Goal: Task Accomplishment & Management: Manage account settings

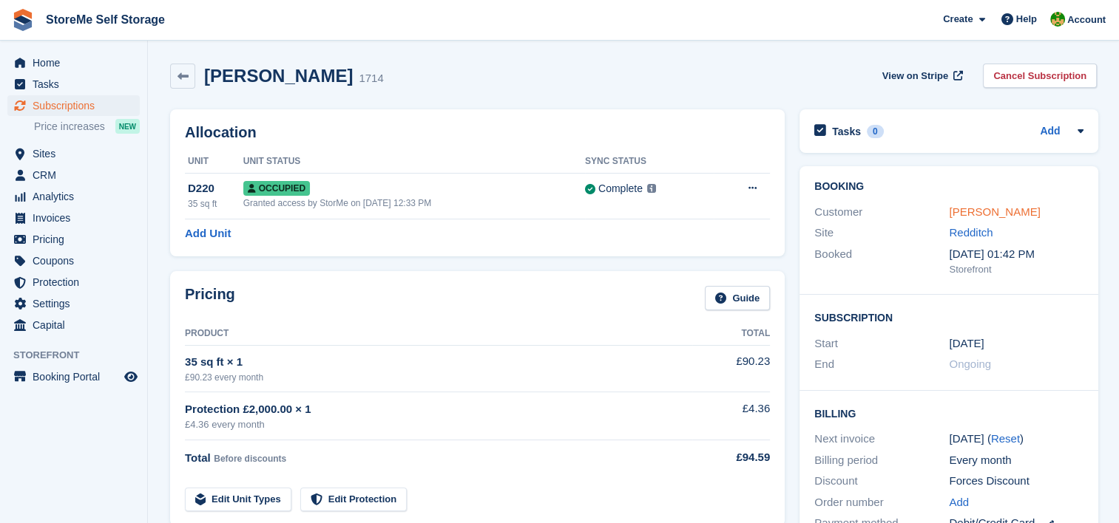
click at [997, 210] on link "Alex Hewitt" at bounding box center [994, 212] width 91 height 13
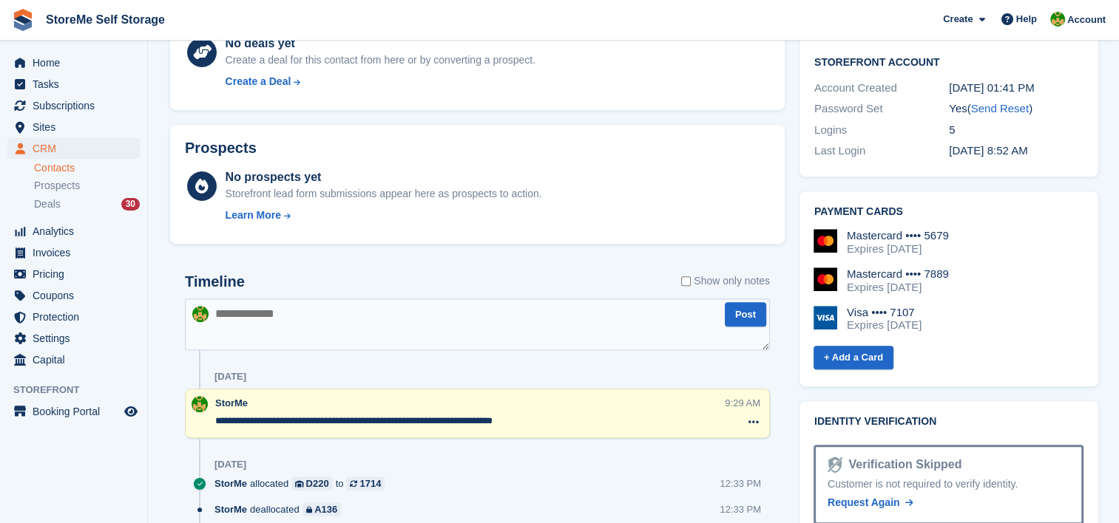
scroll to position [591, 0]
click at [352, 311] on textarea at bounding box center [477, 324] width 585 height 52
type textarea "*"
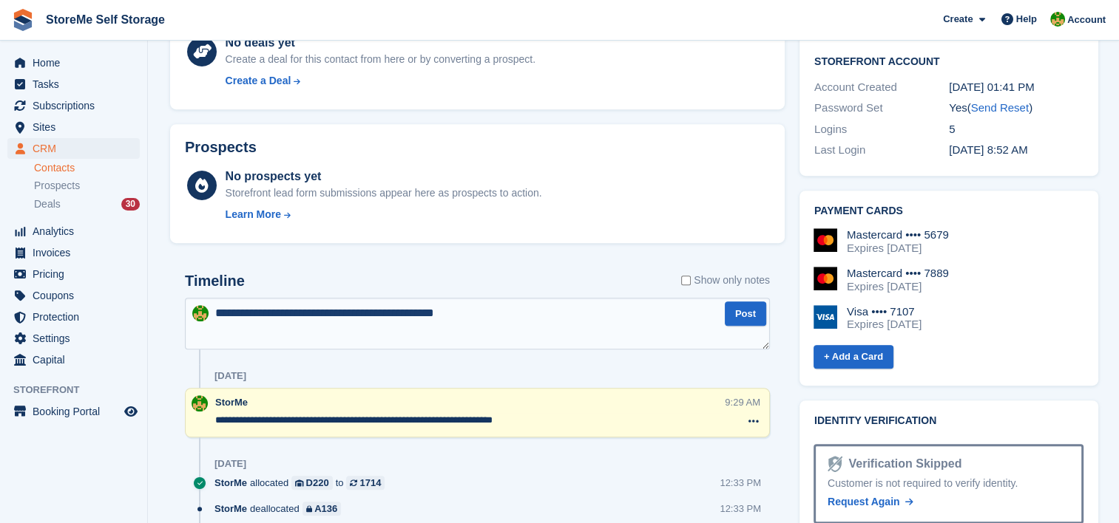
type textarea "**********"
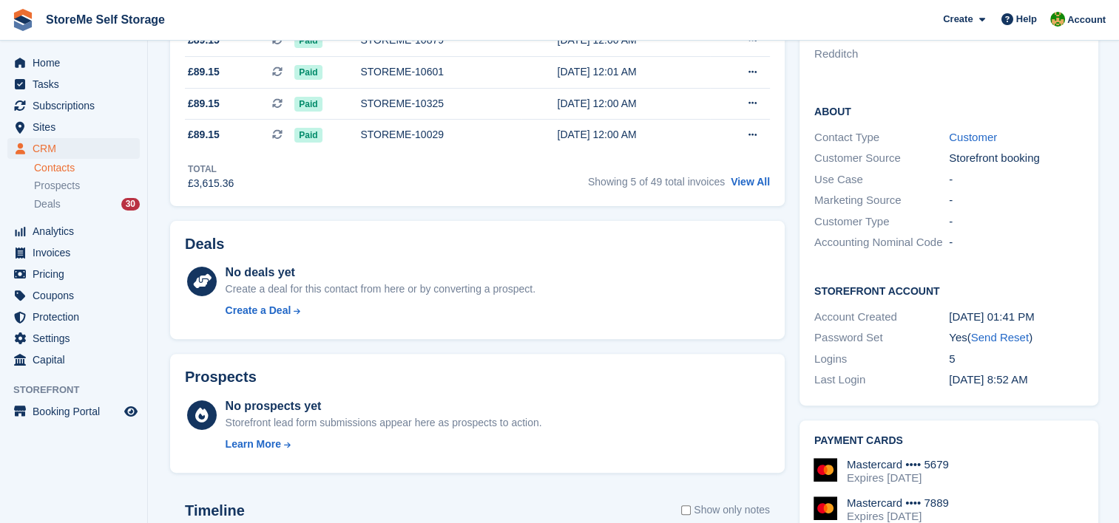
scroll to position [0, 0]
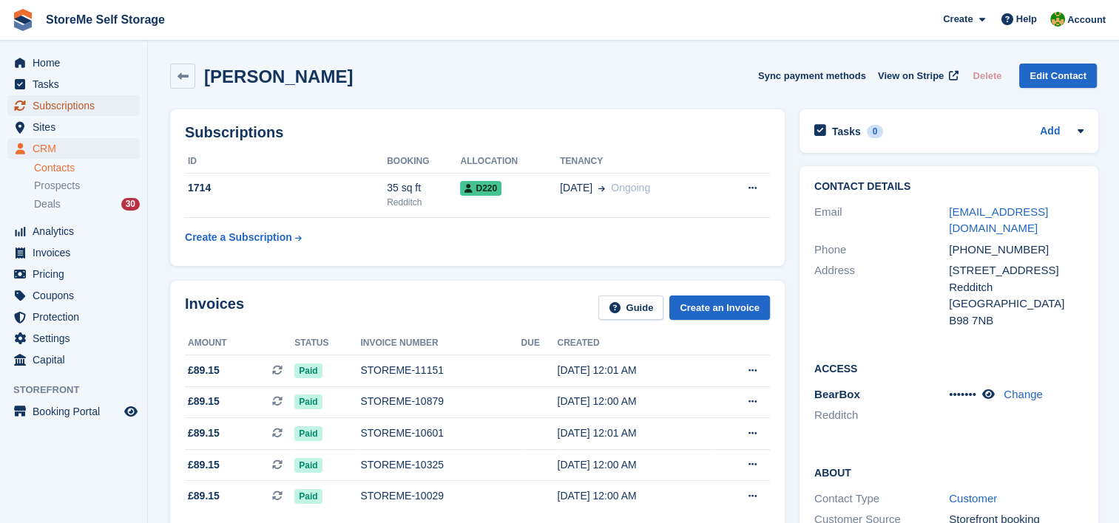
click at [62, 110] on span "Subscriptions" at bounding box center [77, 105] width 89 height 21
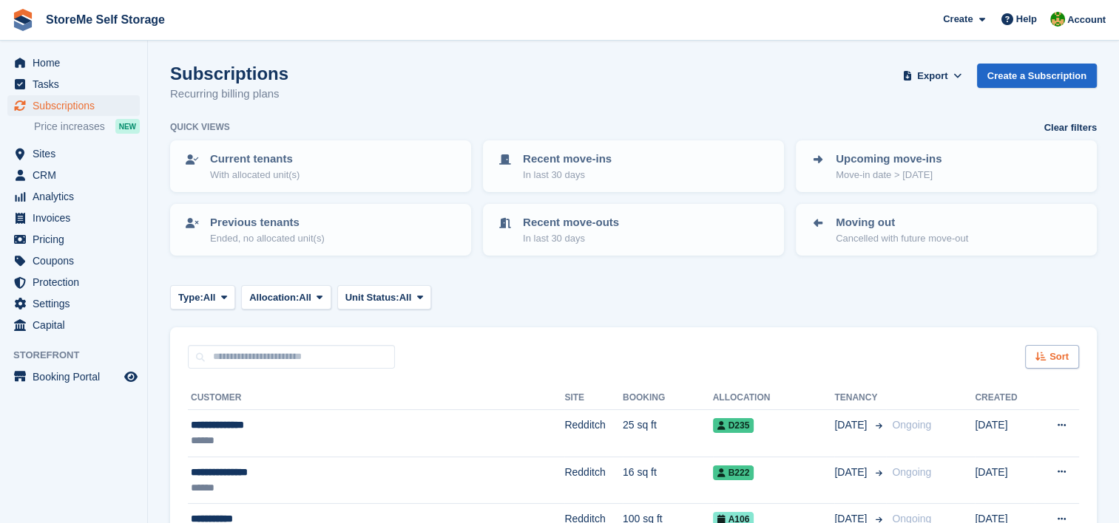
click at [1037, 354] on icon at bounding box center [1040, 357] width 11 height 10
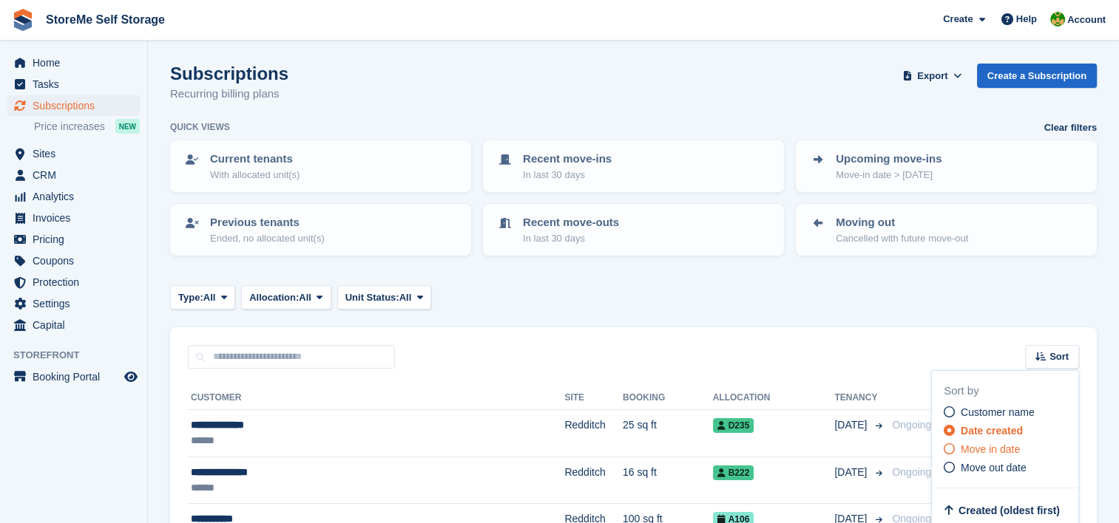
click at [1015, 450] on span "Move in date" at bounding box center [989, 450] width 59 height 12
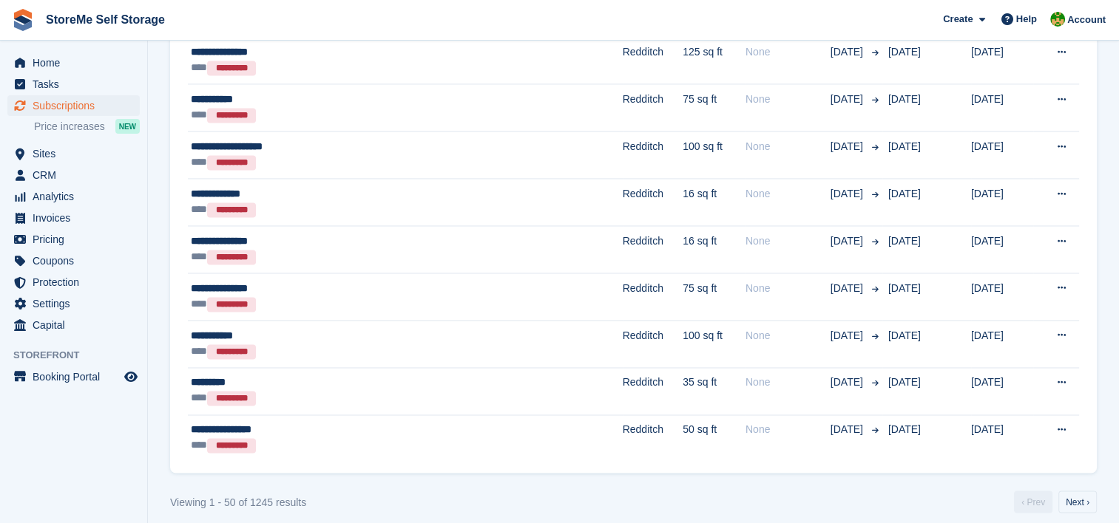
scroll to position [2317, 0]
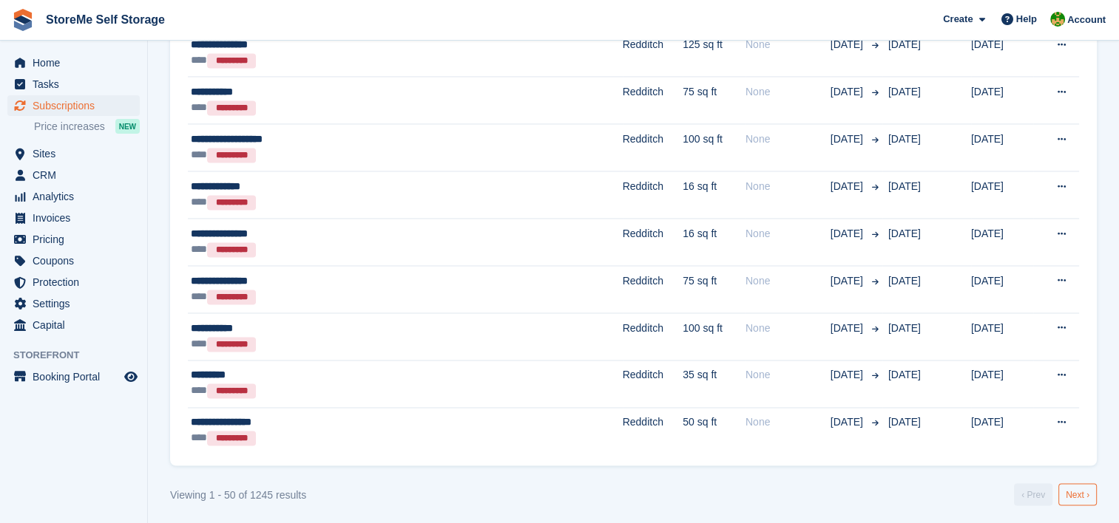
click at [1088, 496] on link "Next ›" at bounding box center [1077, 495] width 38 height 22
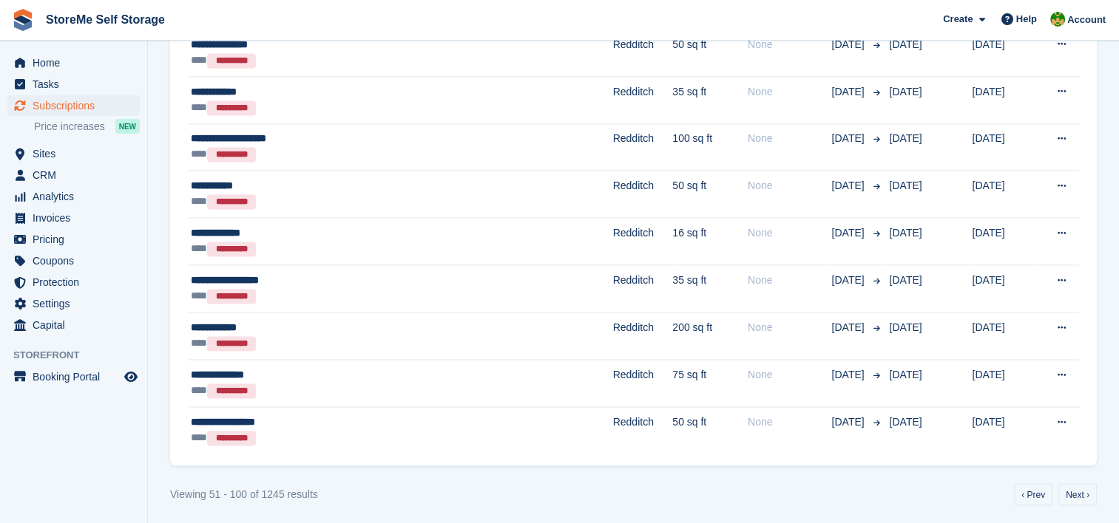
scroll to position [2316, 0]
click at [1088, 496] on link "Next ›" at bounding box center [1077, 495] width 38 height 22
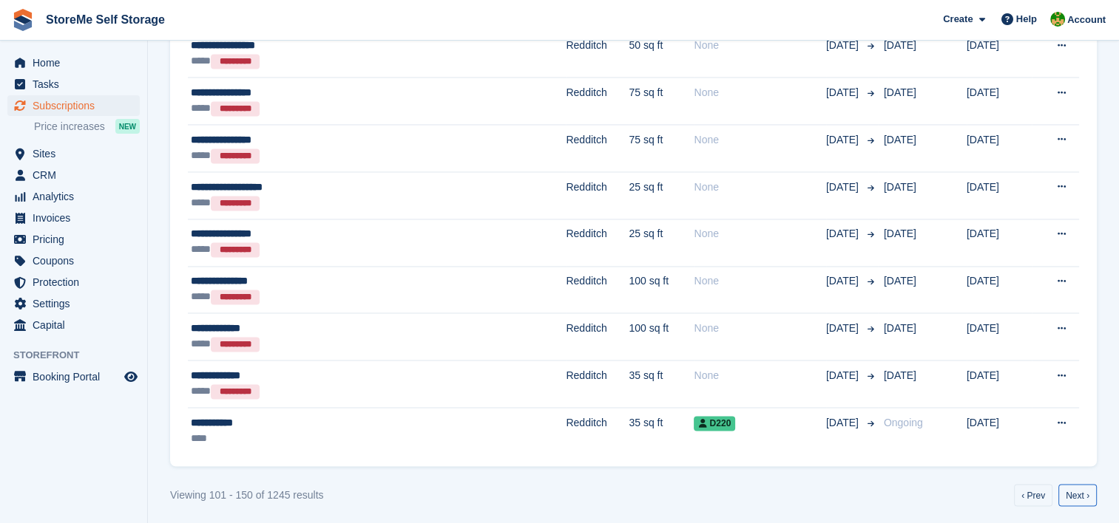
click at [1088, 496] on link "Next ›" at bounding box center [1077, 495] width 38 height 22
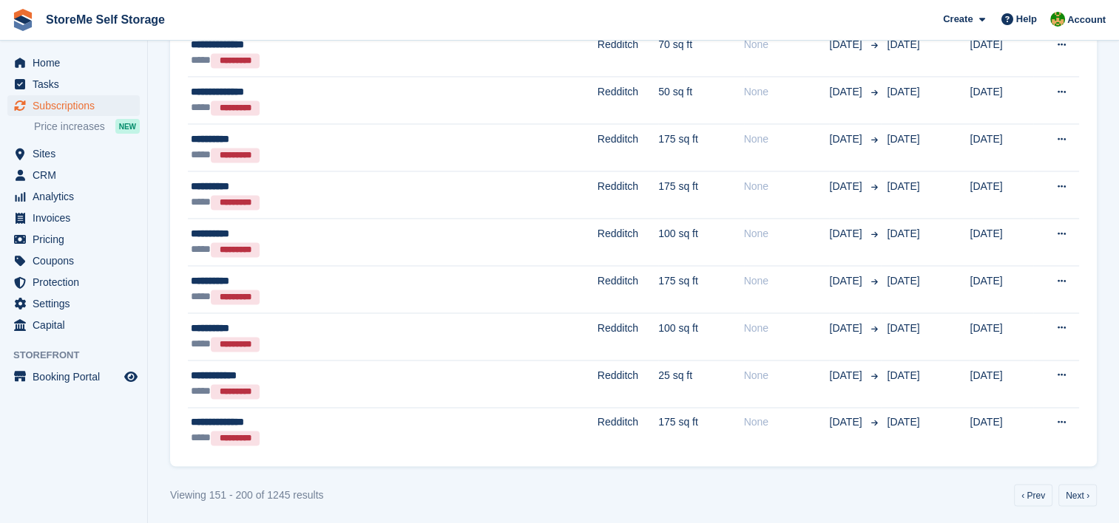
scroll to position [2316, 0]
click at [1088, 496] on link "Next ›" at bounding box center [1077, 496] width 38 height 22
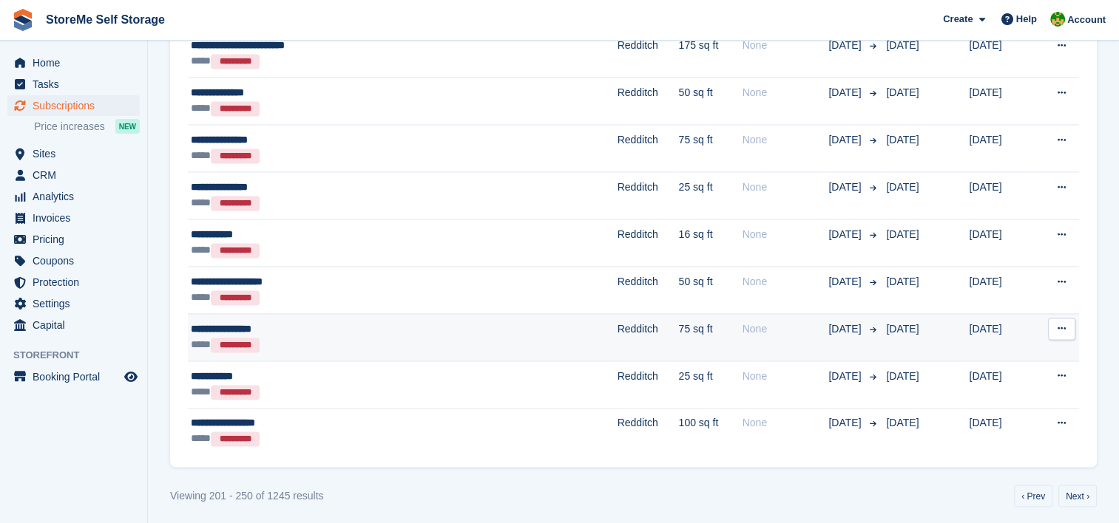
click at [617, 328] on td "Redditch" at bounding box center [647, 336] width 61 height 47
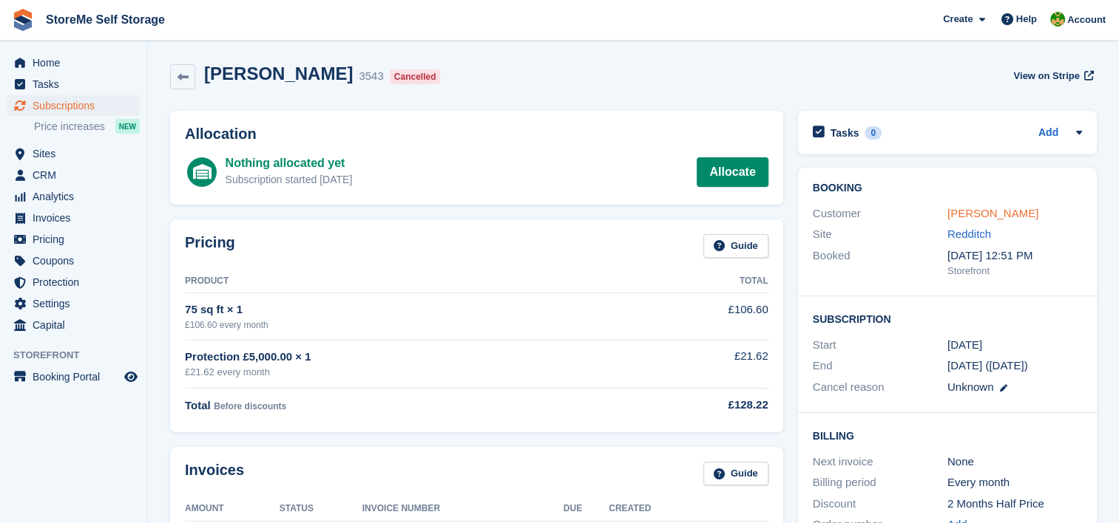
click at [962, 212] on link "Natalie fletcher" at bounding box center [992, 213] width 91 height 13
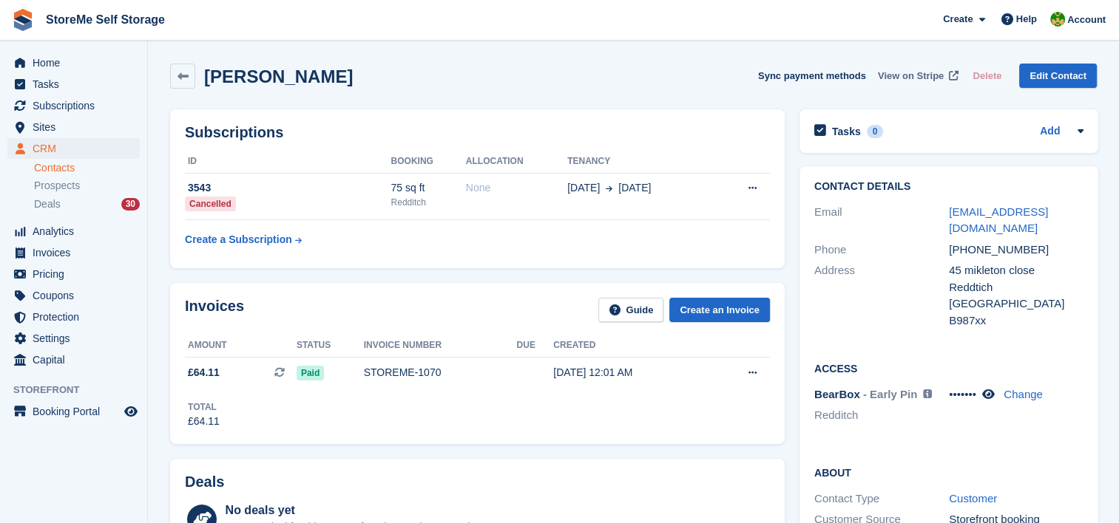
click at [926, 77] on span "View on Stripe" at bounding box center [911, 76] width 66 height 15
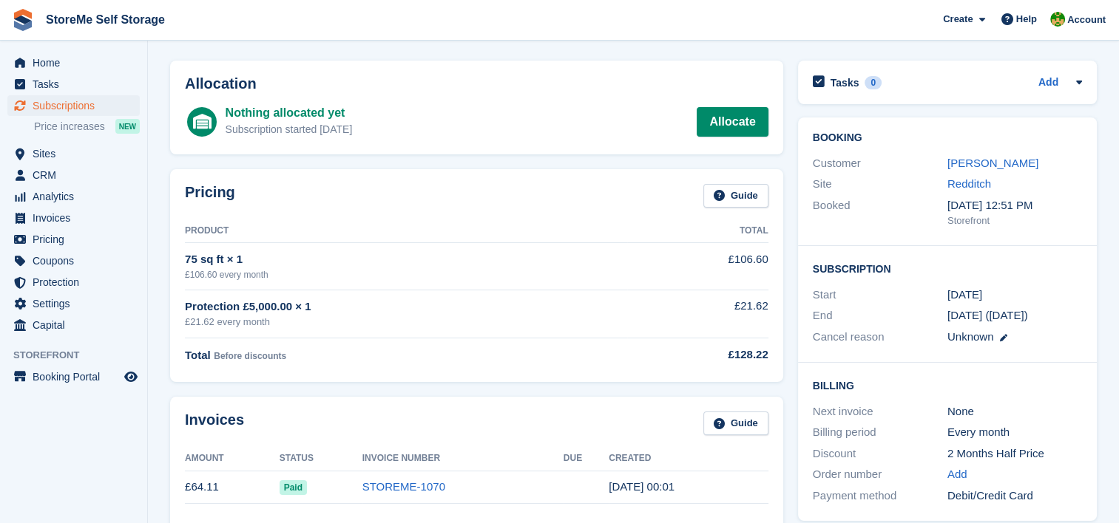
scroll to position [74, 0]
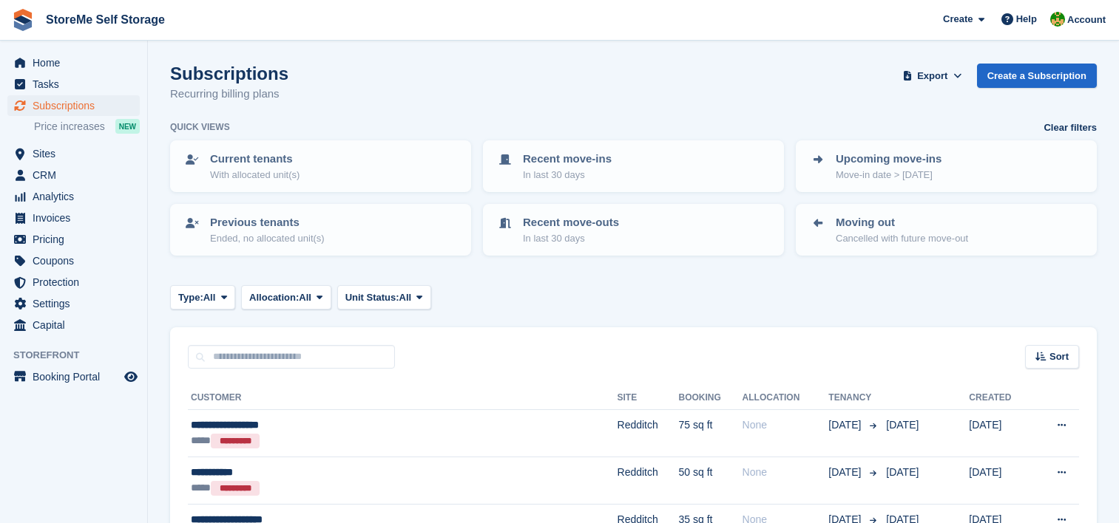
scroll to position [2316, 0]
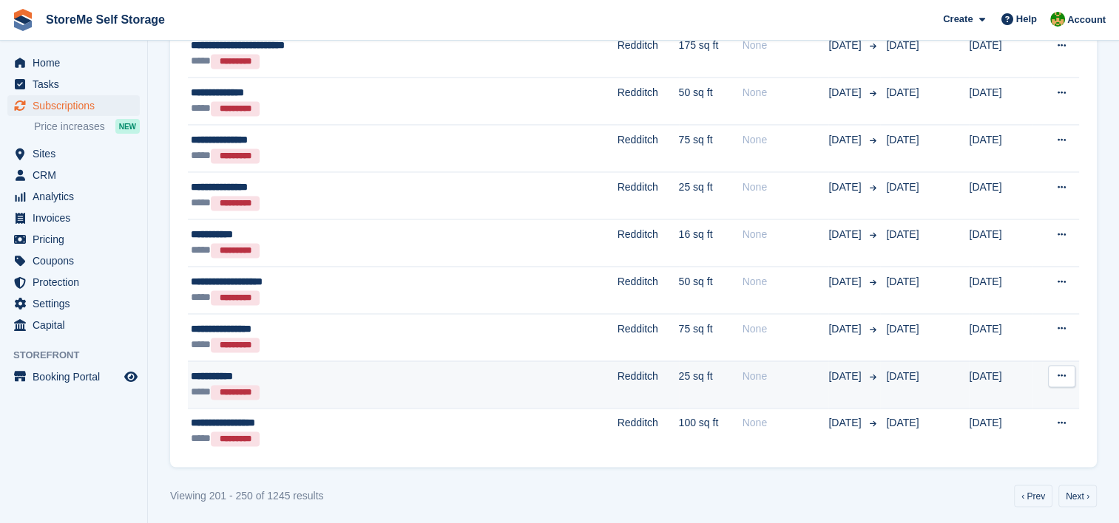
click at [390, 370] on div "**********" at bounding box center [332, 377] width 283 height 16
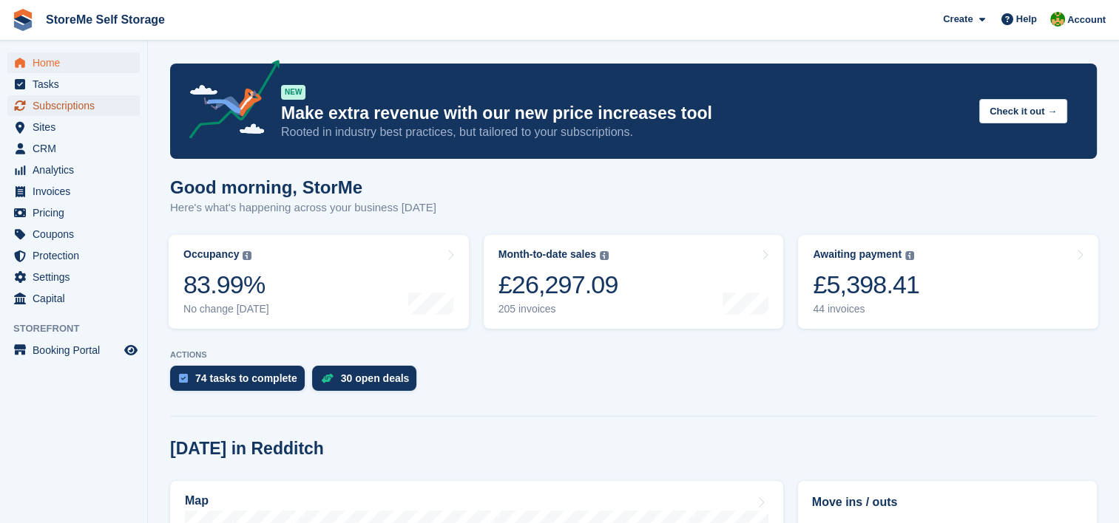
click at [84, 106] on span "Subscriptions" at bounding box center [77, 105] width 89 height 21
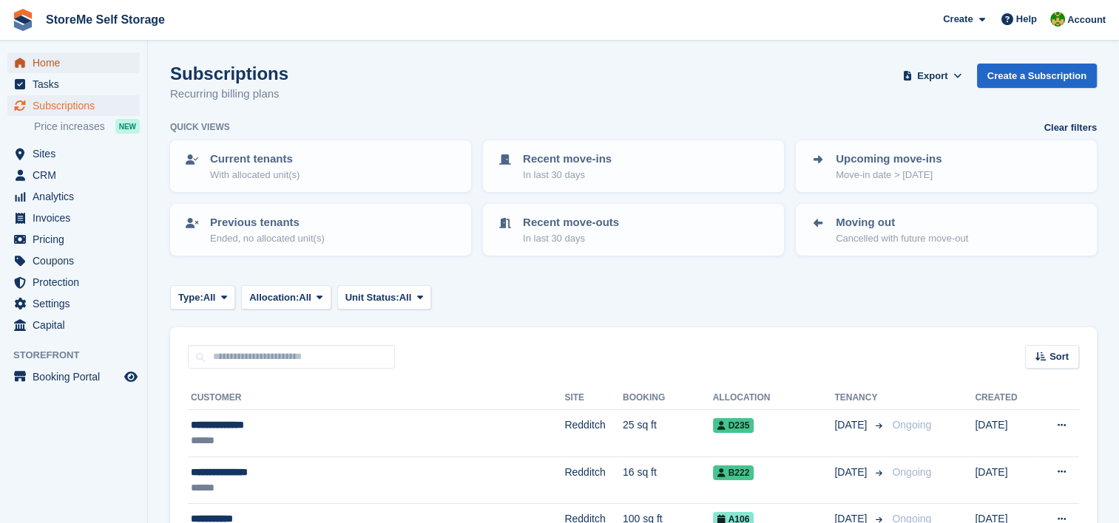
click at [50, 65] on span "Home" at bounding box center [77, 62] width 89 height 21
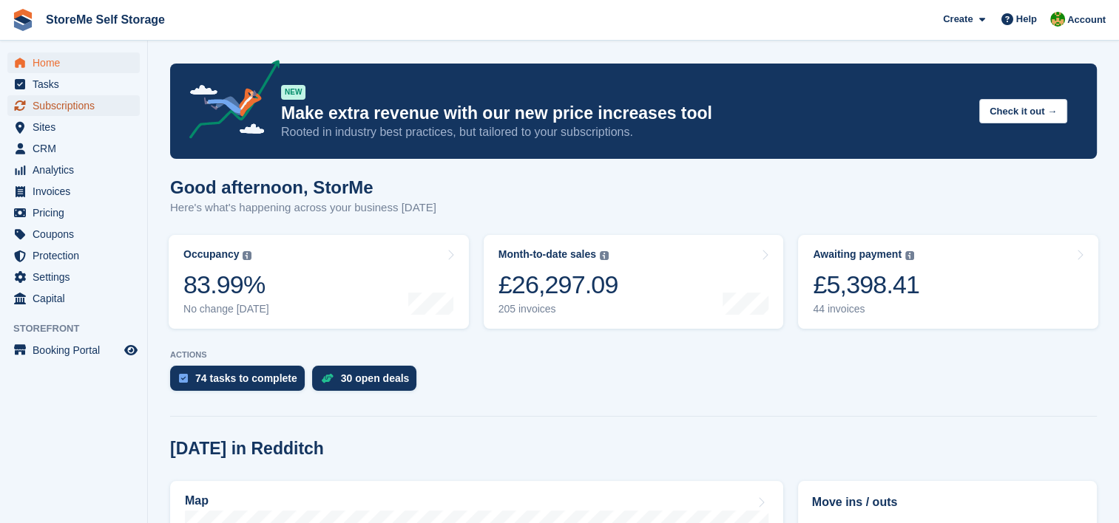
click at [59, 103] on span "Subscriptions" at bounding box center [77, 105] width 89 height 21
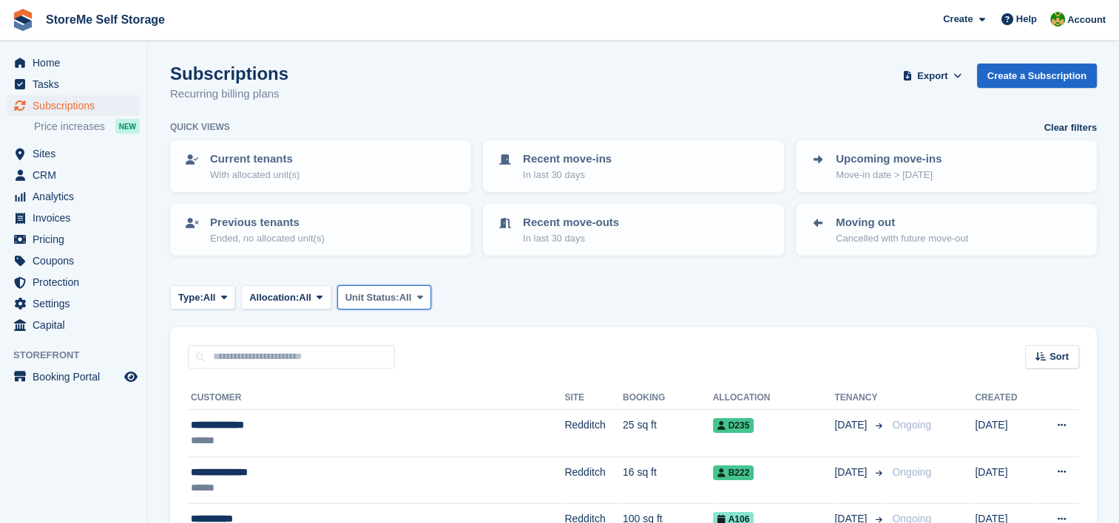
click at [372, 302] on span "Unit Status:" at bounding box center [372, 298] width 54 height 15
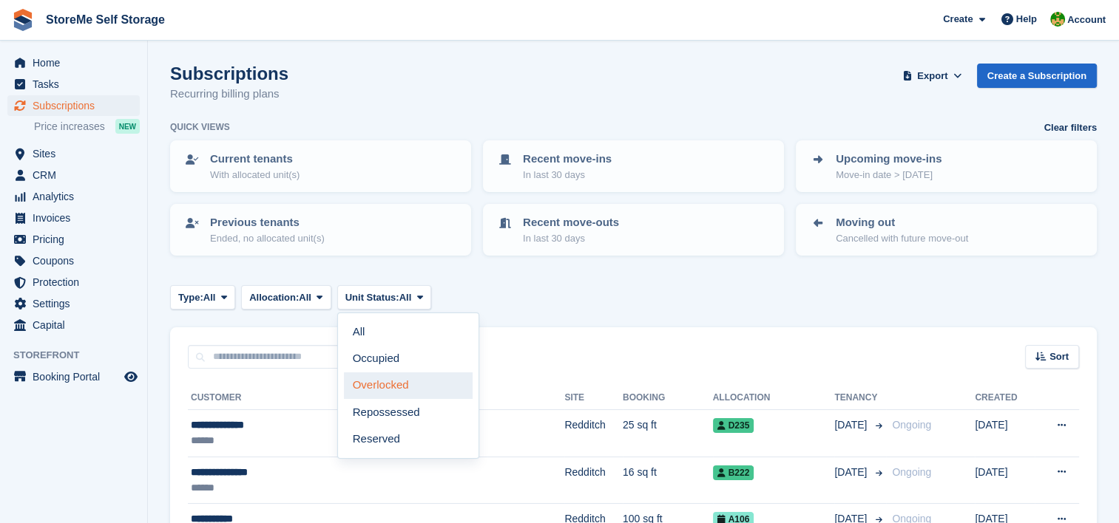
click at [385, 385] on link "Overlocked" at bounding box center [408, 386] width 129 height 27
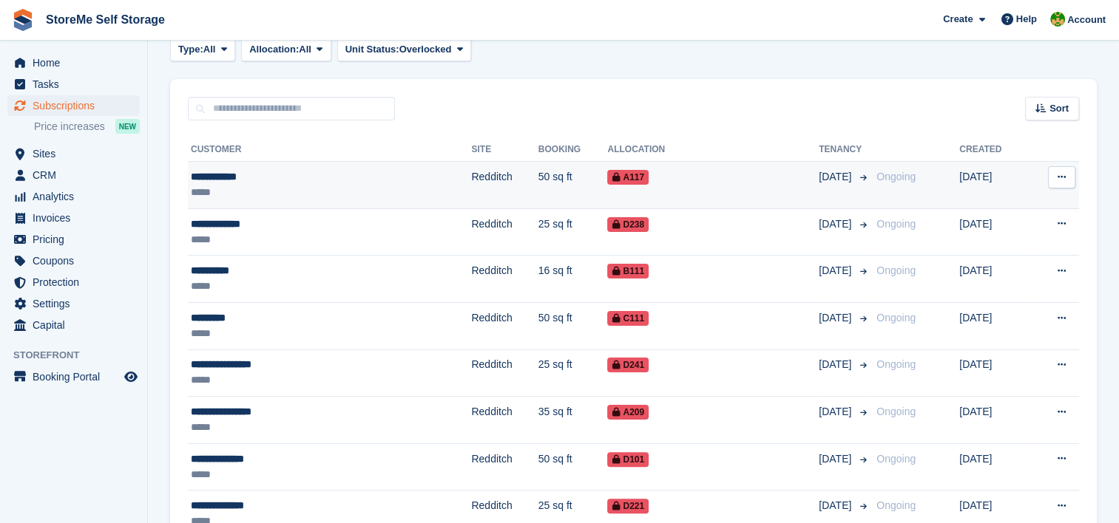
scroll to position [296, 0]
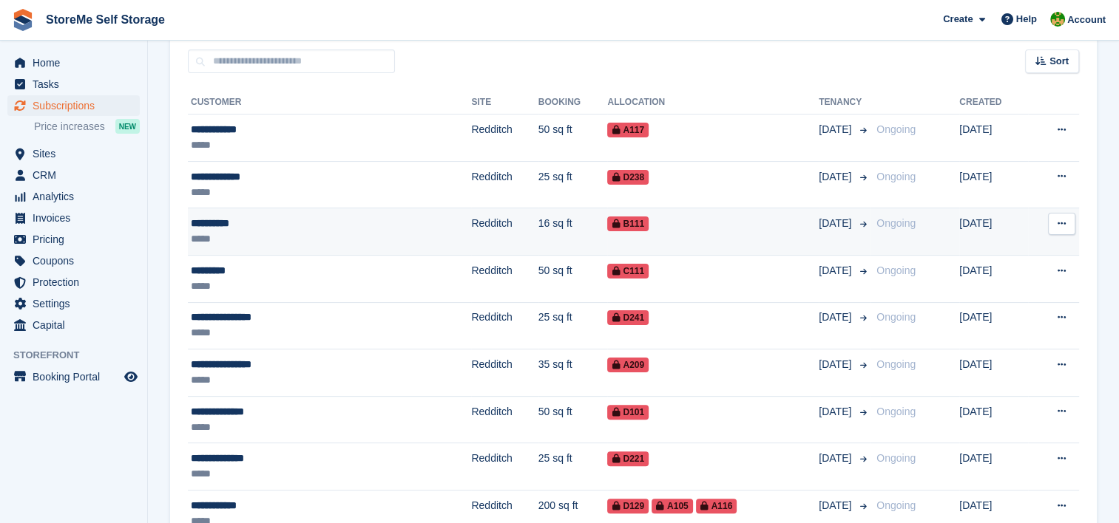
click at [607, 233] on td "B111" at bounding box center [712, 231] width 211 height 47
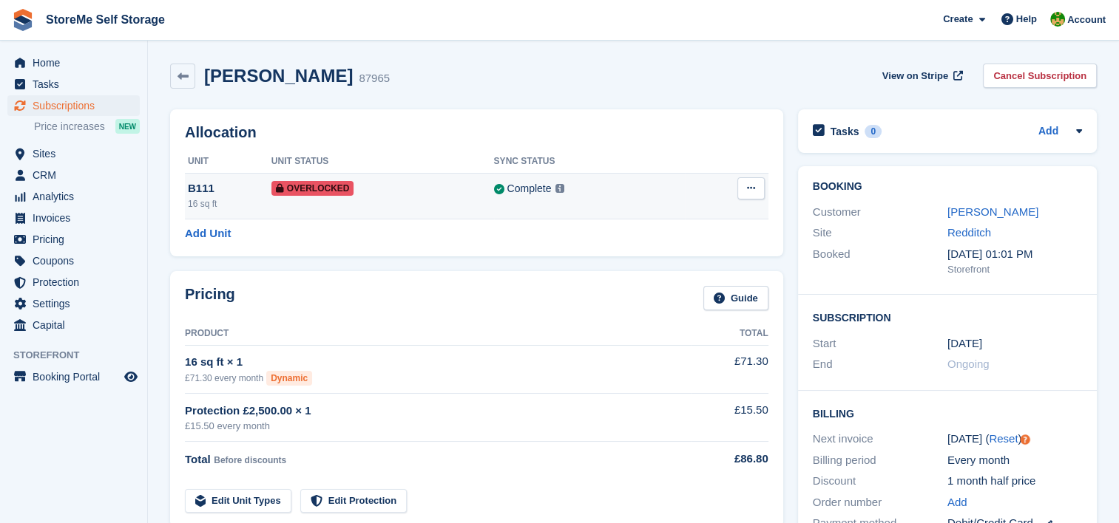
click at [748, 188] on icon at bounding box center [751, 188] width 8 height 10
click at [694, 220] on p "Remove Overlock" at bounding box center [693, 217] width 129 height 19
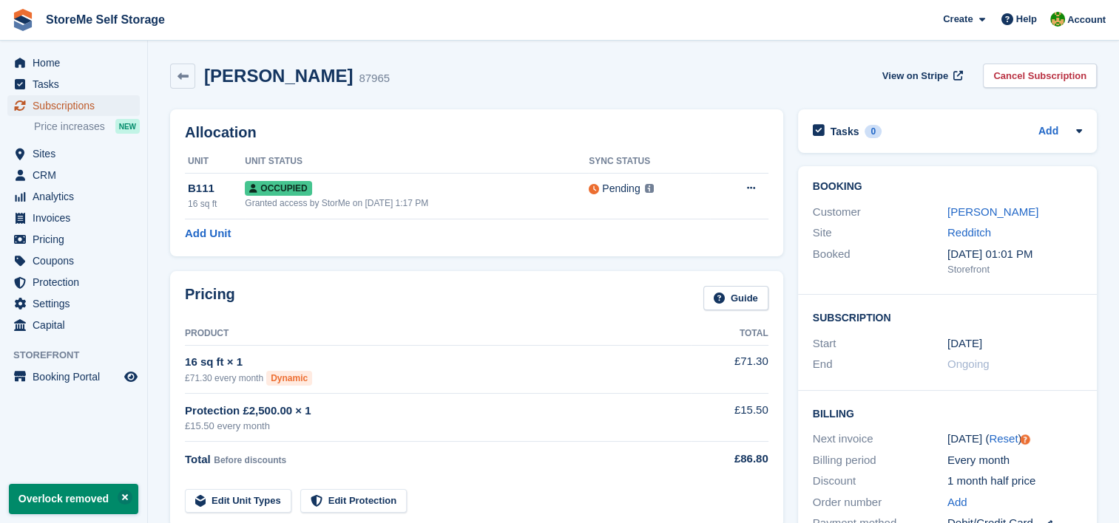
click at [59, 102] on span "Subscriptions" at bounding box center [77, 105] width 89 height 21
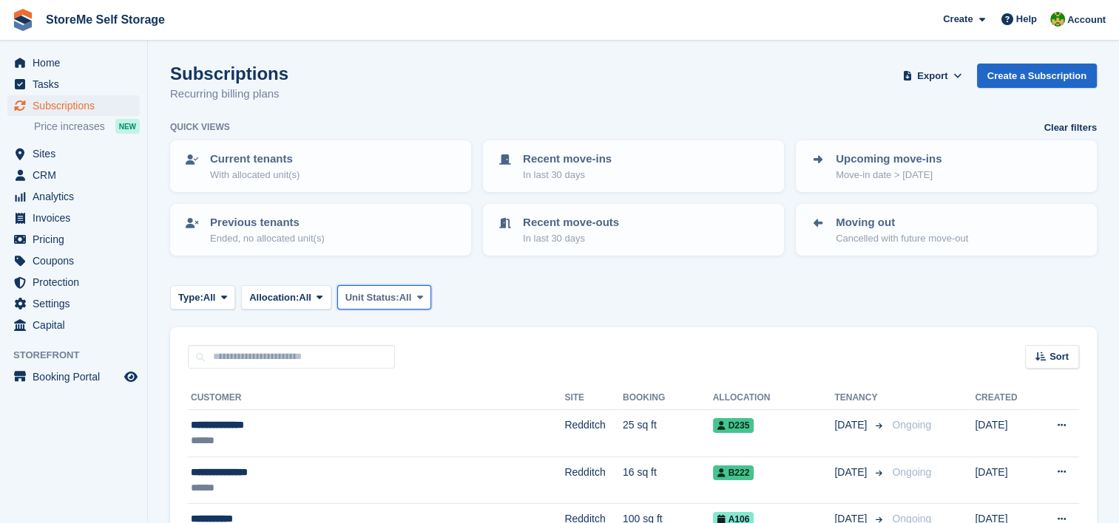
click at [381, 294] on span "Unit Status:" at bounding box center [372, 298] width 54 height 15
click at [401, 385] on link "Overlocked" at bounding box center [408, 386] width 129 height 27
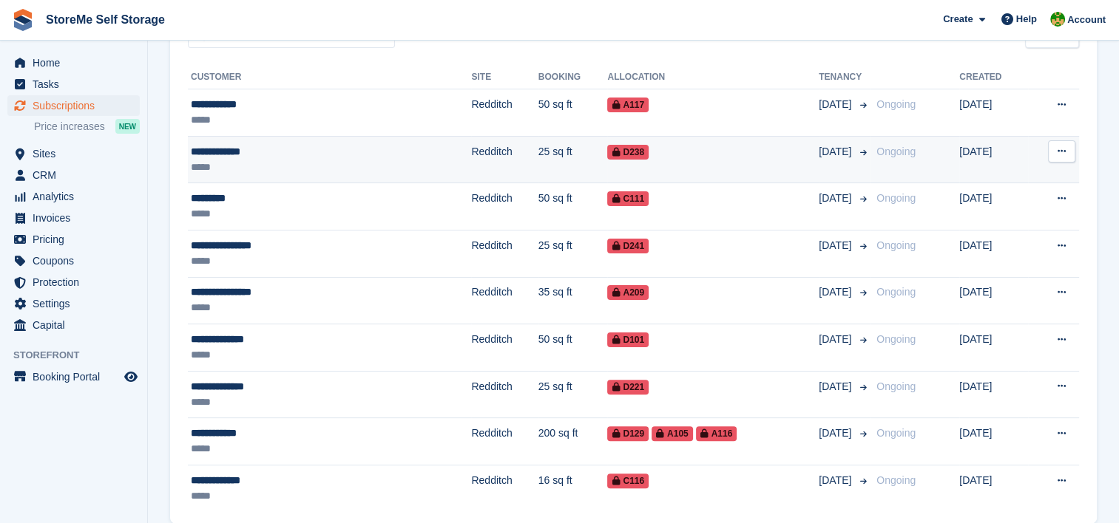
scroll to position [296, 0]
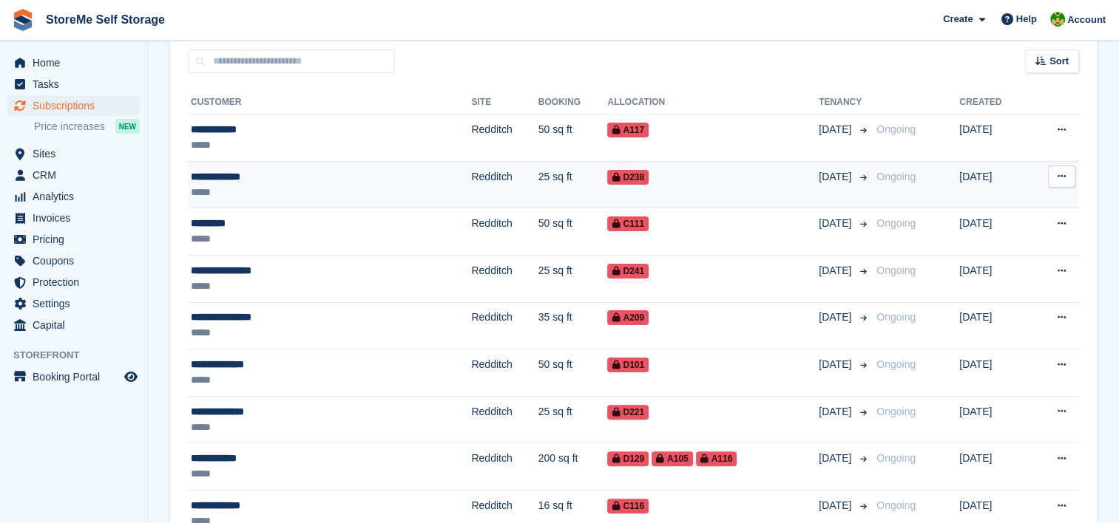
click at [538, 192] on td "25 sq ft" at bounding box center [572, 184] width 69 height 47
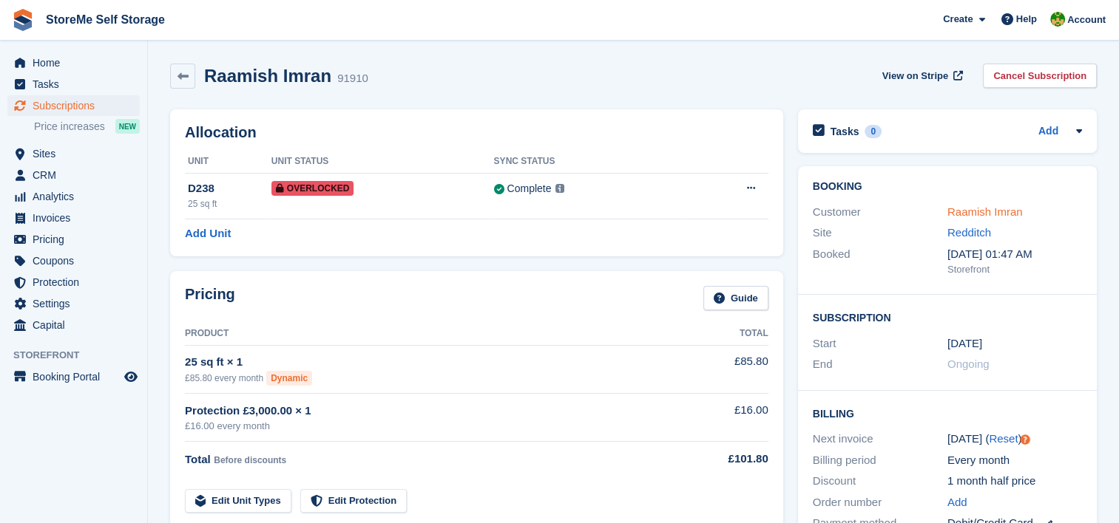
click at [958, 208] on link "Raamish Imran" at bounding box center [984, 212] width 75 height 13
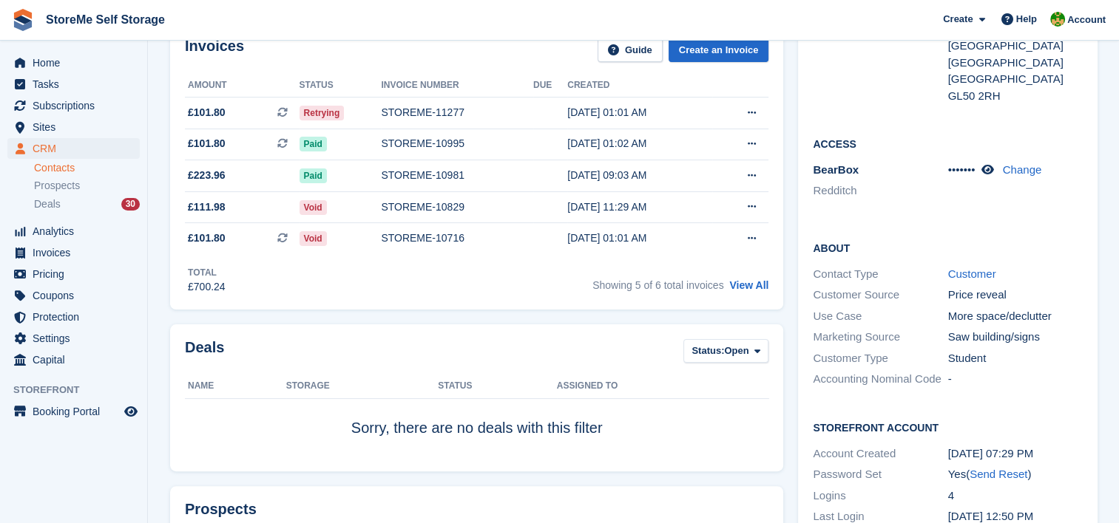
scroll to position [222, 0]
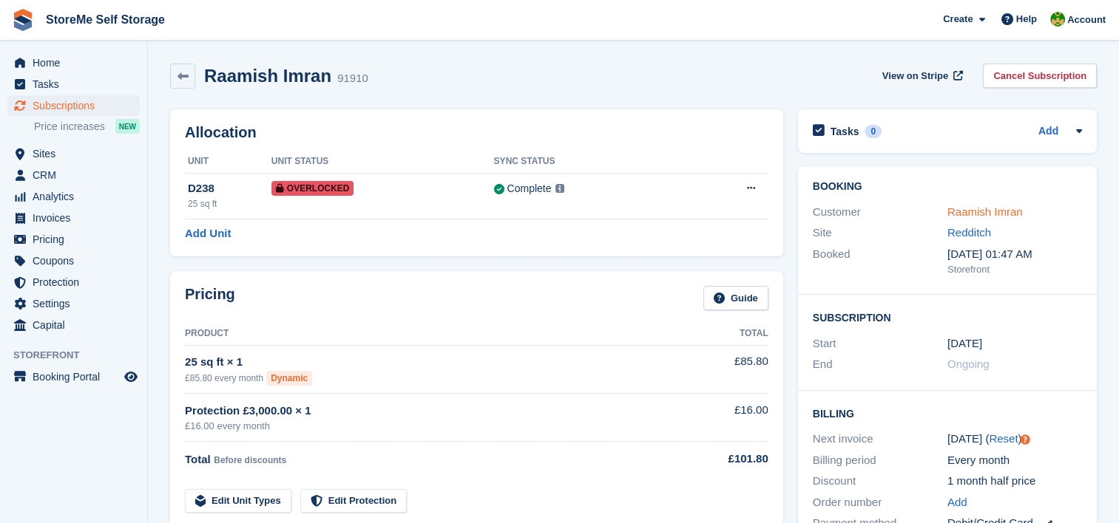
click at [965, 217] on link "Raamish Imran" at bounding box center [984, 212] width 75 height 13
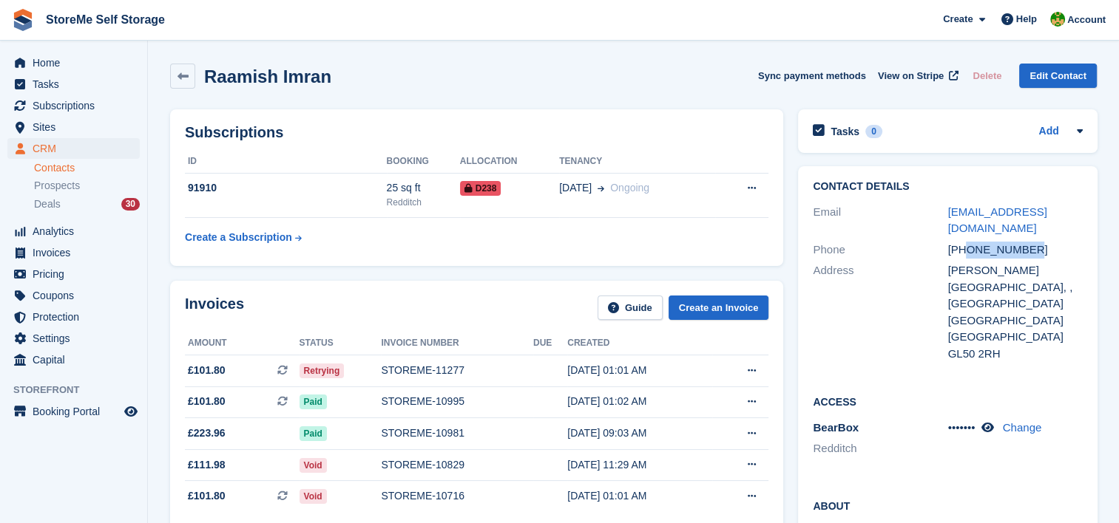
drag, startPoint x: 1029, startPoint y: 234, endPoint x: 966, endPoint y: 234, distance: 62.8
click at [966, 242] on div "+447481453042" at bounding box center [1014, 250] width 135 height 17
copy div "7481453042"
click at [1046, 132] on link "Add" at bounding box center [1048, 131] width 20 height 17
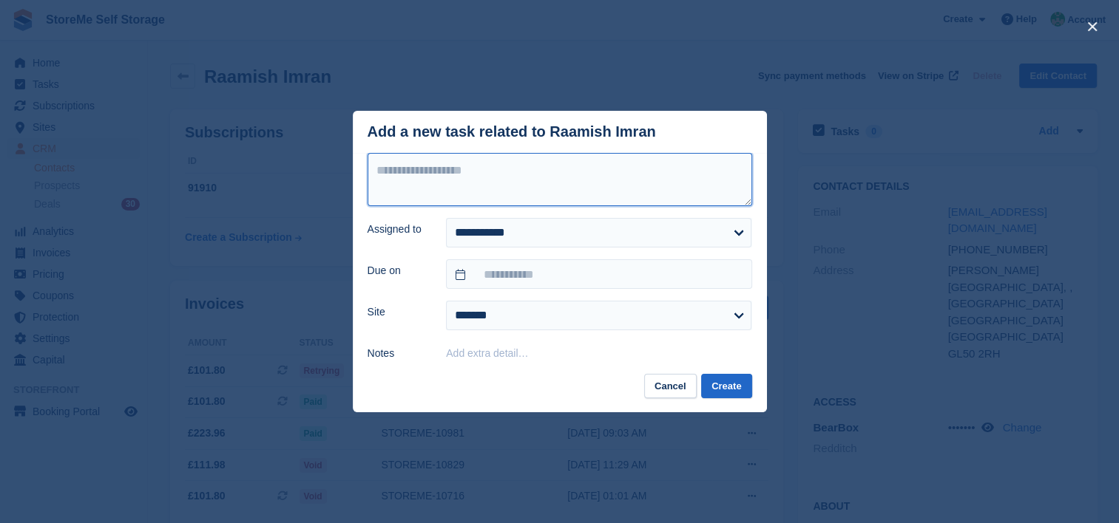
click at [553, 180] on textarea at bounding box center [559, 179] width 384 height 53
type textarea "**********"
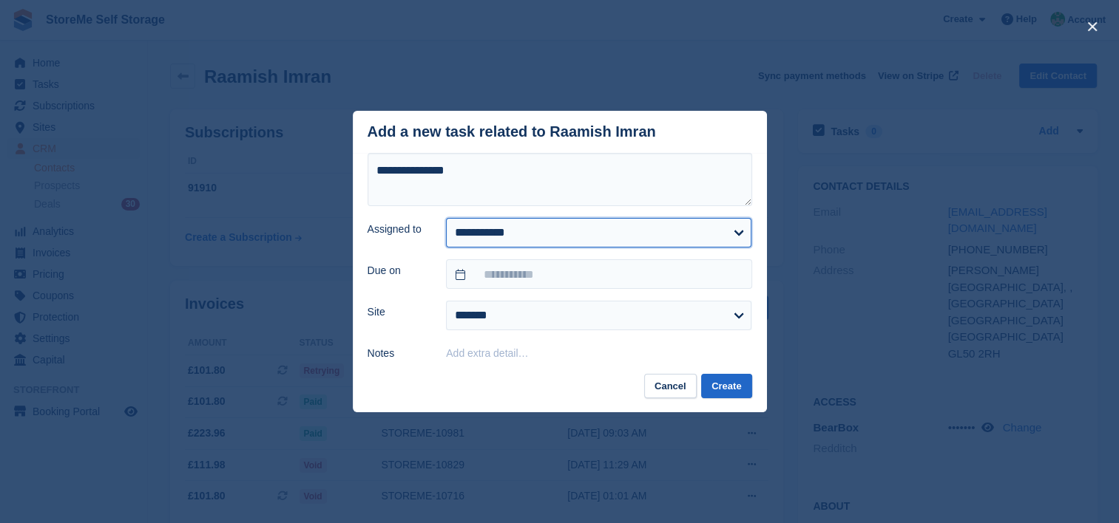
click at [506, 229] on select "**********" at bounding box center [598, 233] width 305 height 30
select select "**"
click at [446, 219] on select "**********" at bounding box center [598, 233] width 305 height 30
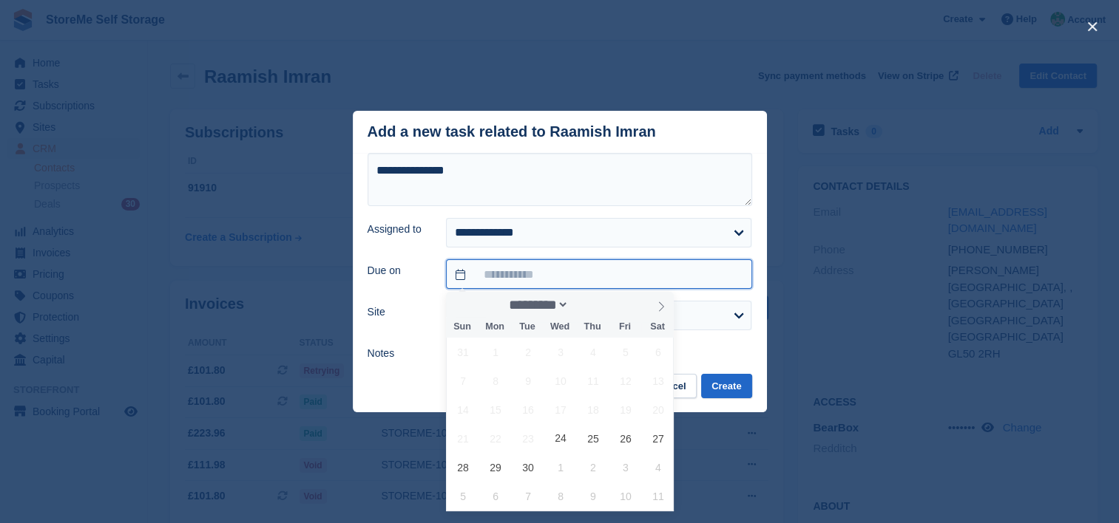
click at [497, 278] on input "text" at bounding box center [598, 275] width 305 height 30
click at [531, 465] on span "30" at bounding box center [527, 467] width 29 height 29
type input "**********"
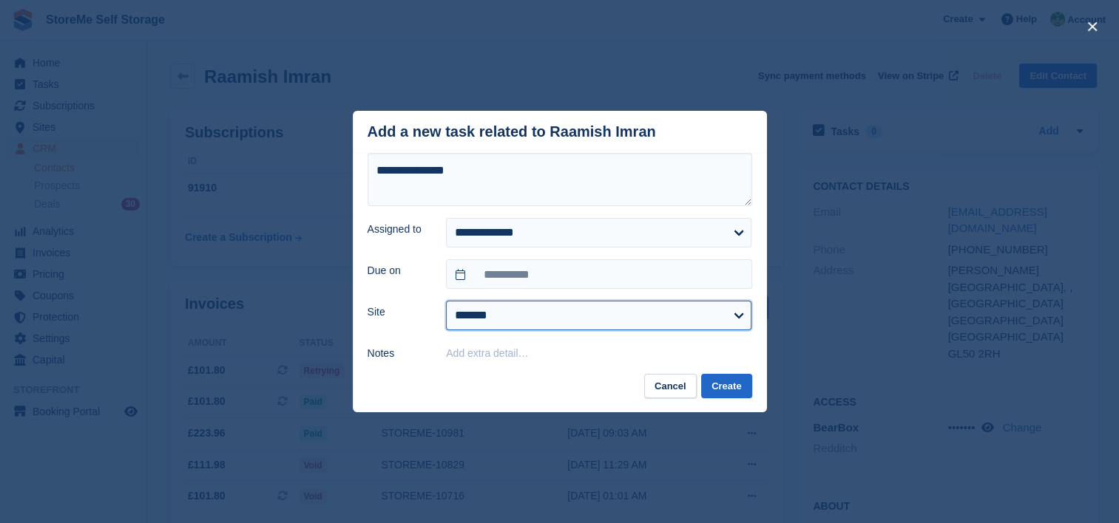
click at [469, 315] on select "******* ********" at bounding box center [598, 316] width 305 height 30
select select "**"
click at [446, 302] on select "******* ********" at bounding box center [598, 316] width 305 height 30
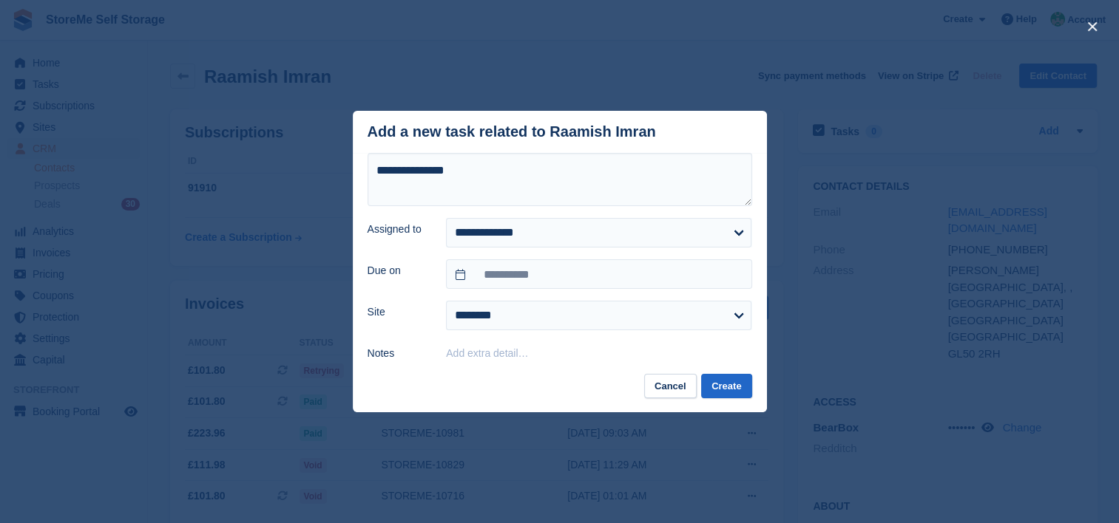
click at [467, 356] on button "Add extra detail…" at bounding box center [487, 353] width 82 height 12
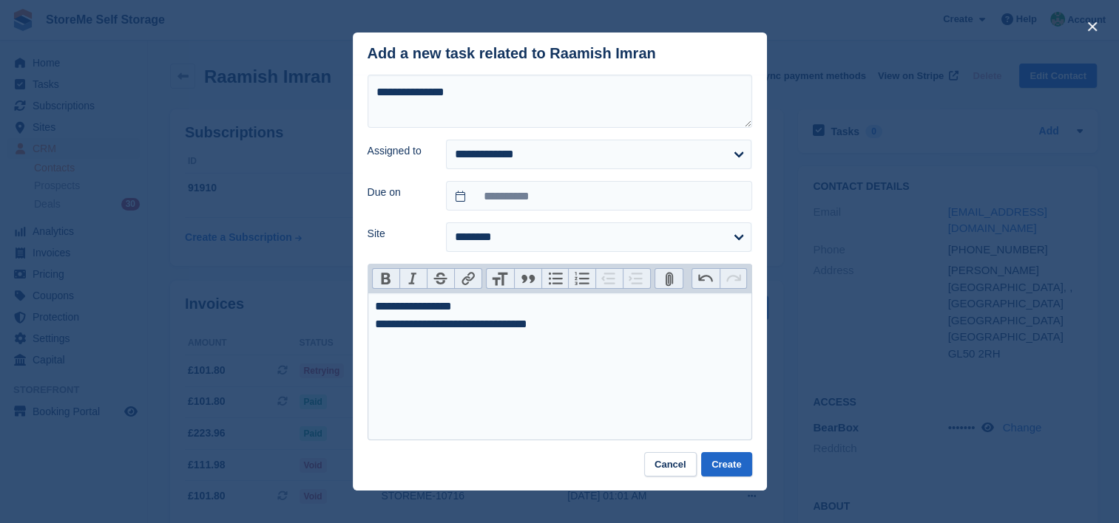
type trix-editor "**********"
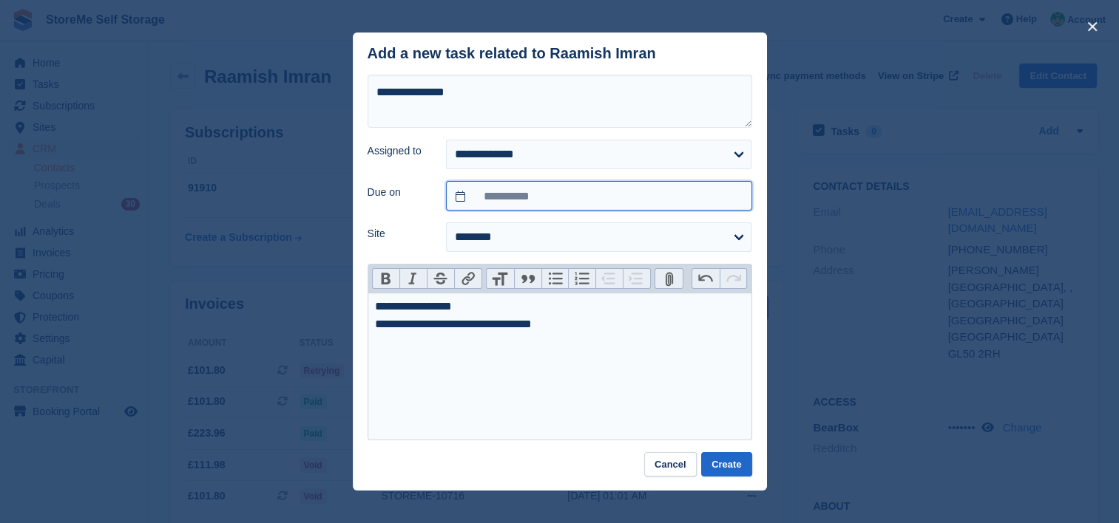
click at [497, 195] on input "**********" at bounding box center [598, 196] width 305 height 30
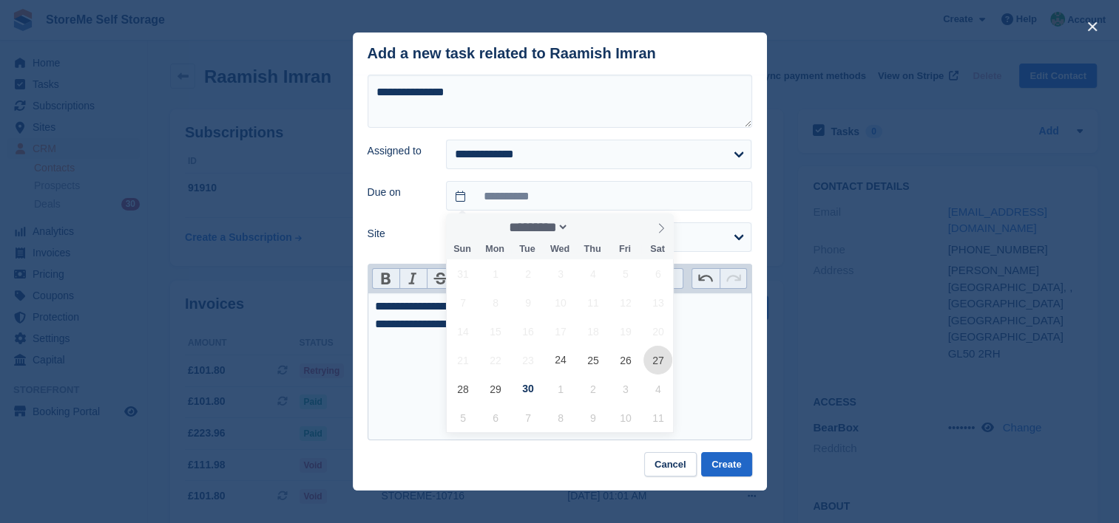
click at [660, 358] on span "27" at bounding box center [657, 360] width 29 height 29
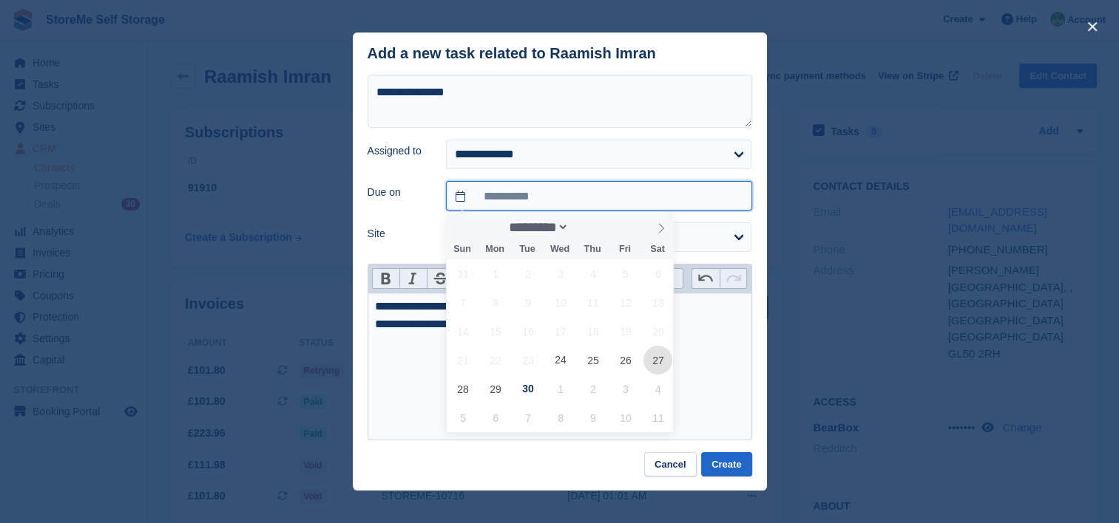
type input "**********"
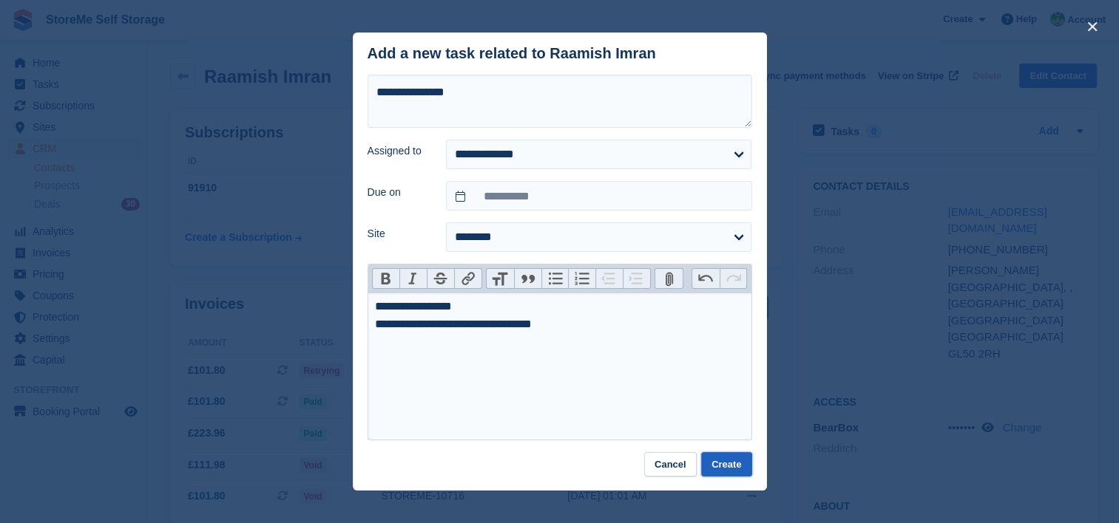
click at [722, 467] on button "Create" at bounding box center [726, 464] width 50 height 24
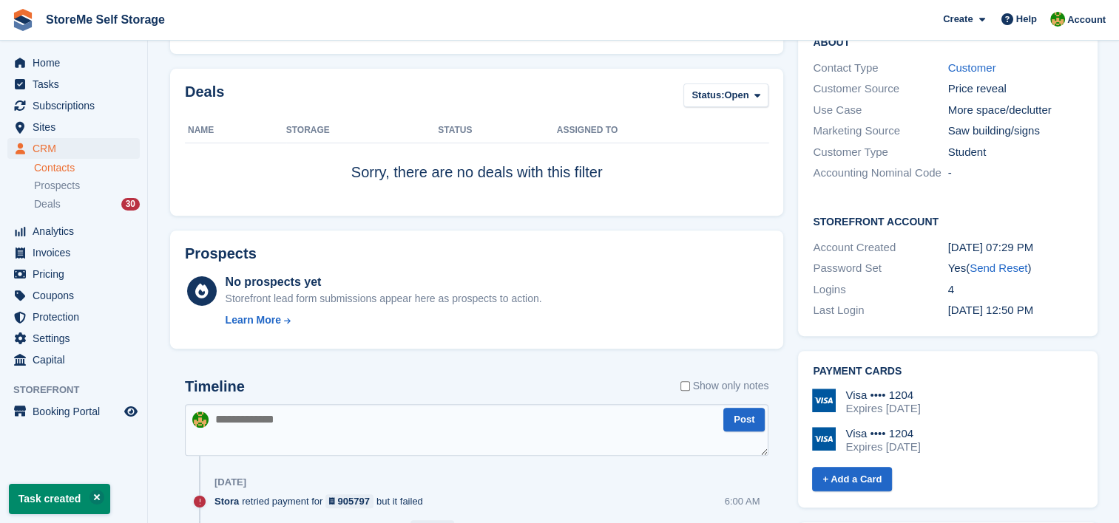
scroll to position [518, 0]
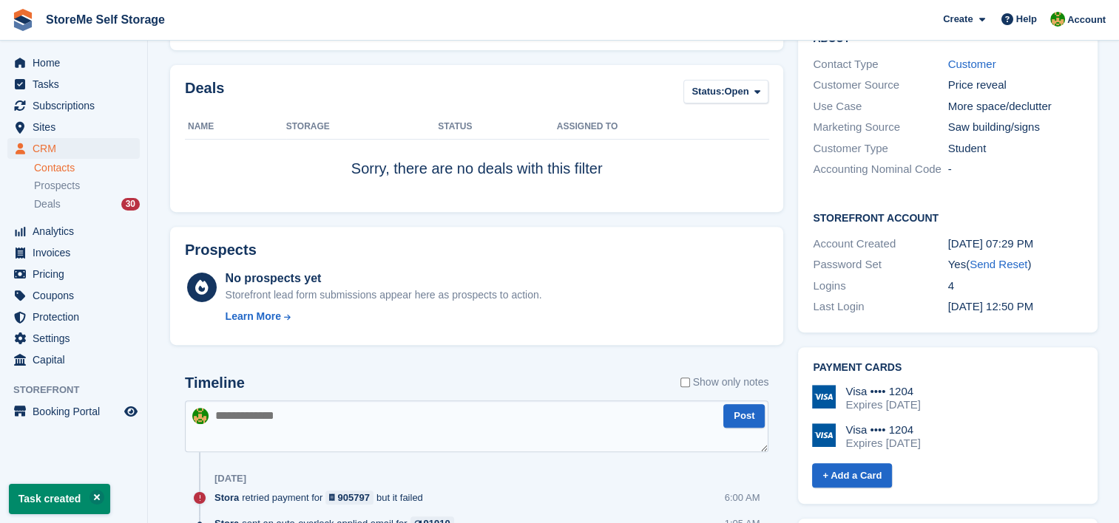
click at [352, 434] on textarea at bounding box center [476, 427] width 583 height 52
type textarea "**********"
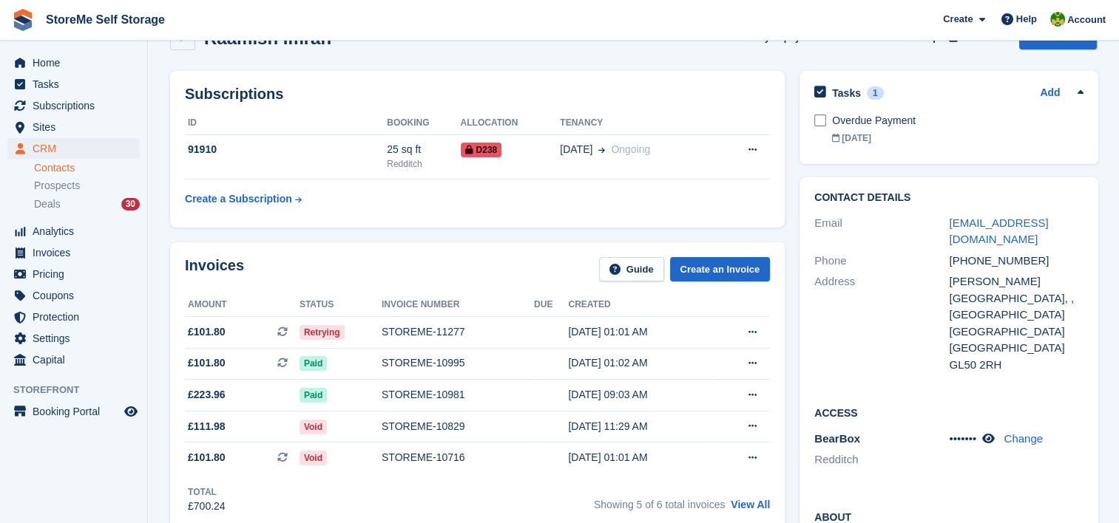
scroll to position [0, 0]
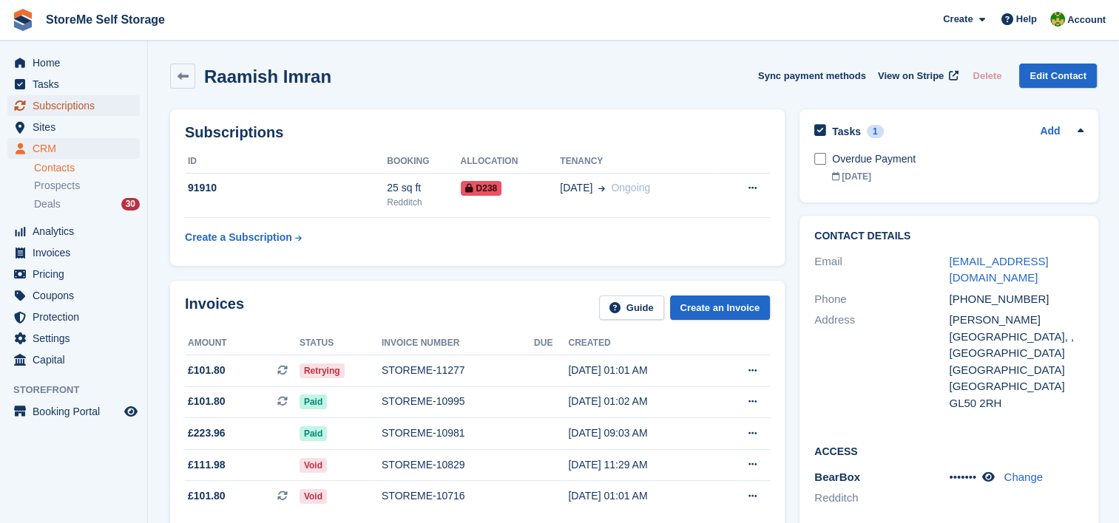
click at [63, 102] on span "Subscriptions" at bounding box center [77, 105] width 89 height 21
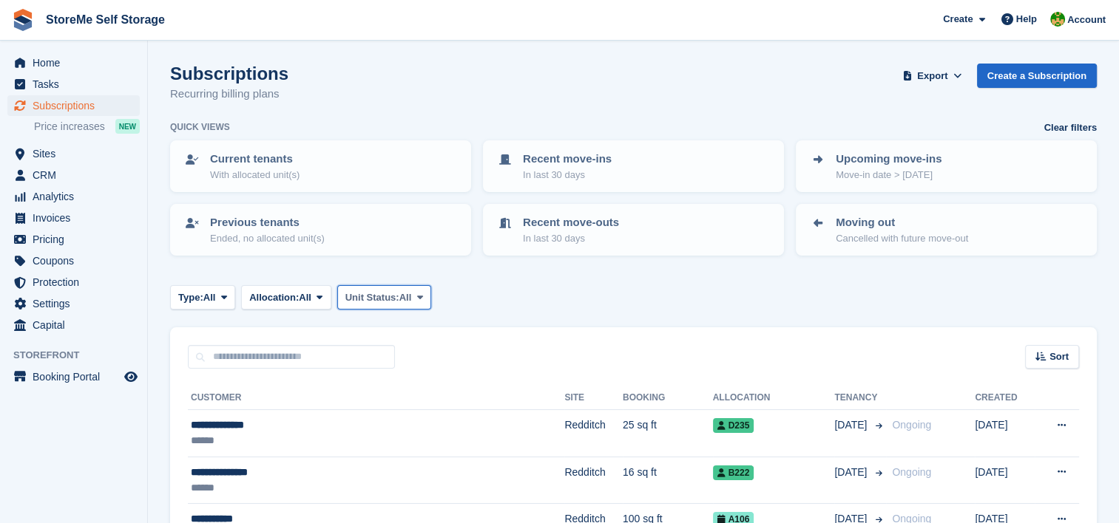
drag, startPoint x: 405, startPoint y: 296, endPoint x: 403, endPoint y: 312, distance: 15.7
click at [405, 297] on span "All" at bounding box center [405, 298] width 13 height 15
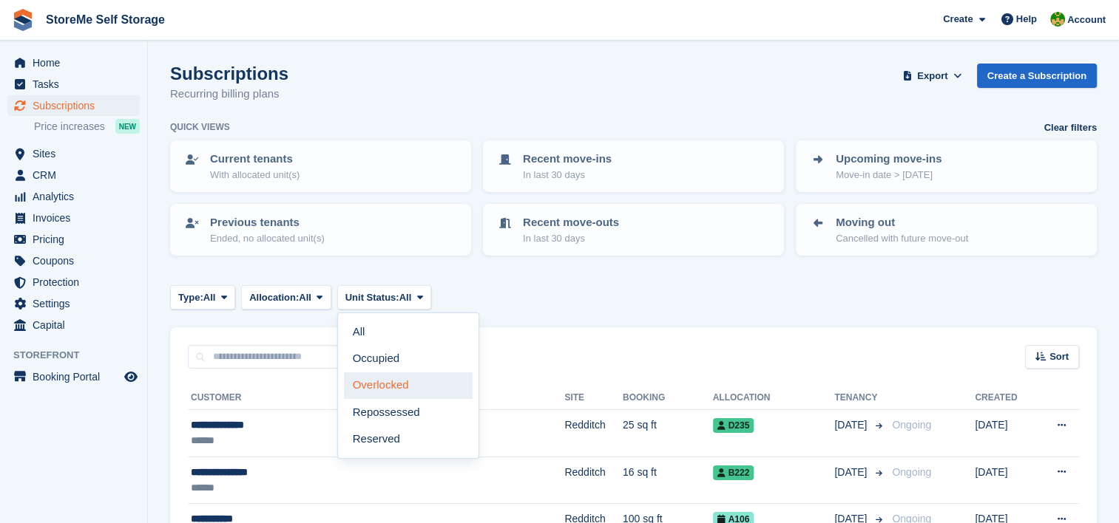
click at [377, 385] on link "Overlocked" at bounding box center [408, 386] width 129 height 27
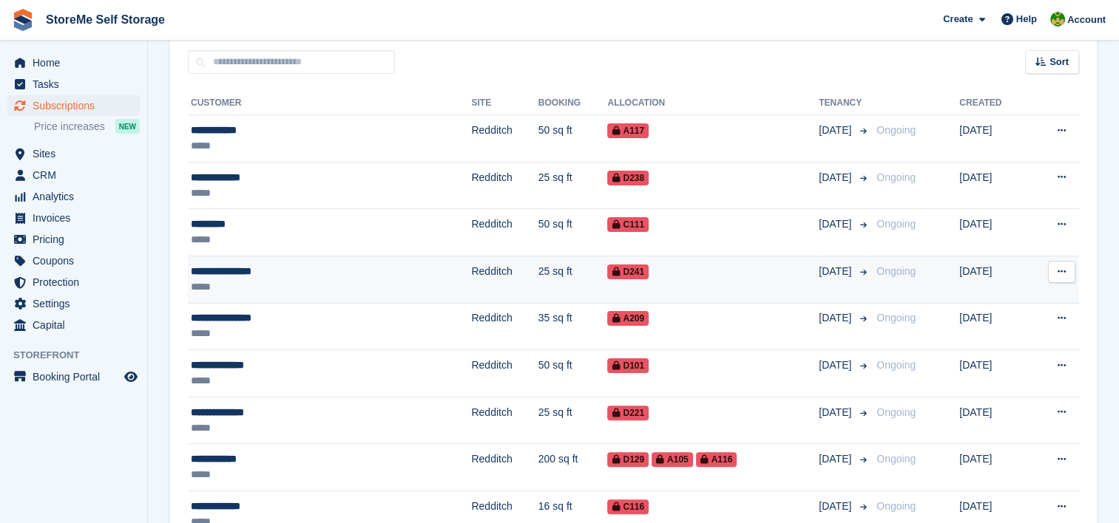
scroll to position [296, 0]
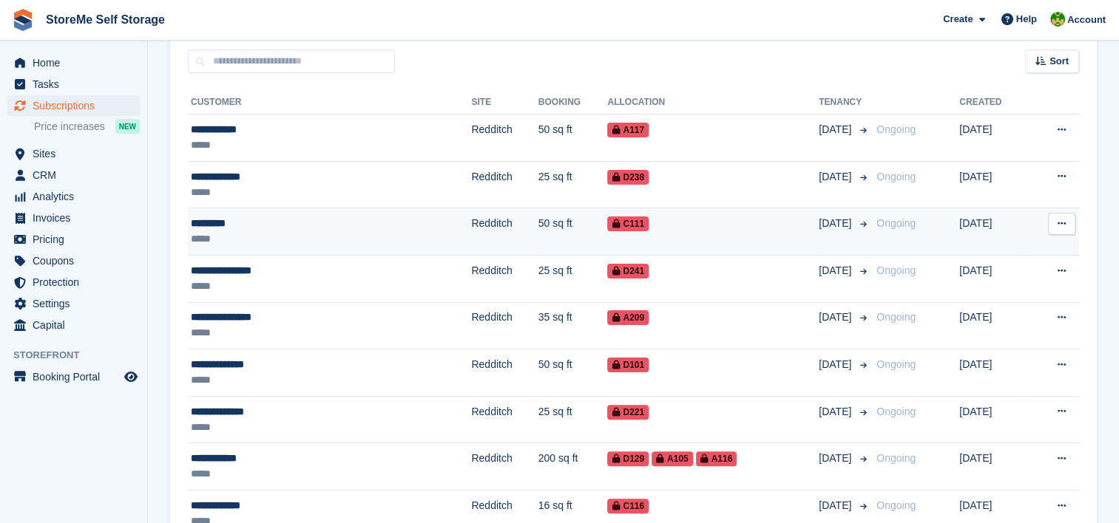
click at [538, 237] on td "50 sq ft" at bounding box center [572, 231] width 69 height 47
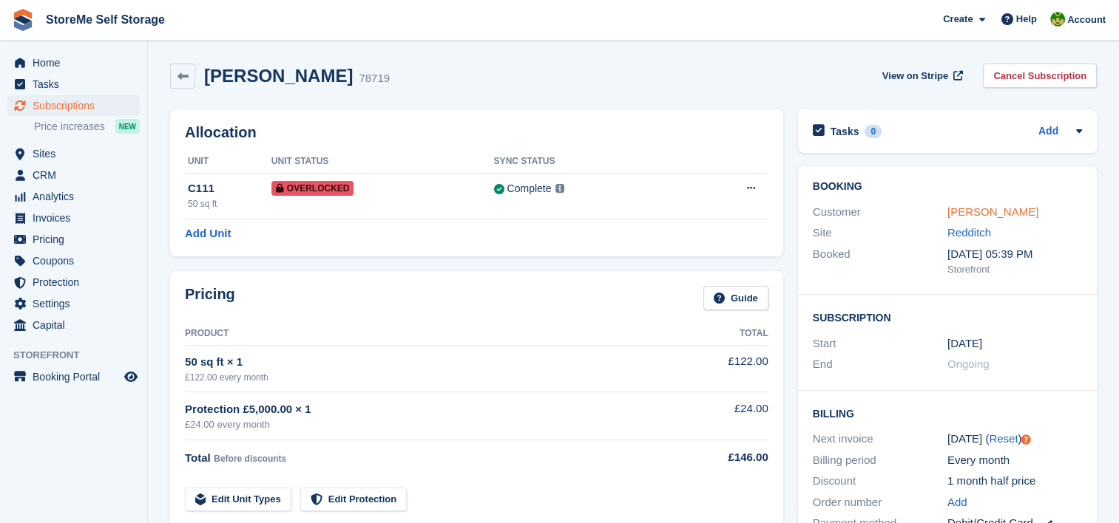
click at [983, 210] on link "[PERSON_NAME]" at bounding box center [992, 212] width 91 height 13
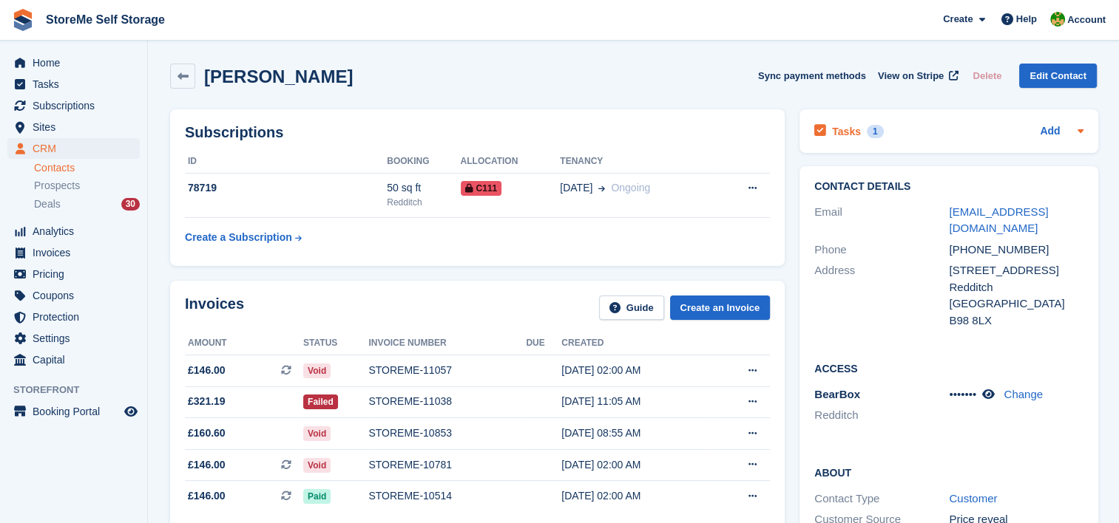
click at [840, 132] on h2 "Tasks" at bounding box center [846, 131] width 29 height 13
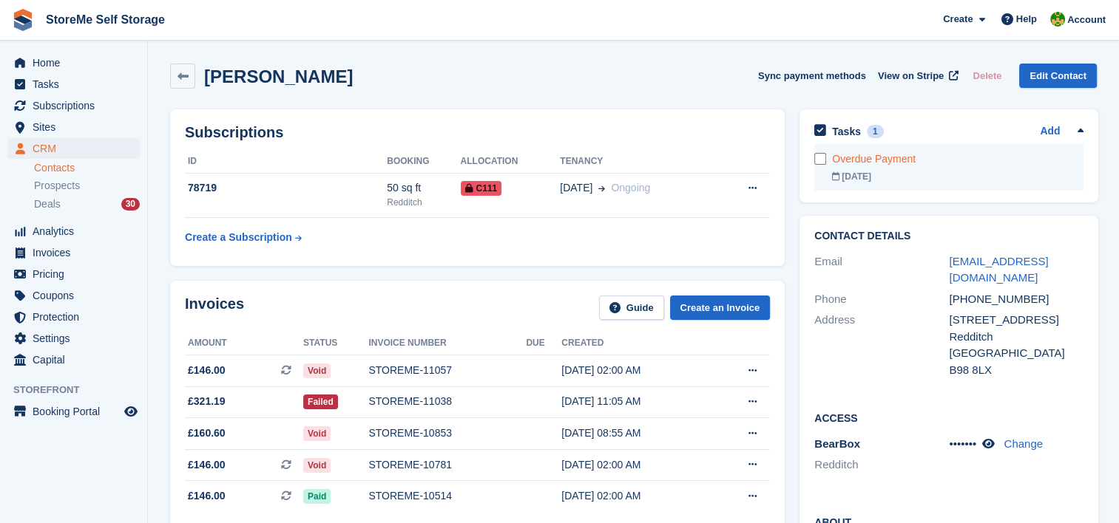
click at [867, 172] on div "08 Oct" at bounding box center [957, 176] width 251 height 13
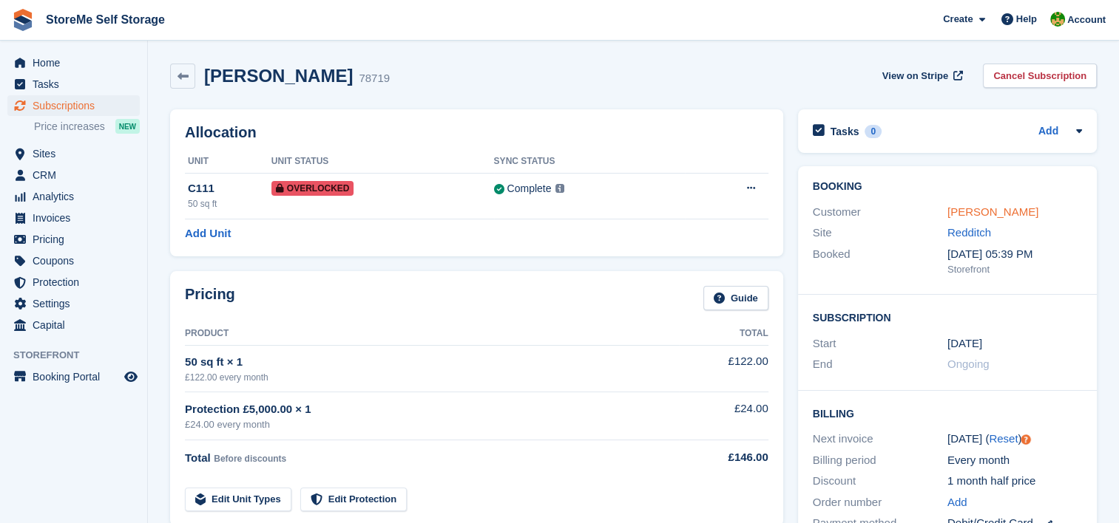
click at [985, 208] on link "Sam yates" at bounding box center [992, 212] width 91 height 13
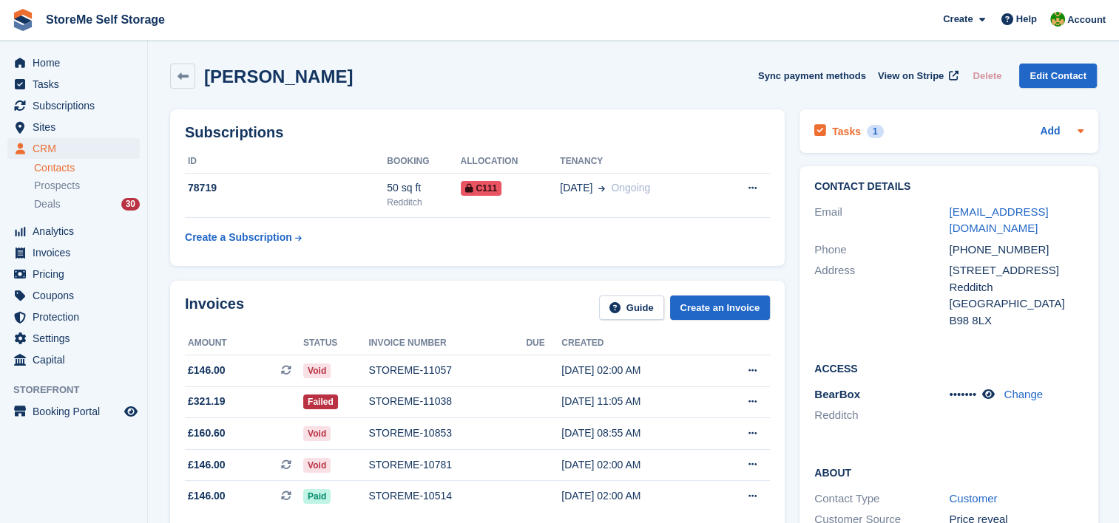
click at [843, 130] on h2 "Tasks" at bounding box center [846, 131] width 29 height 13
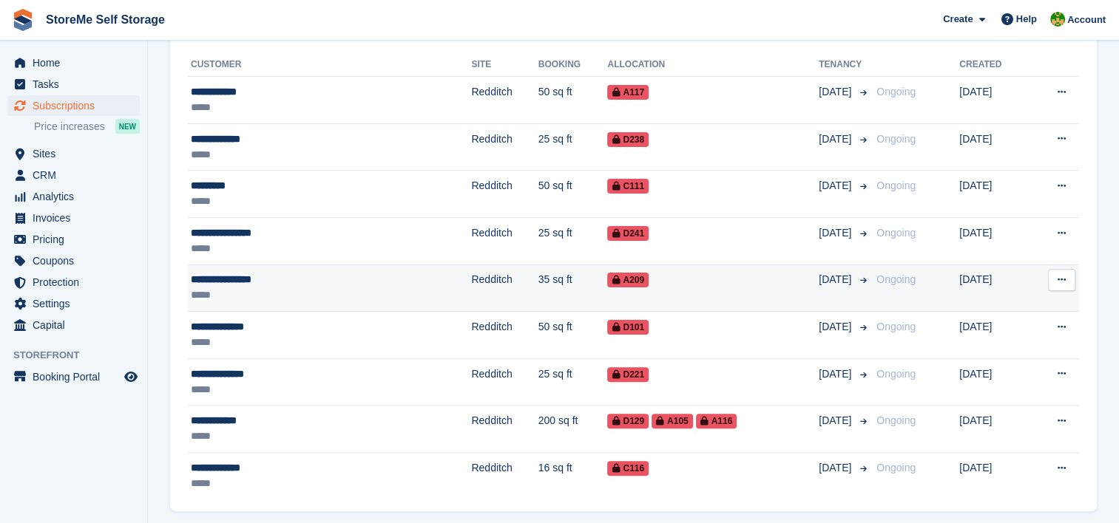
scroll to position [370, 0]
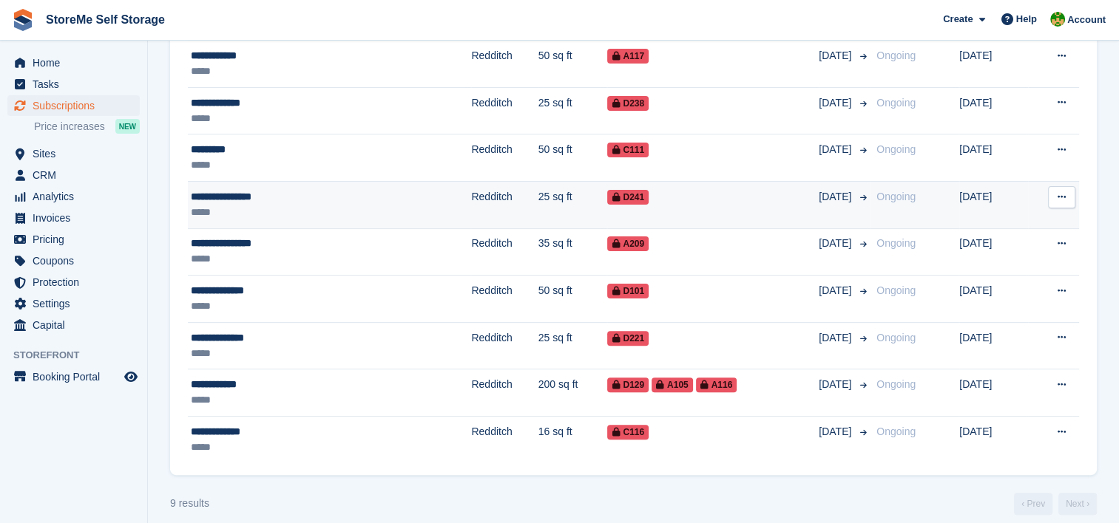
click at [538, 206] on td "25 sq ft" at bounding box center [572, 204] width 69 height 47
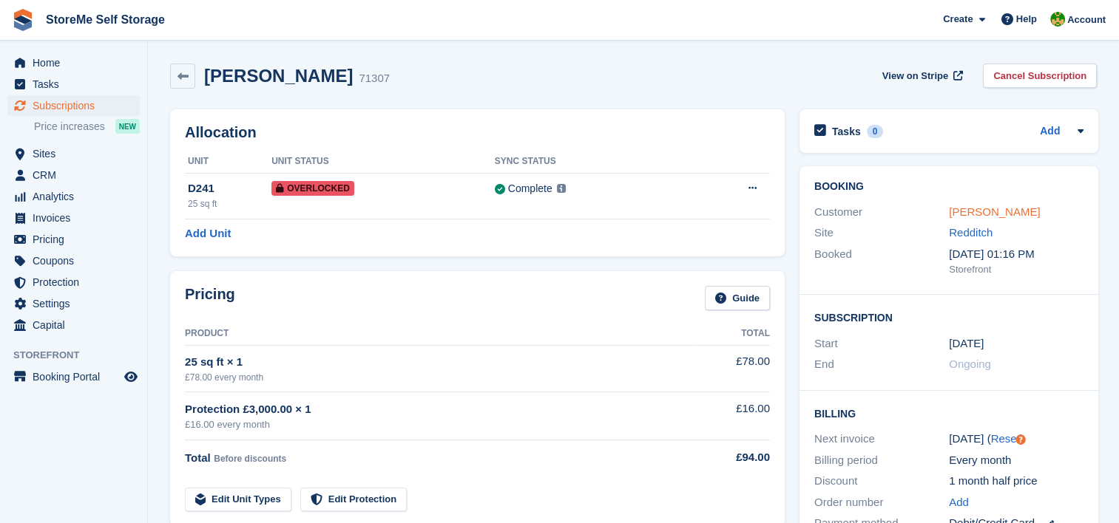
click at [966, 211] on link "[PERSON_NAME]" at bounding box center [994, 212] width 91 height 13
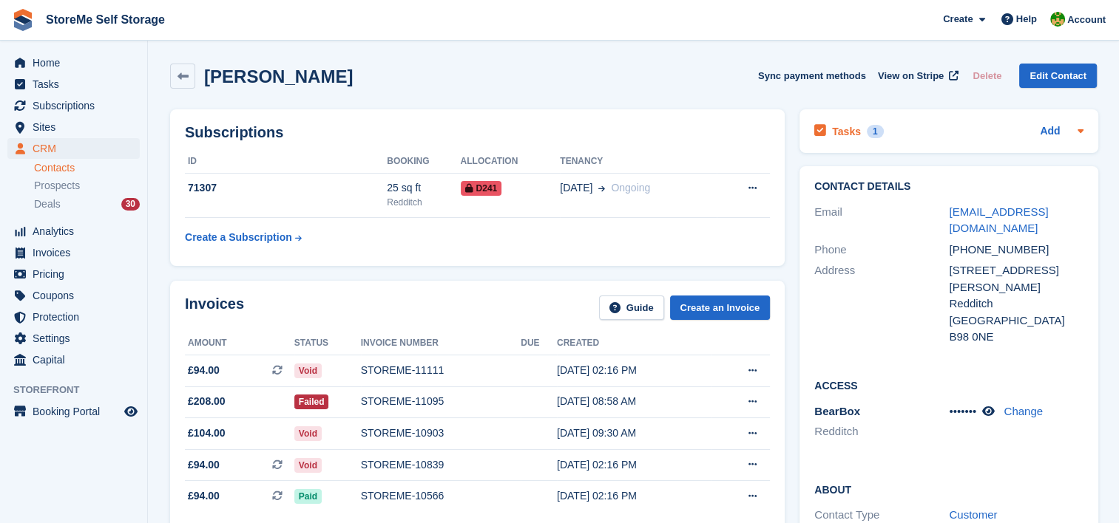
click at [852, 127] on h2 "Tasks" at bounding box center [846, 131] width 29 height 13
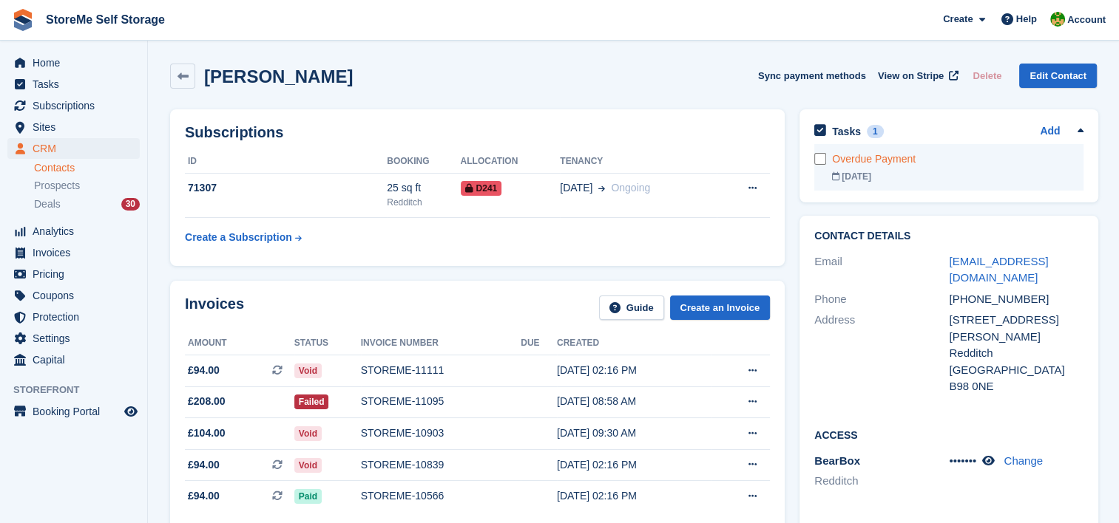
click at [854, 152] on div "Overdue Payment" at bounding box center [957, 160] width 251 height 16
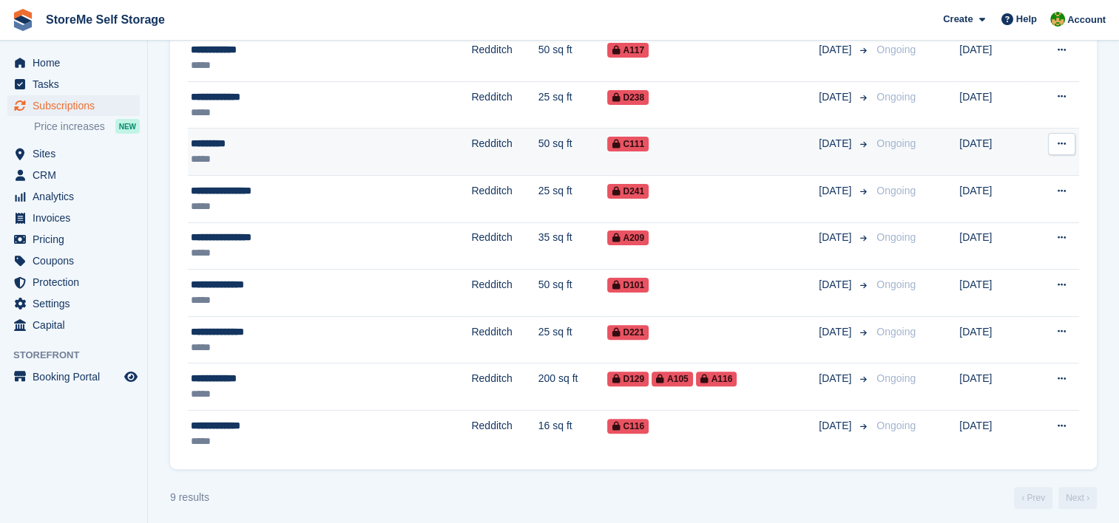
scroll to position [381, 0]
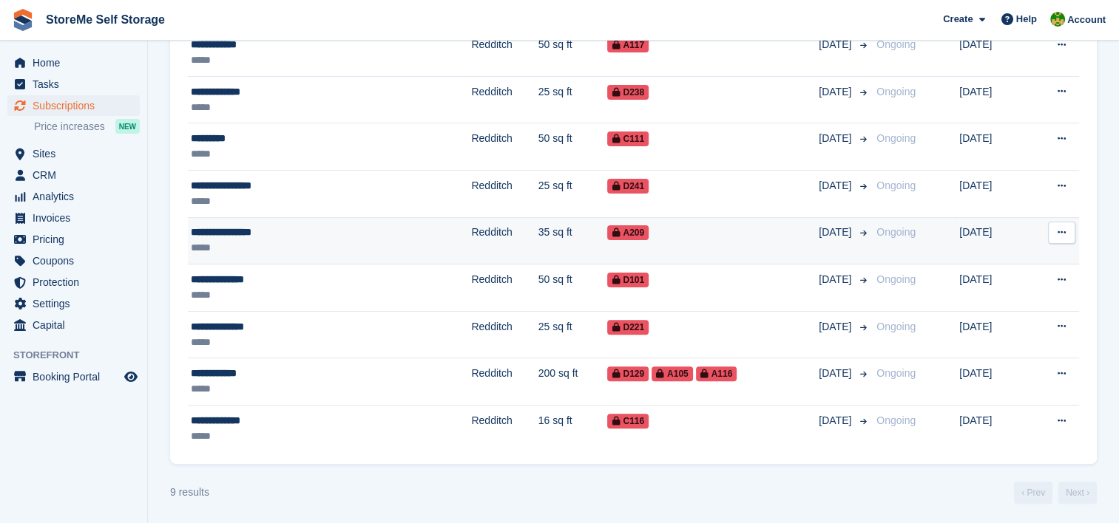
click at [538, 231] on td "35 sq ft" at bounding box center [572, 240] width 69 height 47
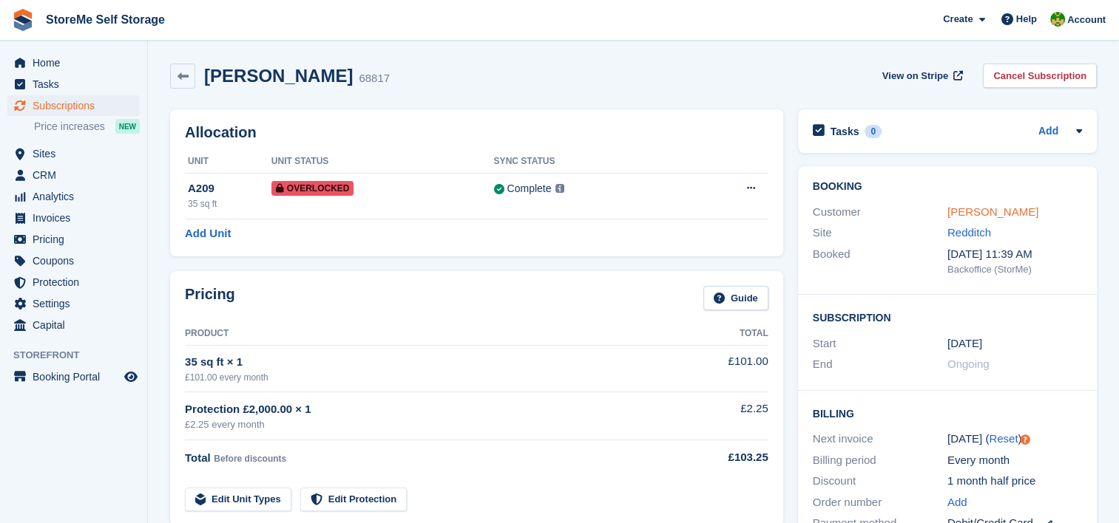
click at [970, 212] on link "[PERSON_NAME]" at bounding box center [992, 212] width 91 height 13
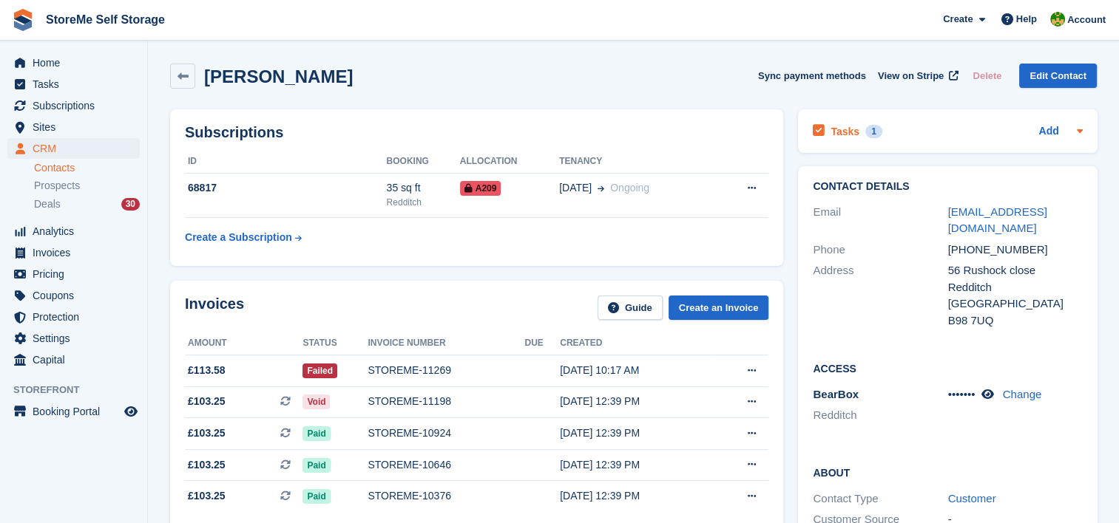
click at [852, 126] on h2 "Tasks" at bounding box center [844, 131] width 29 height 13
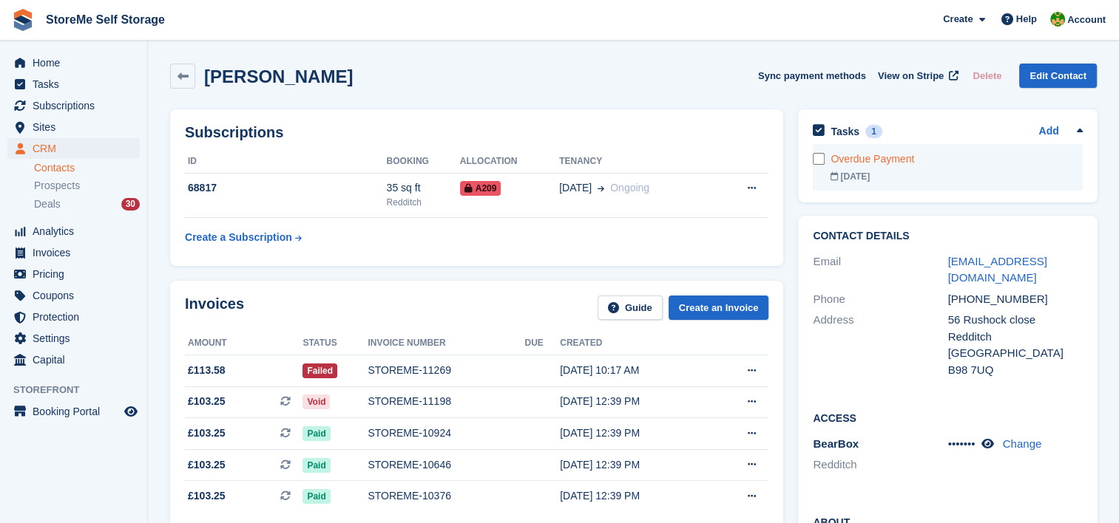
click at [861, 170] on div "[DATE]" at bounding box center [955, 176] width 251 height 13
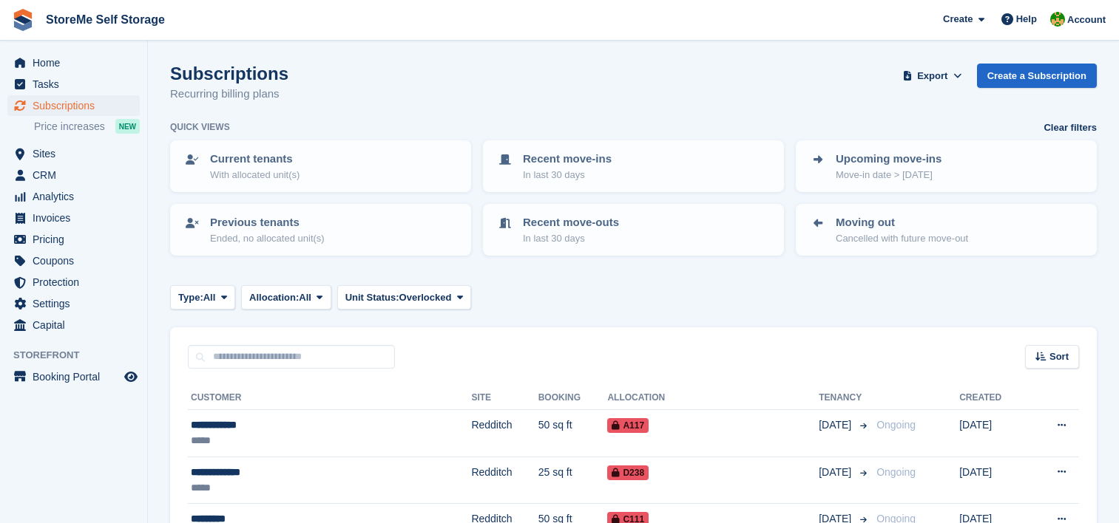
scroll to position [381, 0]
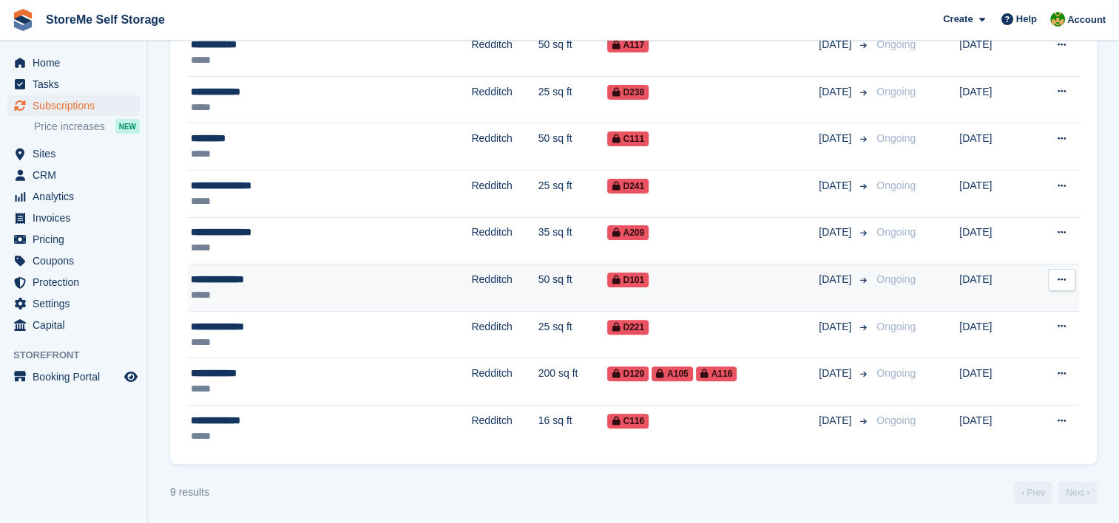
click at [538, 271] on td "50 sq ft" at bounding box center [572, 288] width 69 height 47
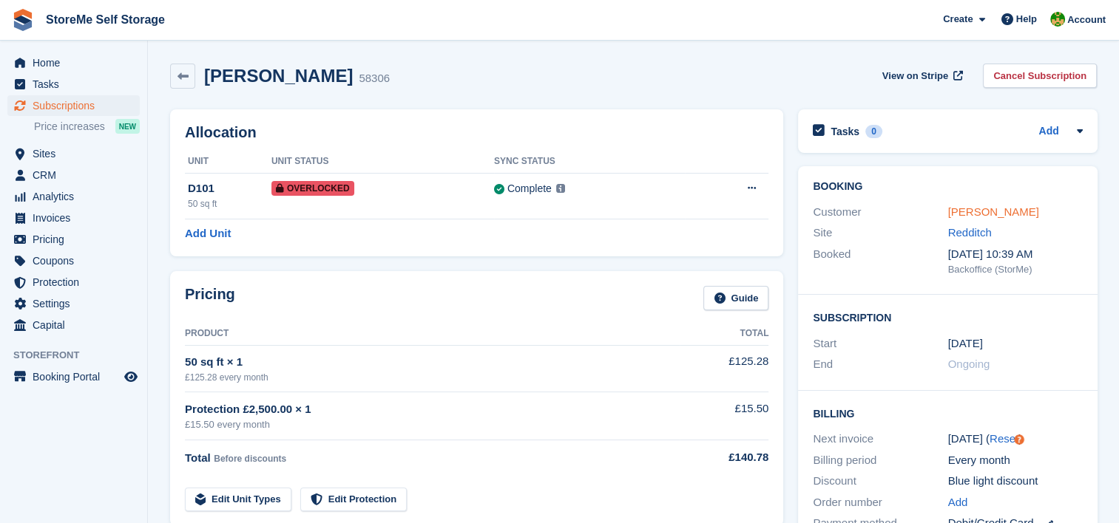
click at [973, 216] on link "Mathew Shipley" at bounding box center [992, 212] width 91 height 13
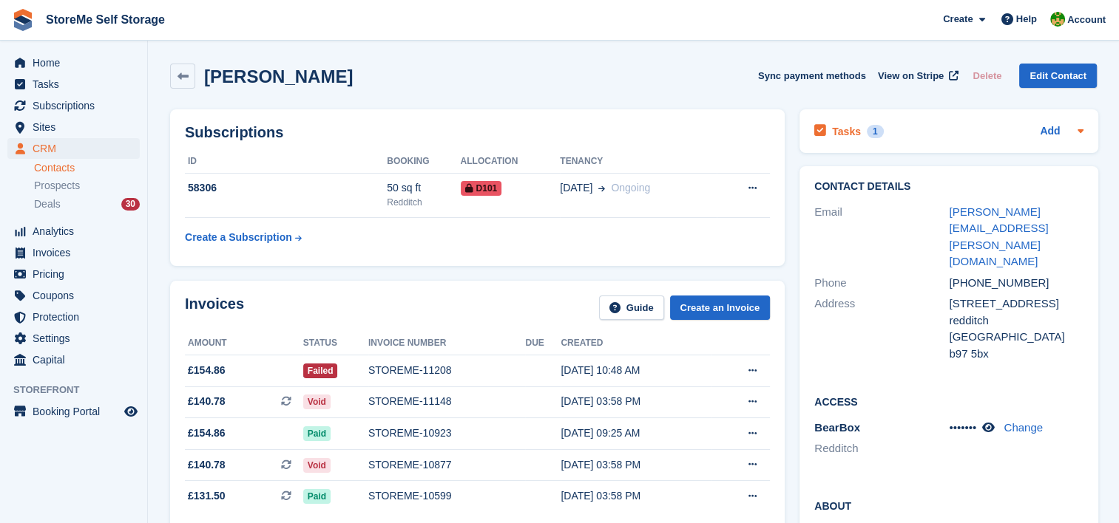
click at [837, 133] on h2 "Tasks" at bounding box center [846, 131] width 29 height 13
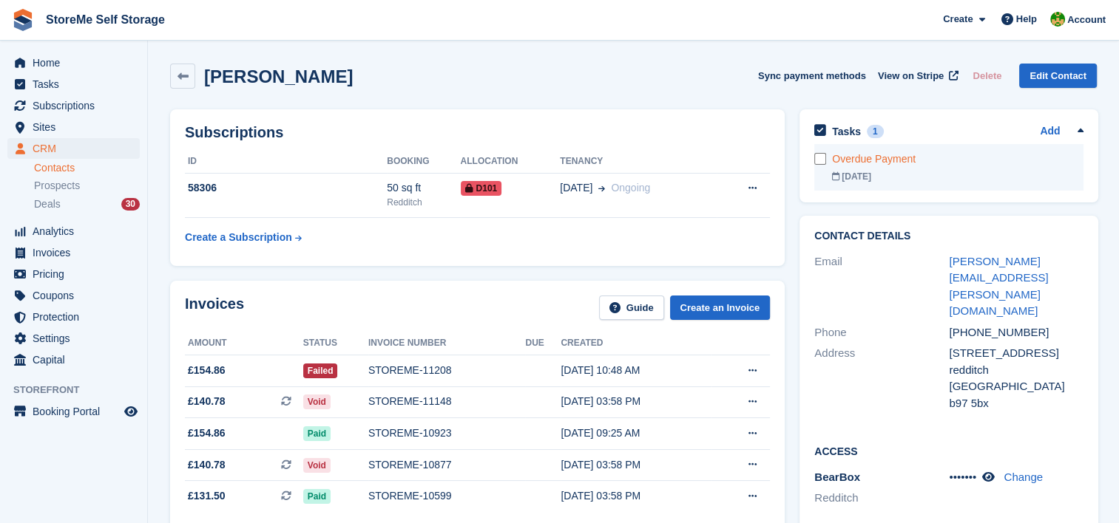
click at [861, 165] on div "Overdue Payment" at bounding box center [957, 160] width 251 height 16
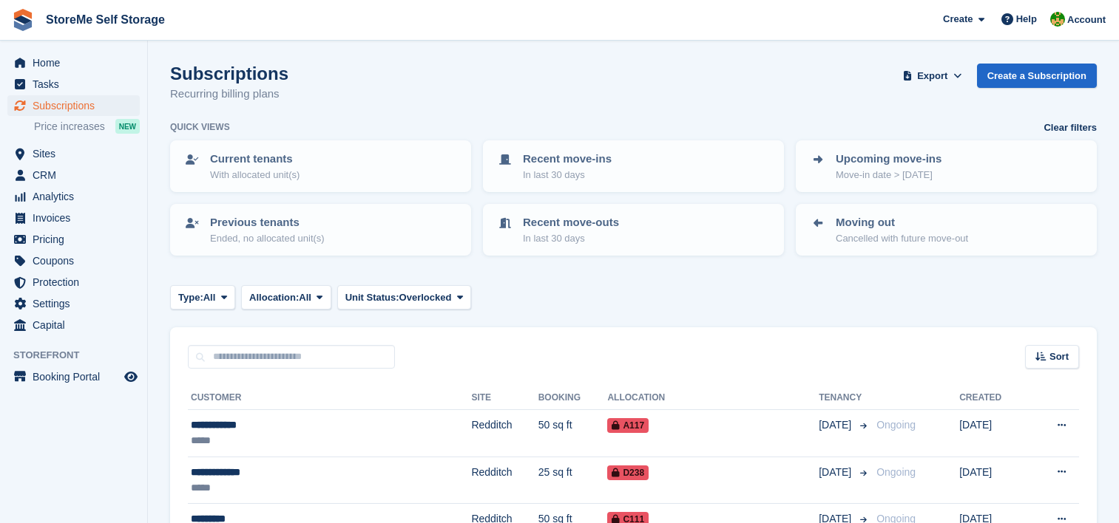
scroll to position [381, 0]
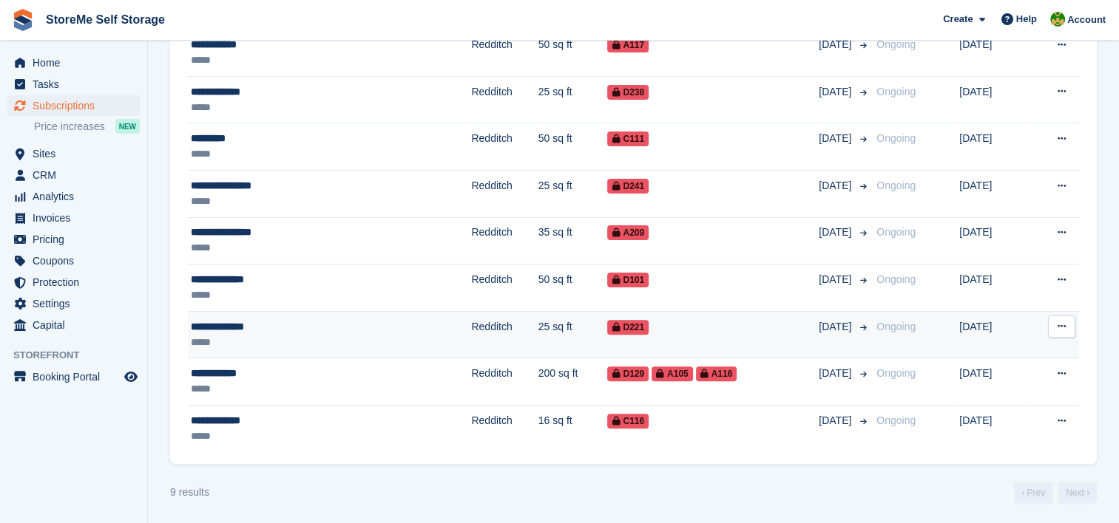
click at [538, 321] on td "25 sq ft" at bounding box center [572, 334] width 69 height 47
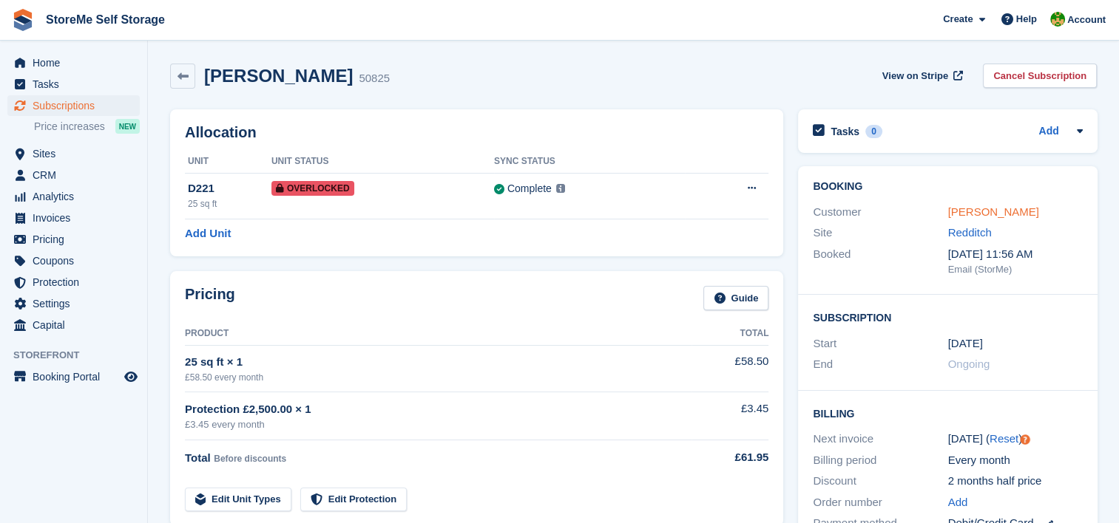
click at [1006, 216] on link "Kimberley Ward" at bounding box center [992, 212] width 91 height 13
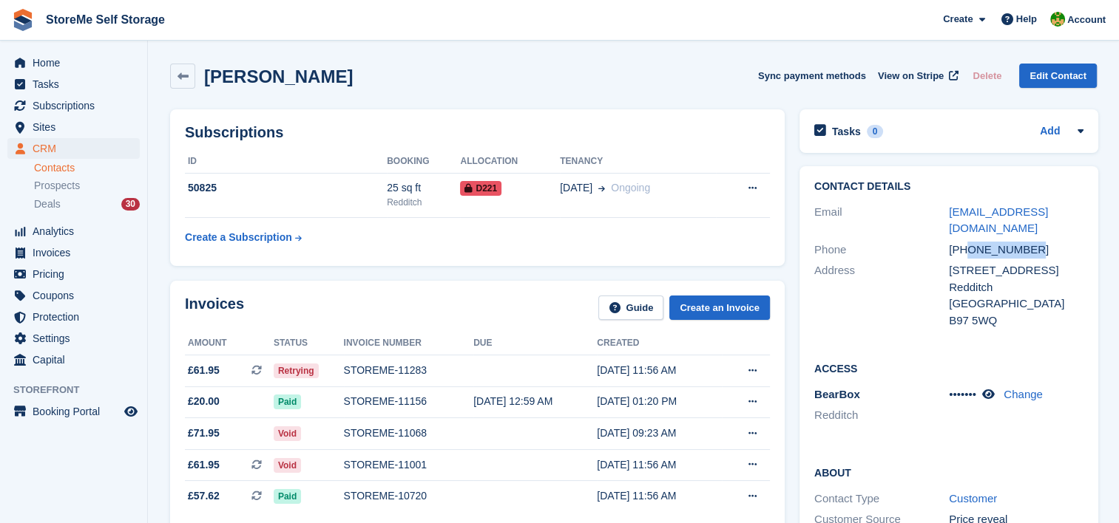
drag, startPoint x: 1039, startPoint y: 231, endPoint x: 967, endPoint y: 233, distance: 71.7
click at [967, 242] on div "+447494591044" at bounding box center [1016, 250] width 135 height 17
copy div "7494591044"
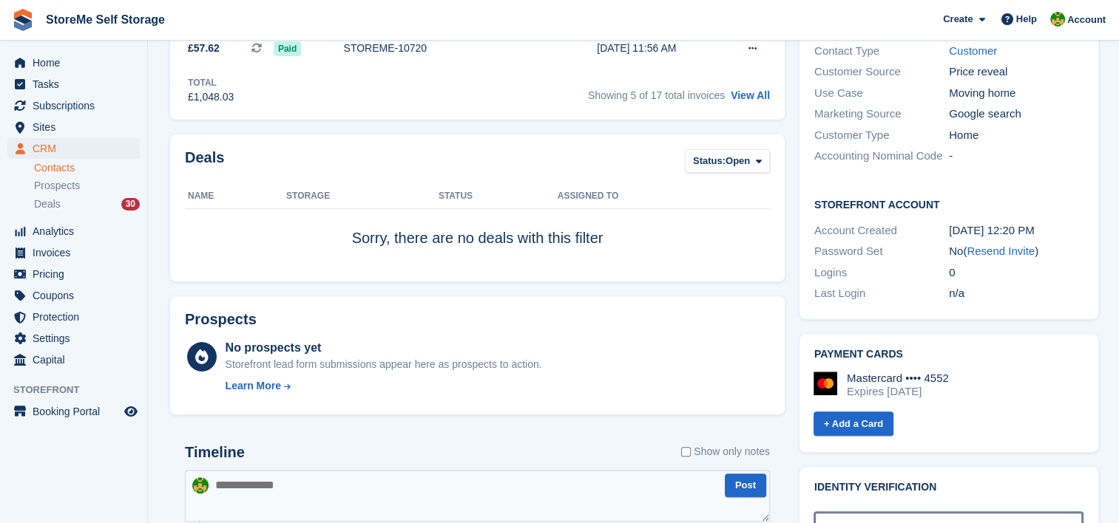
scroll to position [518, 0]
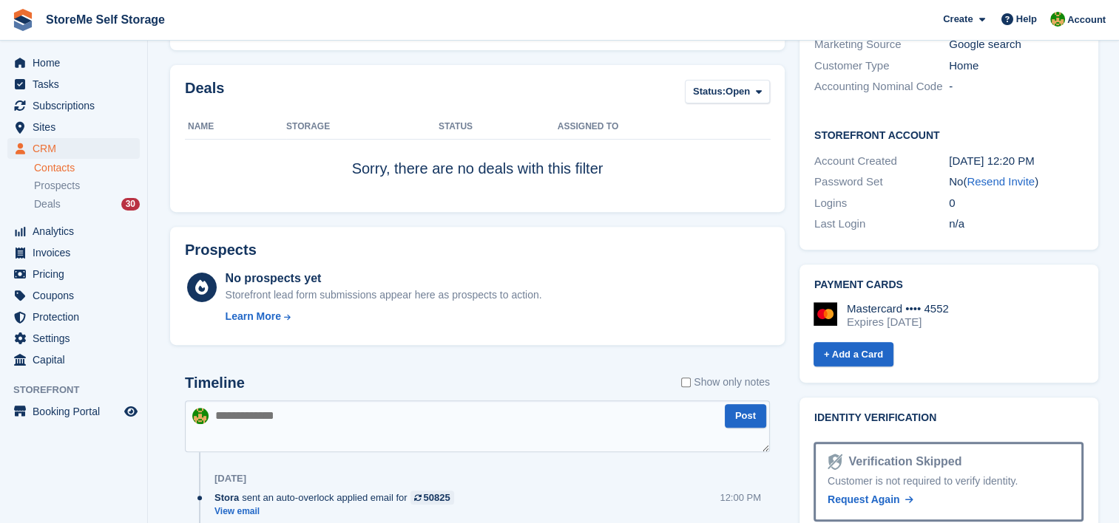
drag, startPoint x: 379, startPoint y: 417, endPoint x: 371, endPoint y: 418, distance: 8.2
click at [375, 418] on textarea at bounding box center [477, 427] width 585 height 52
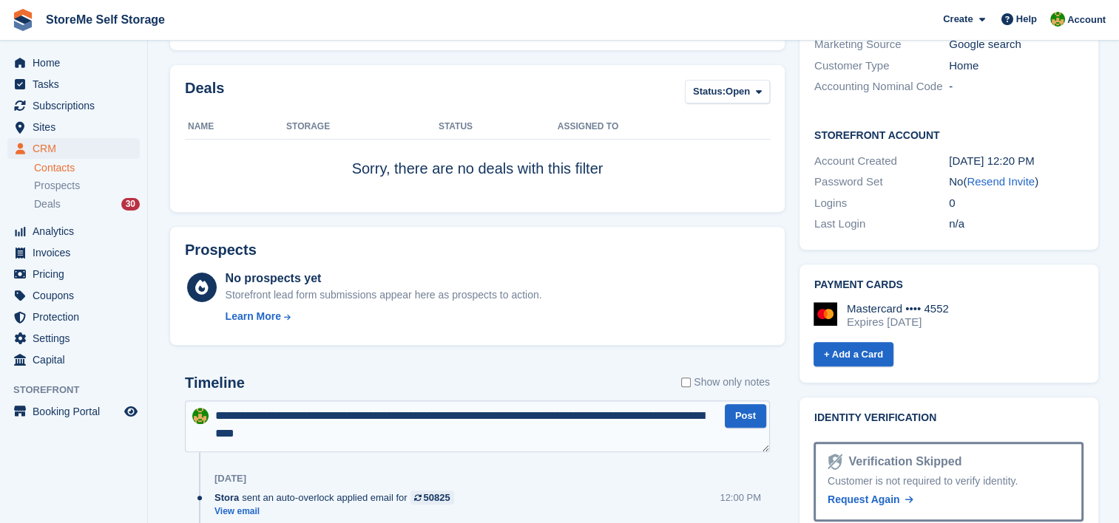
type textarea "**********"
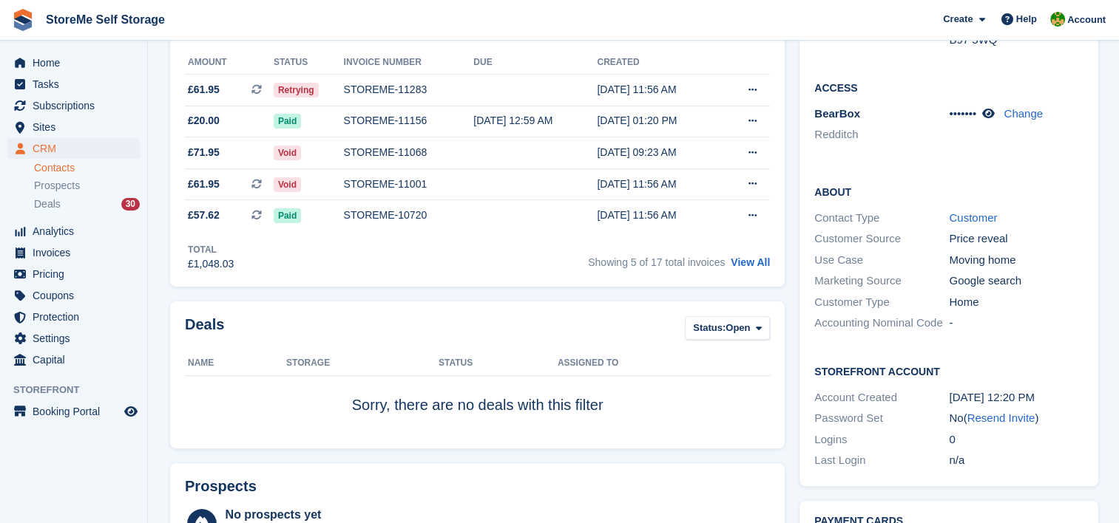
scroll to position [0, 0]
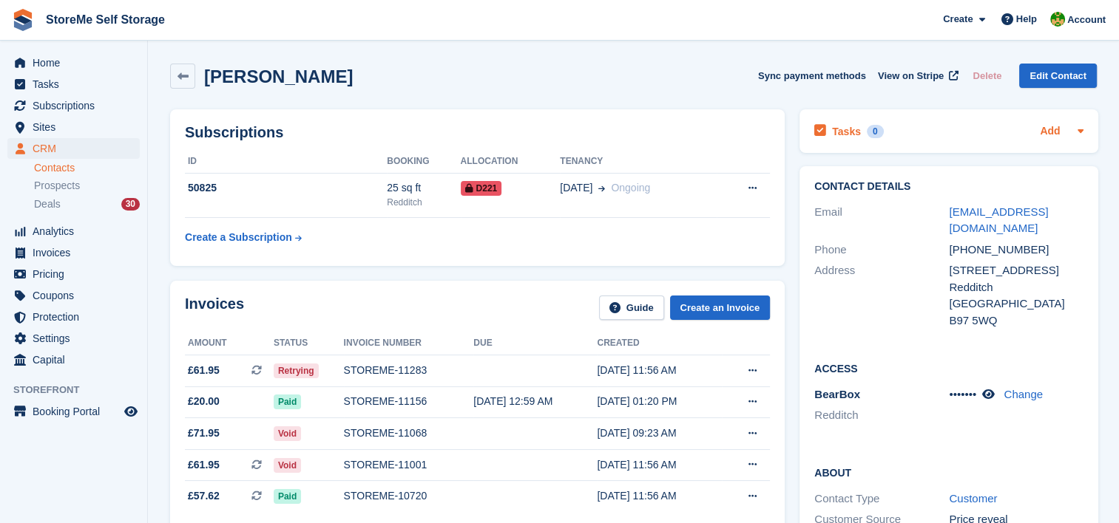
click at [1047, 128] on link "Add" at bounding box center [1050, 131] width 20 height 17
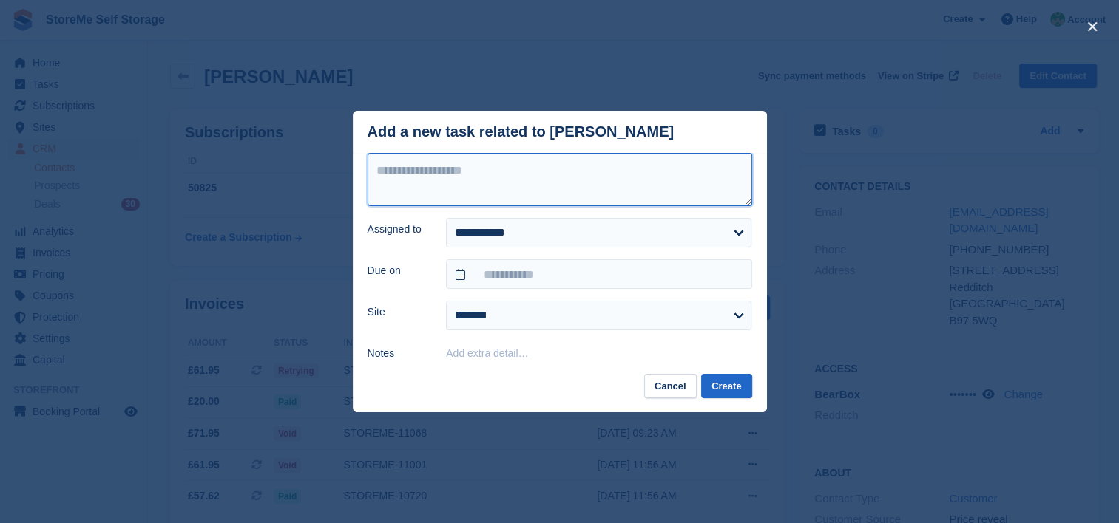
click at [651, 170] on textarea at bounding box center [559, 179] width 384 height 53
type textarea "**********"
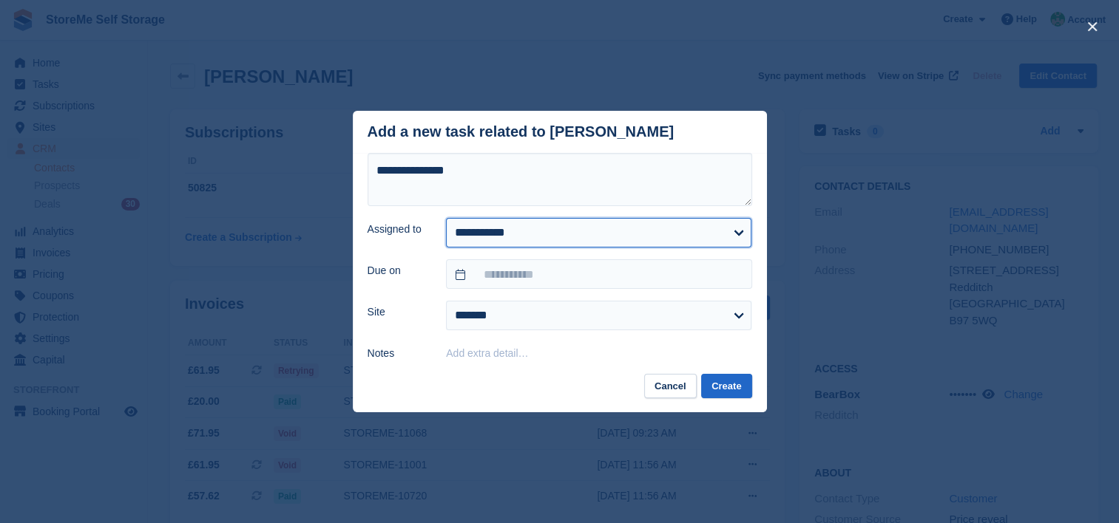
drag, startPoint x: 601, startPoint y: 233, endPoint x: 587, endPoint y: 243, distance: 17.0
click at [601, 233] on select "**********" at bounding box center [598, 233] width 305 height 30
select select "**"
click at [446, 219] on select "**********" at bounding box center [598, 233] width 305 height 30
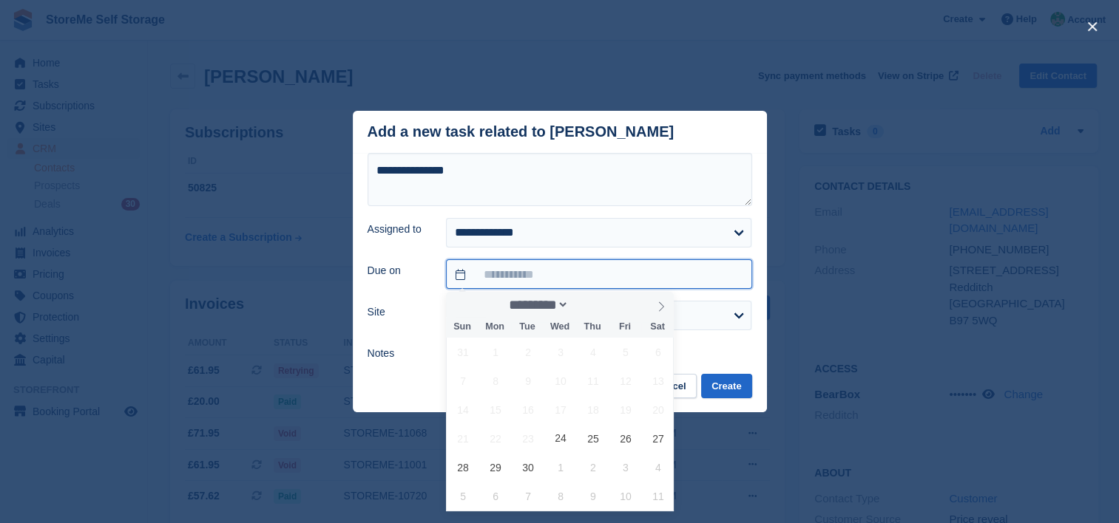
click at [529, 267] on input "text" at bounding box center [598, 275] width 305 height 30
click at [529, 467] on span "30" at bounding box center [527, 467] width 29 height 29
type input "**********"
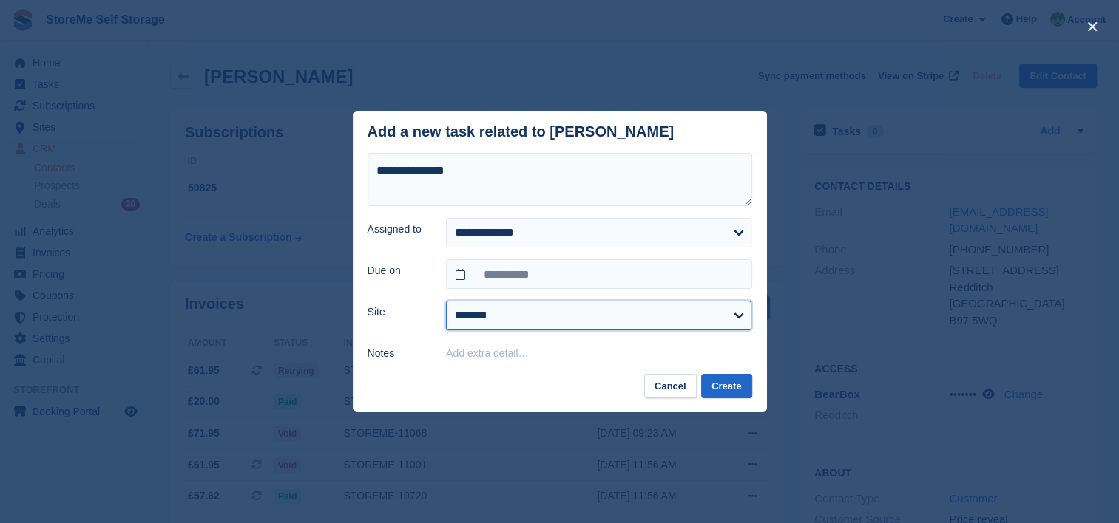
click at [486, 321] on select "******* ********" at bounding box center [598, 316] width 305 height 30
select select "**"
click at [446, 302] on select "******* ********" at bounding box center [598, 316] width 305 height 30
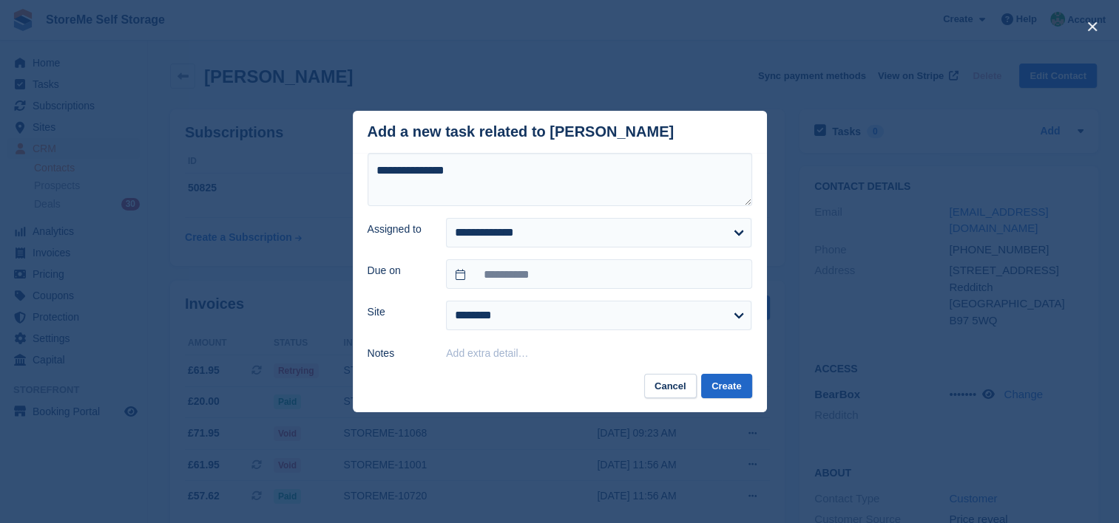
click at [486, 355] on button "Add extra detail…" at bounding box center [487, 353] width 82 height 12
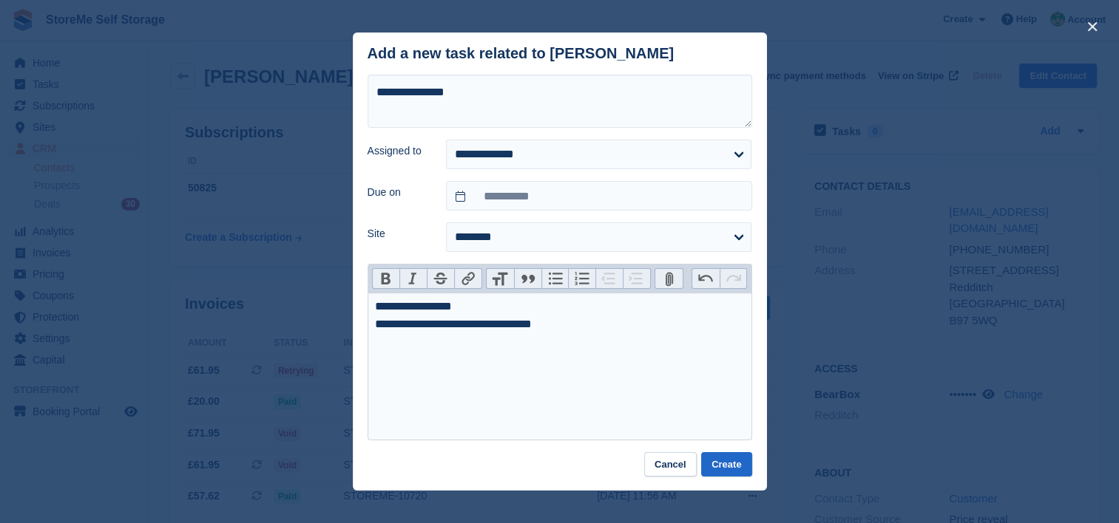
type trix-editor "**********"
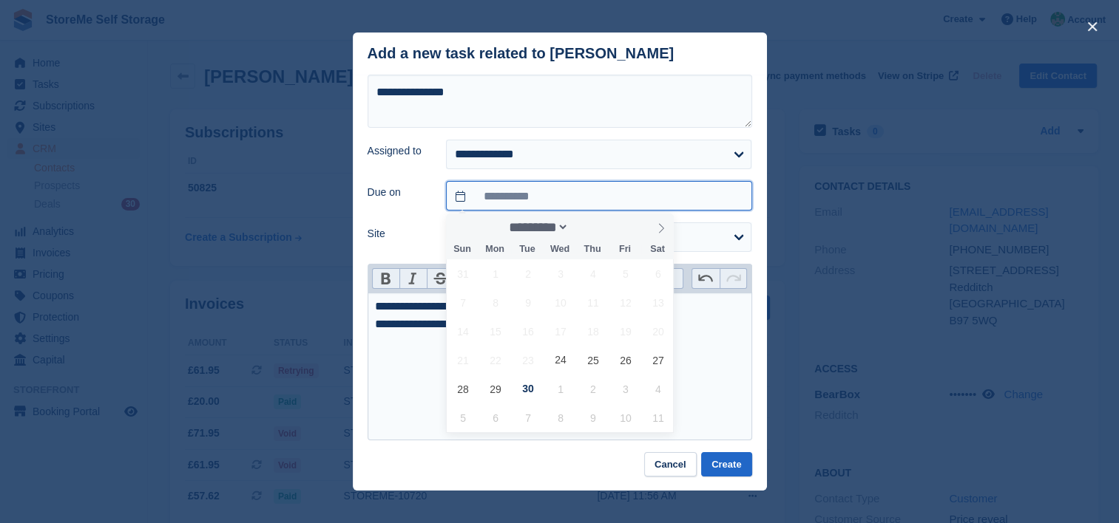
click at [535, 200] on input "**********" at bounding box center [598, 196] width 305 height 30
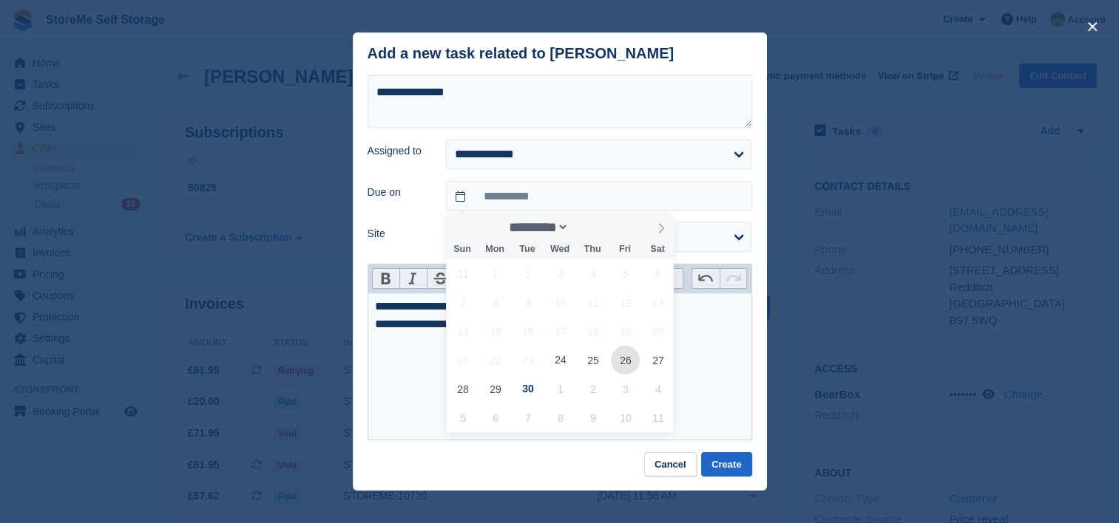
click at [624, 365] on span "26" at bounding box center [625, 360] width 29 height 29
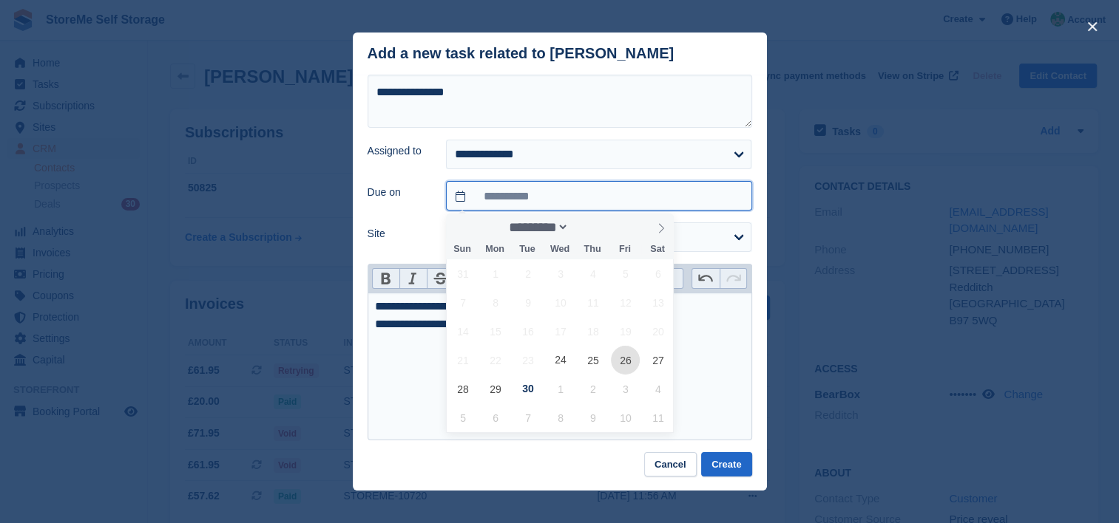
type input "**********"
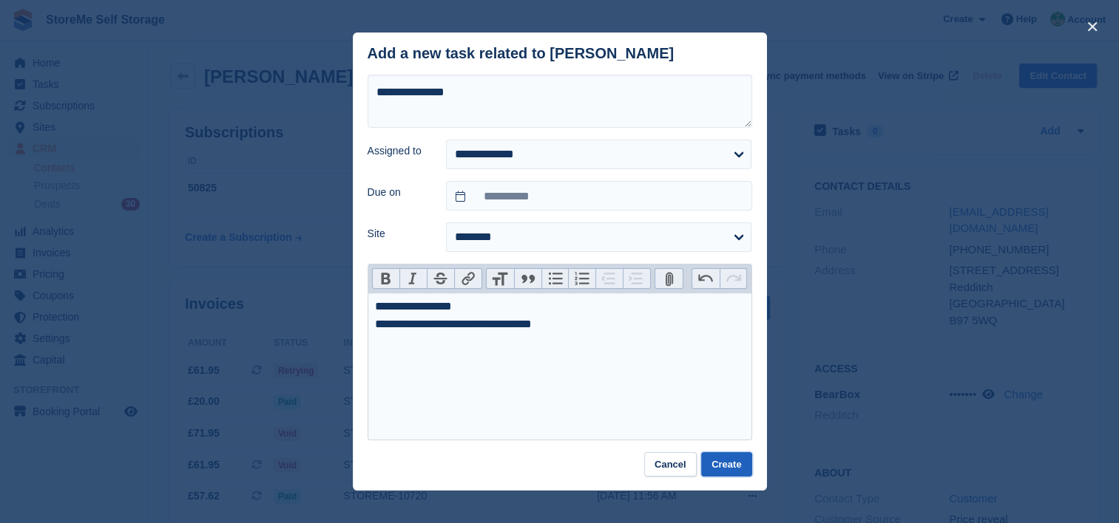
click at [716, 464] on button "Create" at bounding box center [726, 464] width 50 height 24
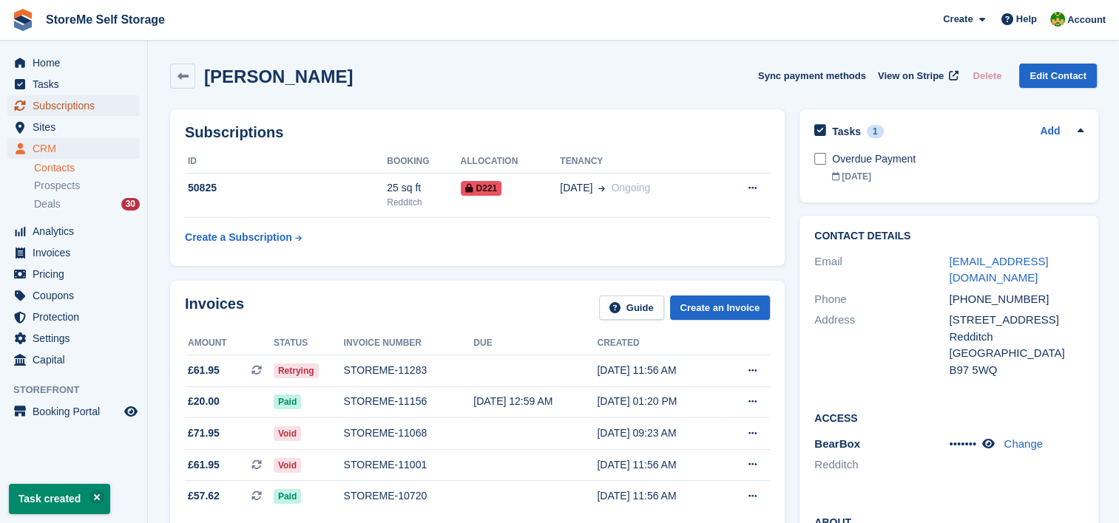
click at [56, 111] on span "Subscriptions" at bounding box center [77, 105] width 89 height 21
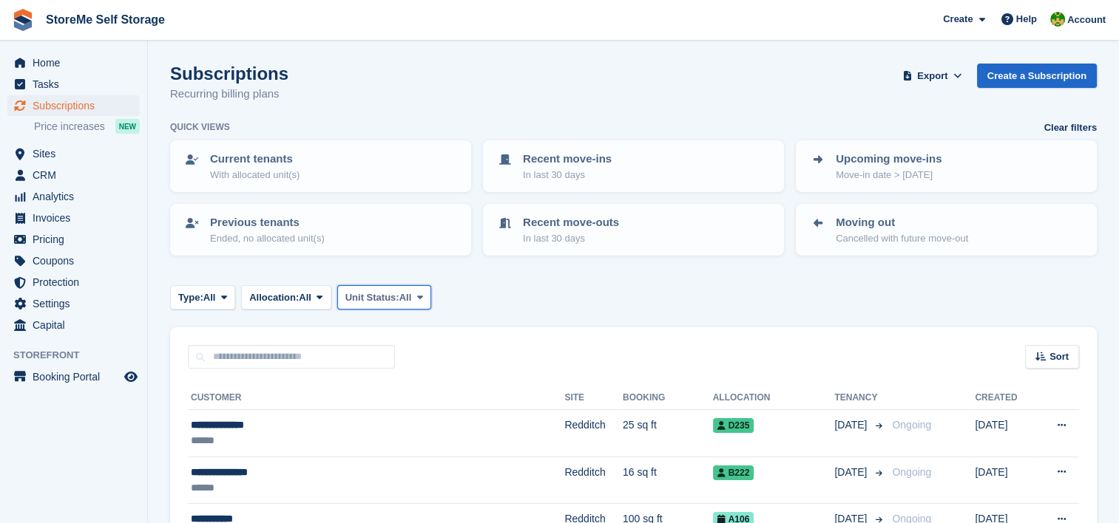
click at [399, 298] on span "Unit Status:" at bounding box center [372, 298] width 54 height 15
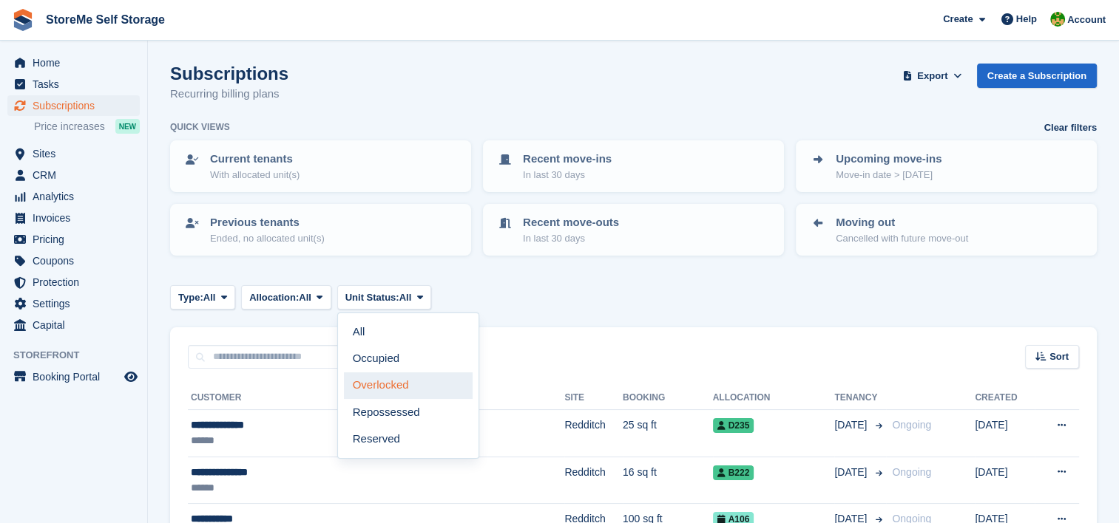
click at [410, 382] on link "Overlocked" at bounding box center [408, 386] width 129 height 27
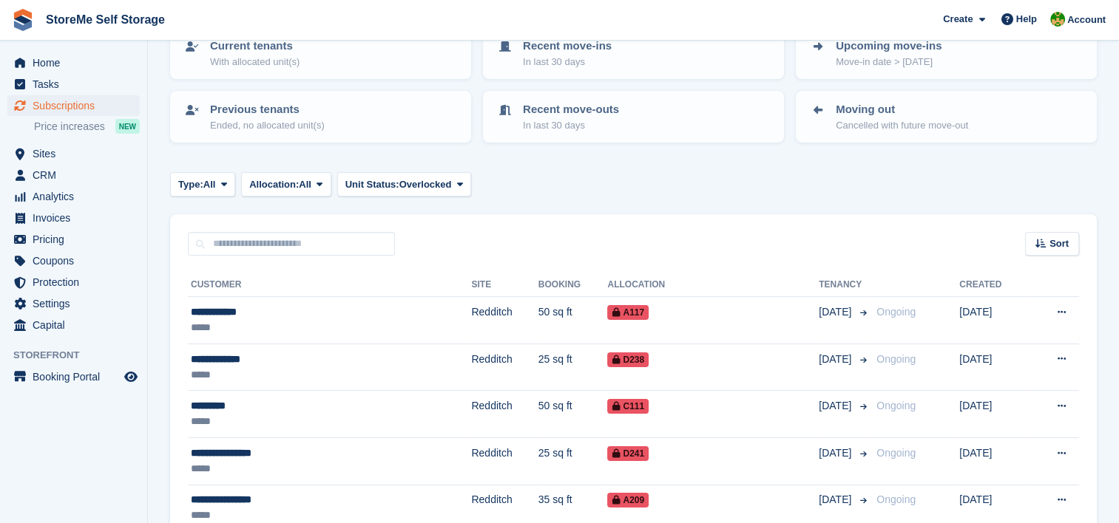
scroll to position [381, 0]
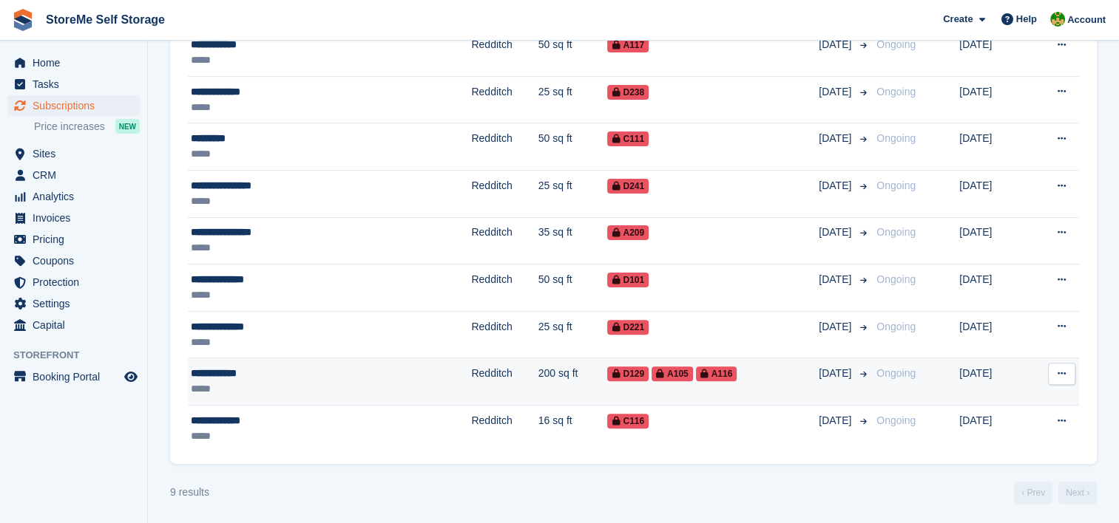
click at [538, 387] on td "200 sq ft" at bounding box center [572, 382] width 69 height 47
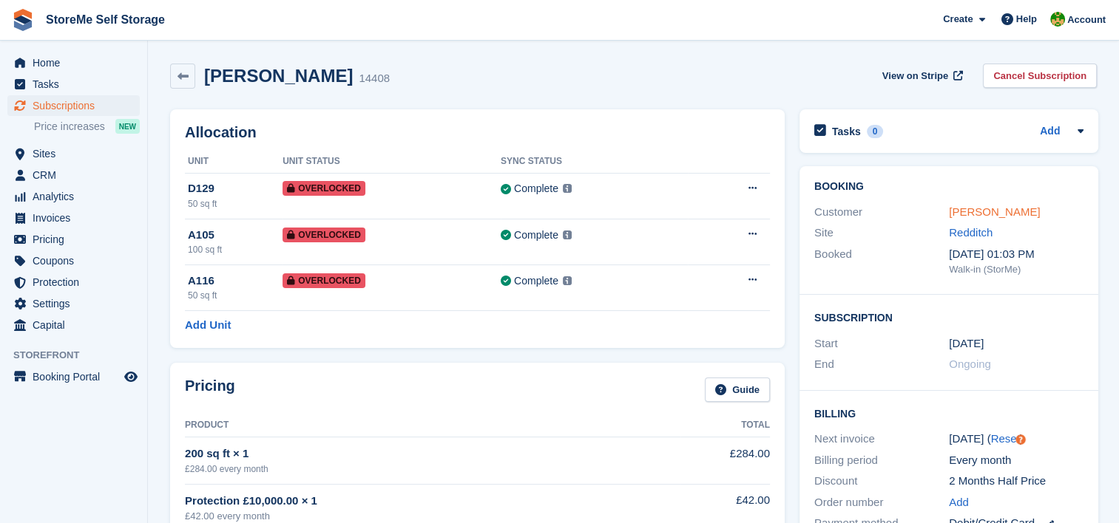
click at [973, 210] on link "Sarah Kellie" at bounding box center [994, 212] width 91 height 13
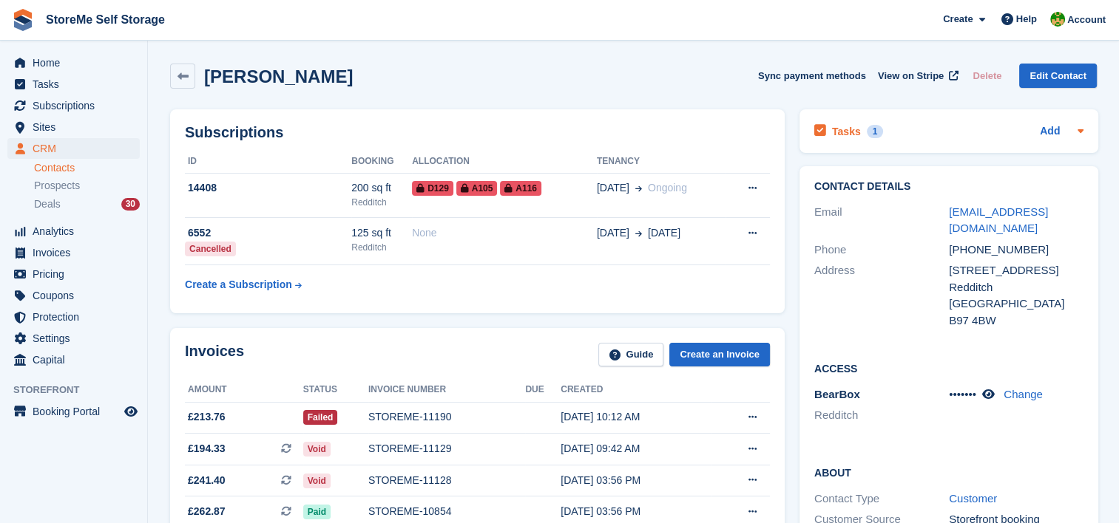
click at [852, 133] on h2 "Tasks" at bounding box center [846, 131] width 29 height 13
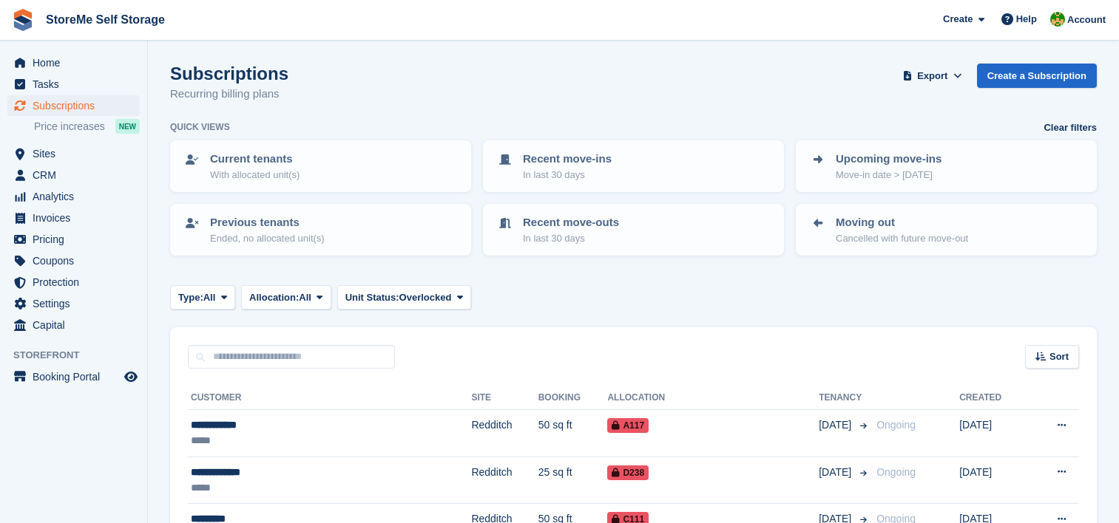
scroll to position [381, 0]
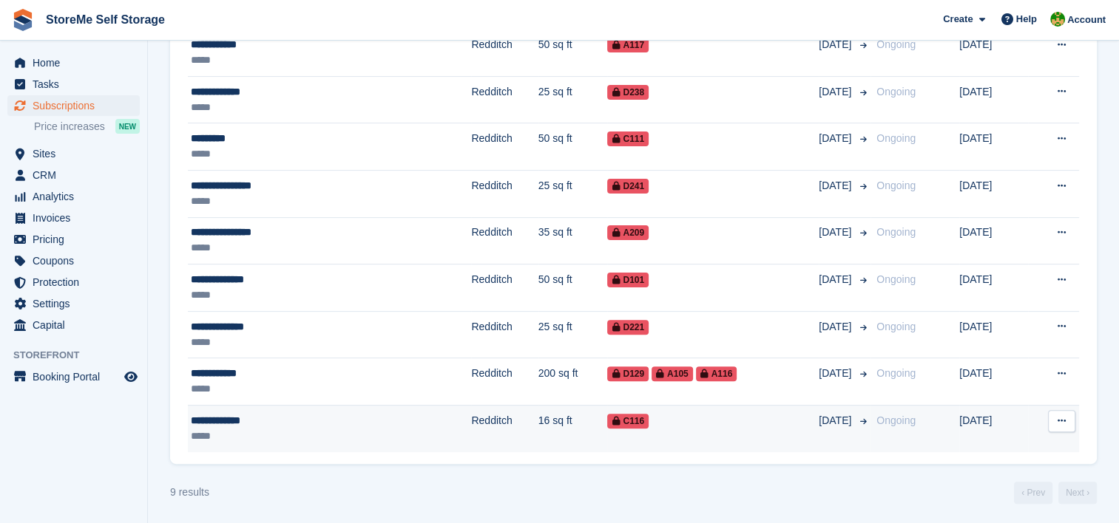
click at [538, 417] on td "16 sq ft" at bounding box center [572, 428] width 69 height 47
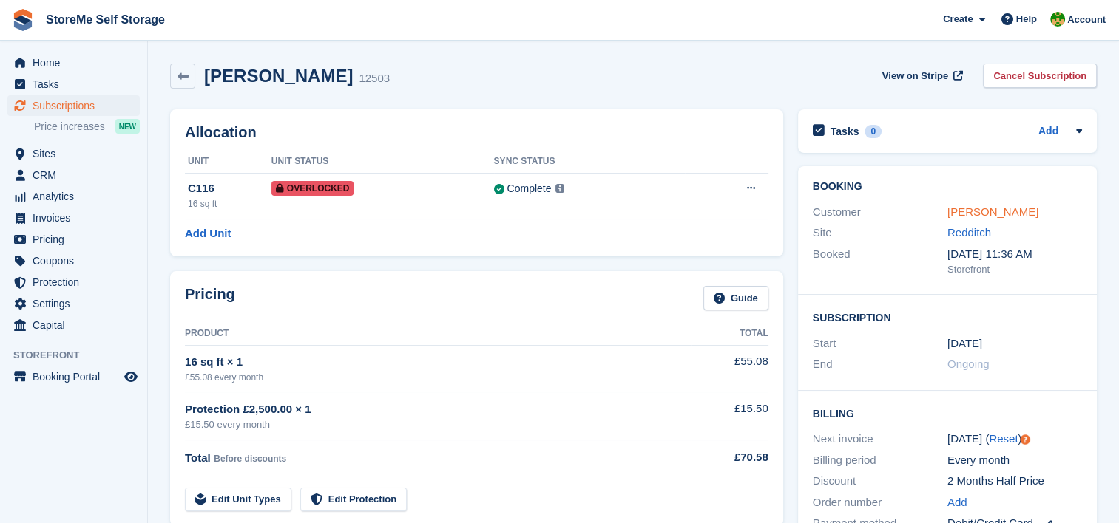
click at [989, 210] on link "[PERSON_NAME]" at bounding box center [992, 212] width 91 height 13
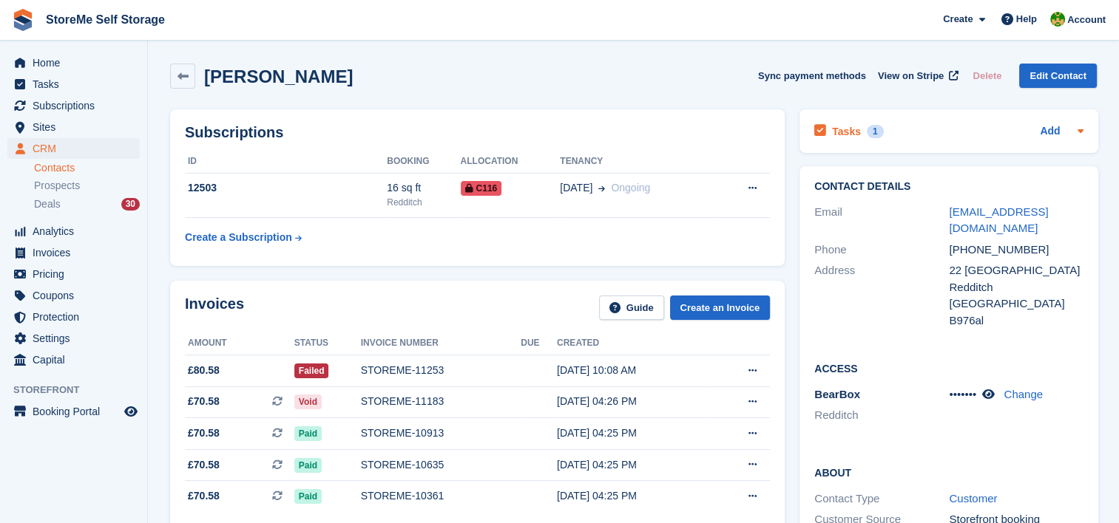
click at [855, 135] on div "Tasks 1" at bounding box center [848, 131] width 69 height 20
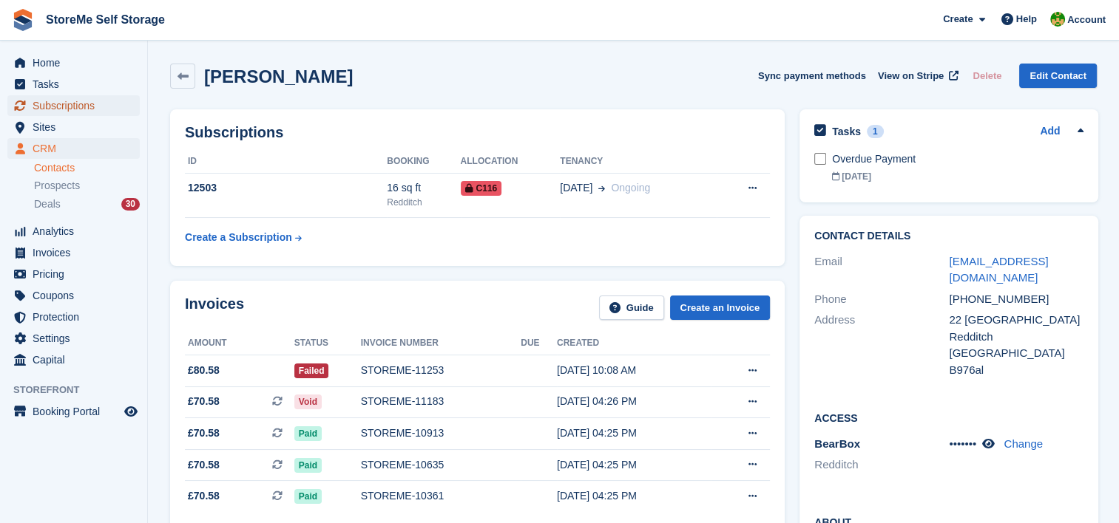
click at [85, 99] on span "Subscriptions" at bounding box center [77, 105] width 89 height 21
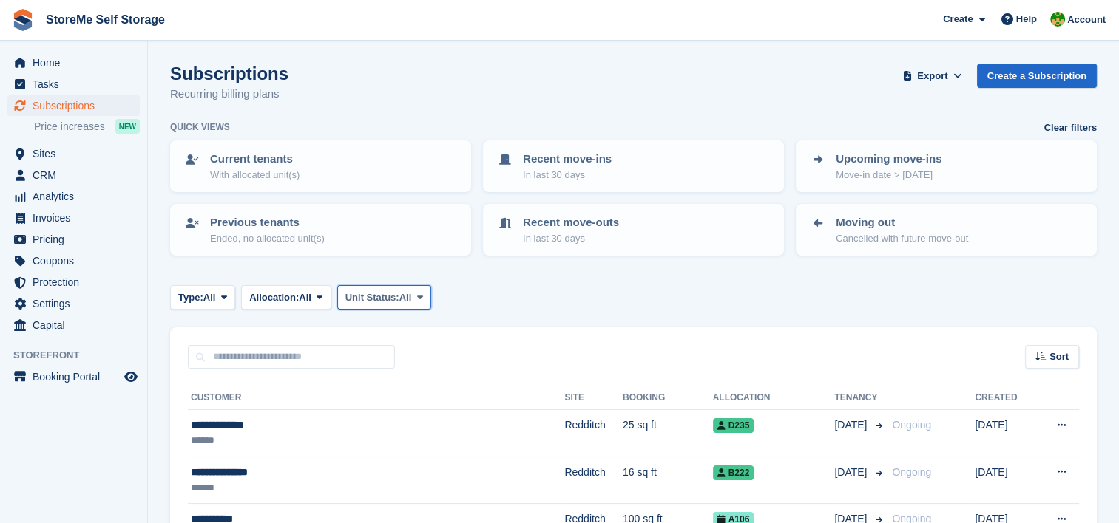
click at [388, 299] on span "Unit Status:" at bounding box center [372, 298] width 54 height 15
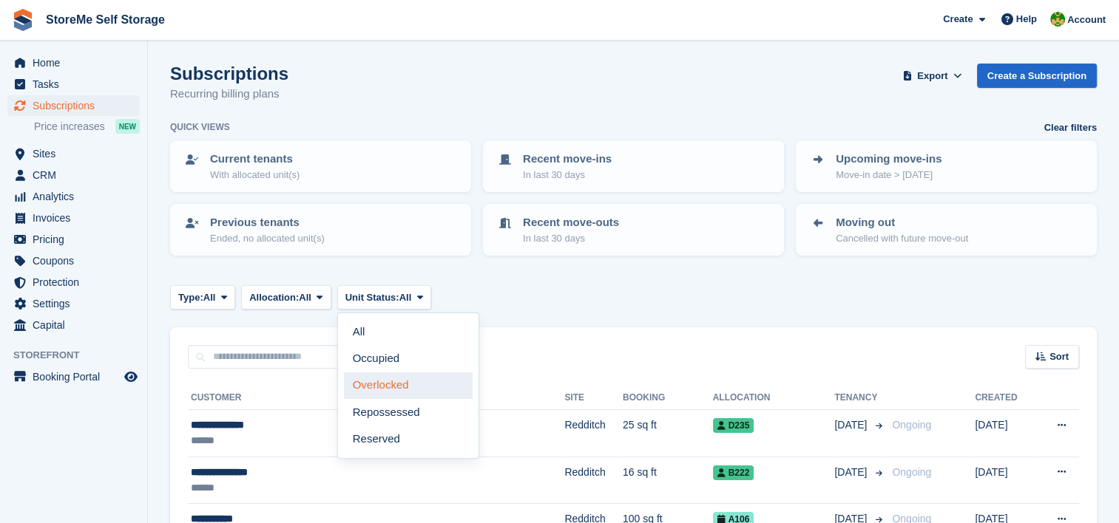
click at [404, 392] on link "Overlocked" at bounding box center [408, 386] width 129 height 27
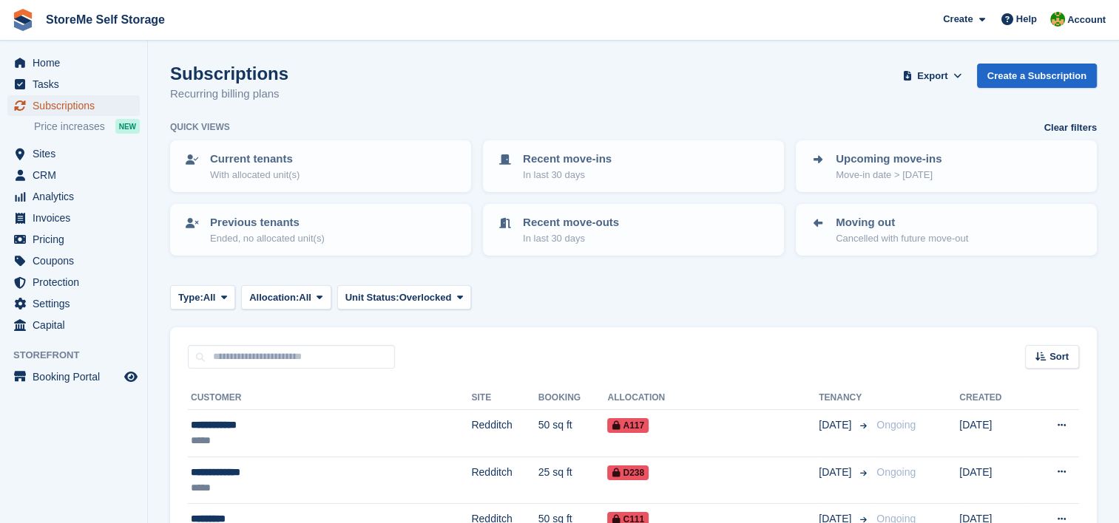
click at [86, 106] on span "Subscriptions" at bounding box center [77, 105] width 89 height 21
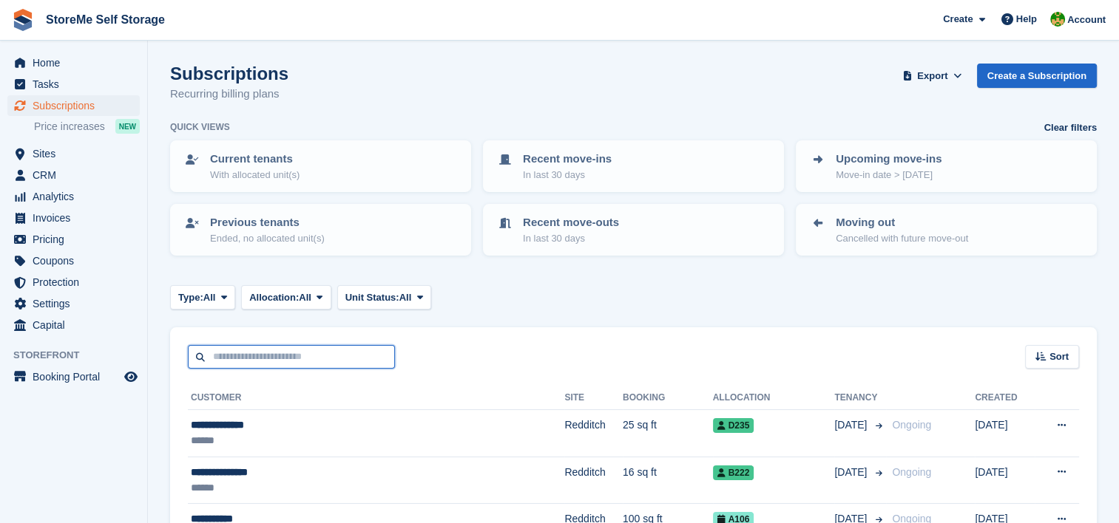
click at [362, 355] on input "text" at bounding box center [291, 357] width 207 height 24
type input "*****"
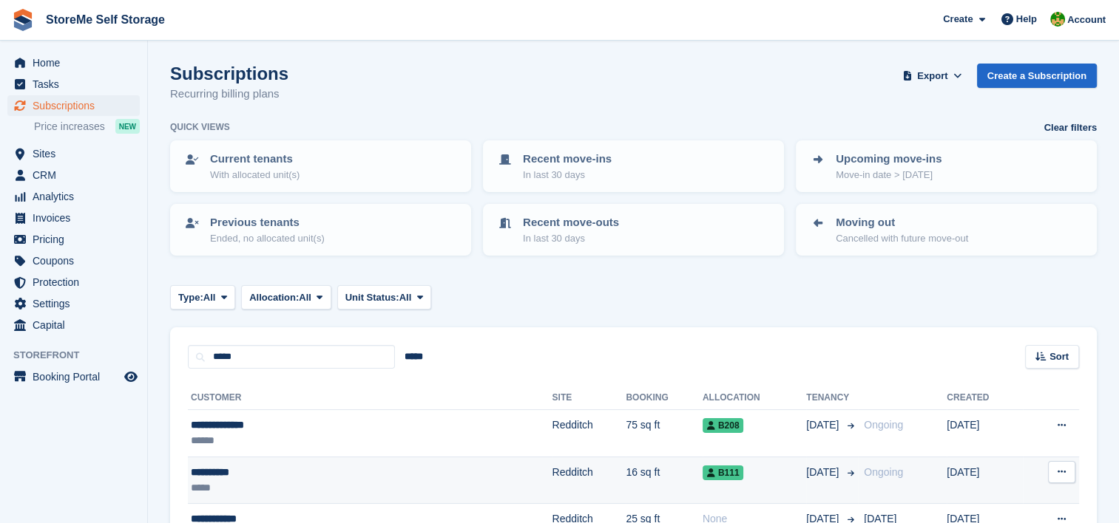
click at [625, 484] on td "16 sq ft" at bounding box center [663, 480] width 77 height 47
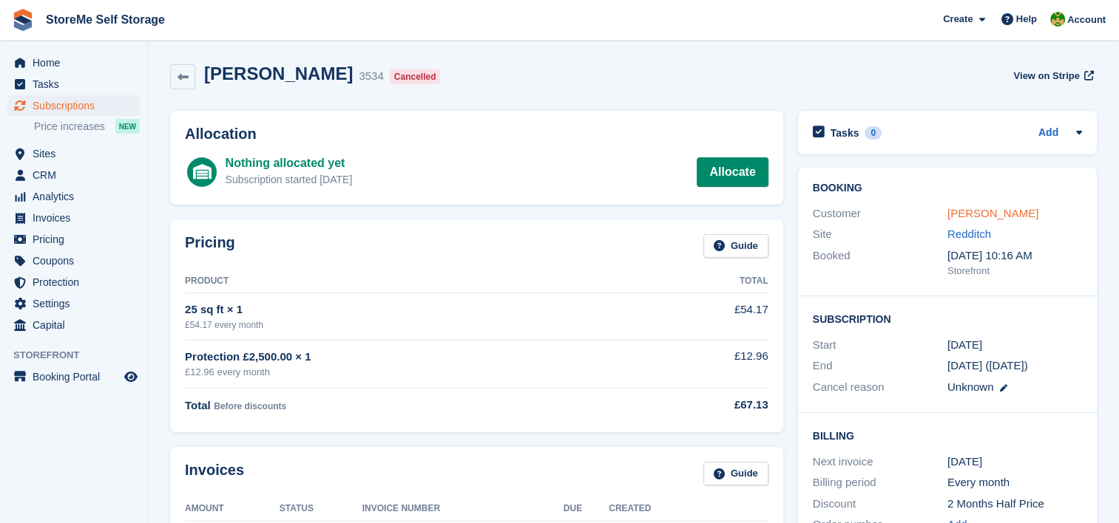
click at [970, 212] on link "Adrian Ling" at bounding box center [992, 213] width 91 height 13
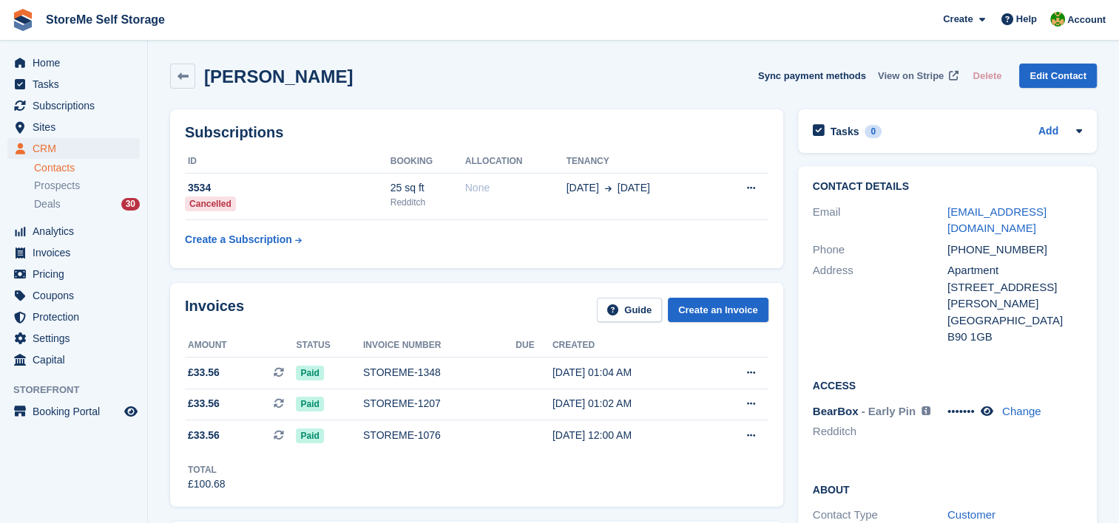
click at [926, 75] on span "View on Stripe" at bounding box center [911, 76] width 66 height 15
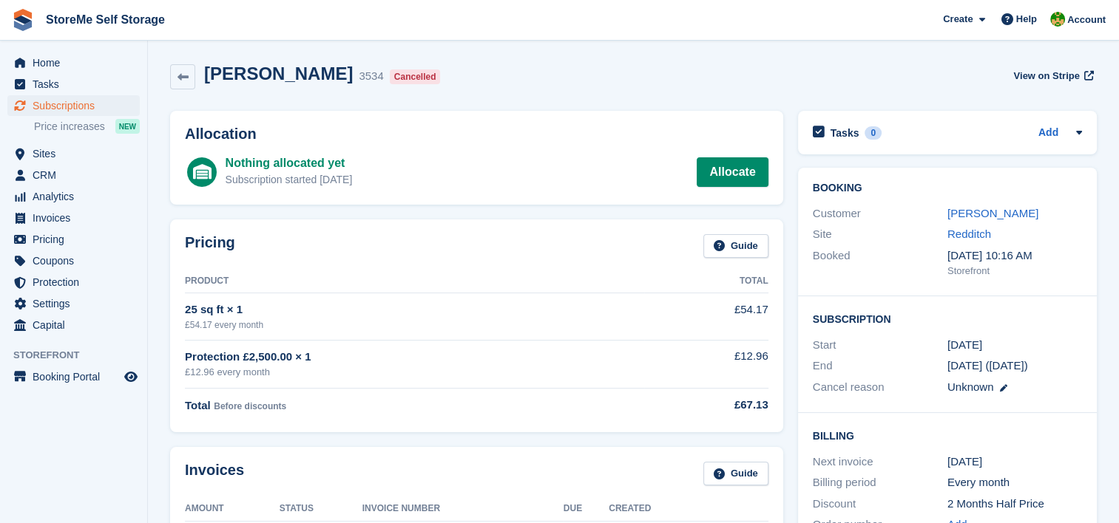
scroll to position [74, 0]
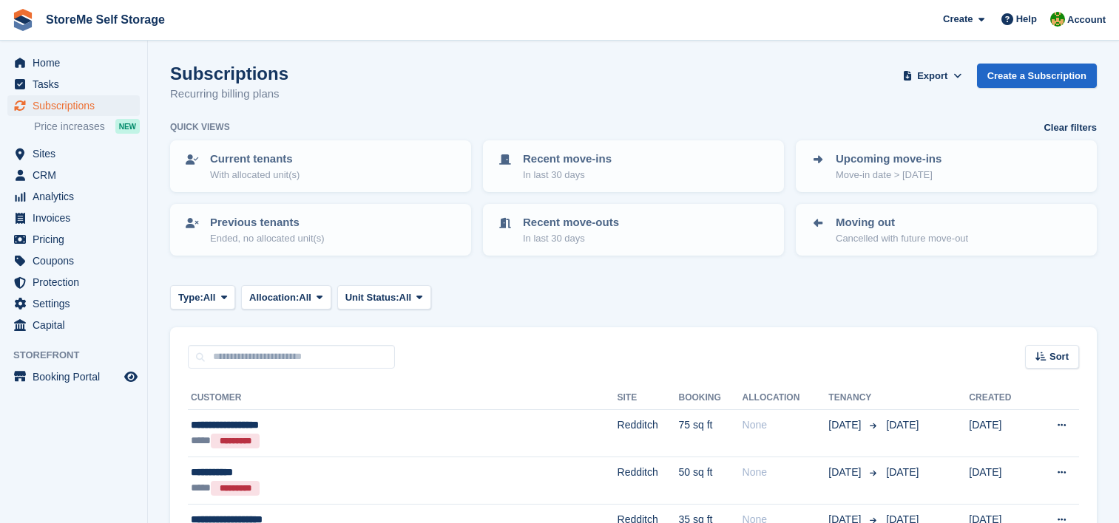
scroll to position [2316, 0]
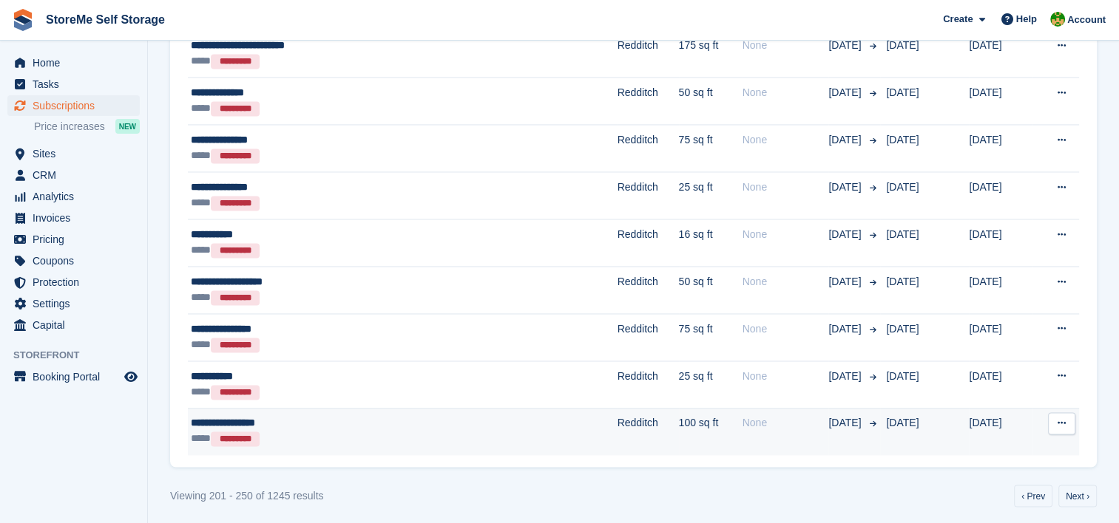
click at [617, 425] on td "Redditch" at bounding box center [647, 431] width 61 height 47
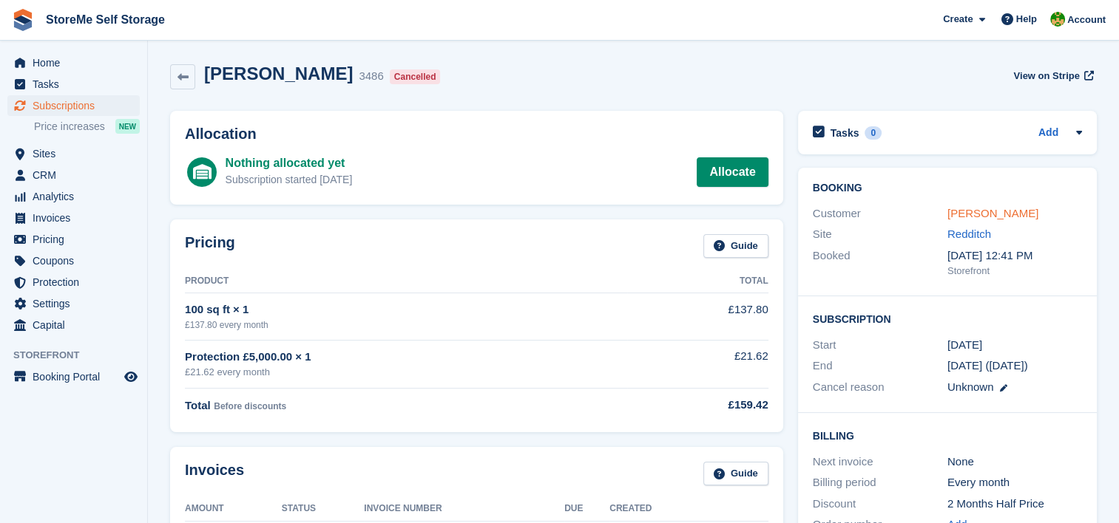
click at [1014, 210] on link "[PERSON_NAME]" at bounding box center [992, 213] width 91 height 13
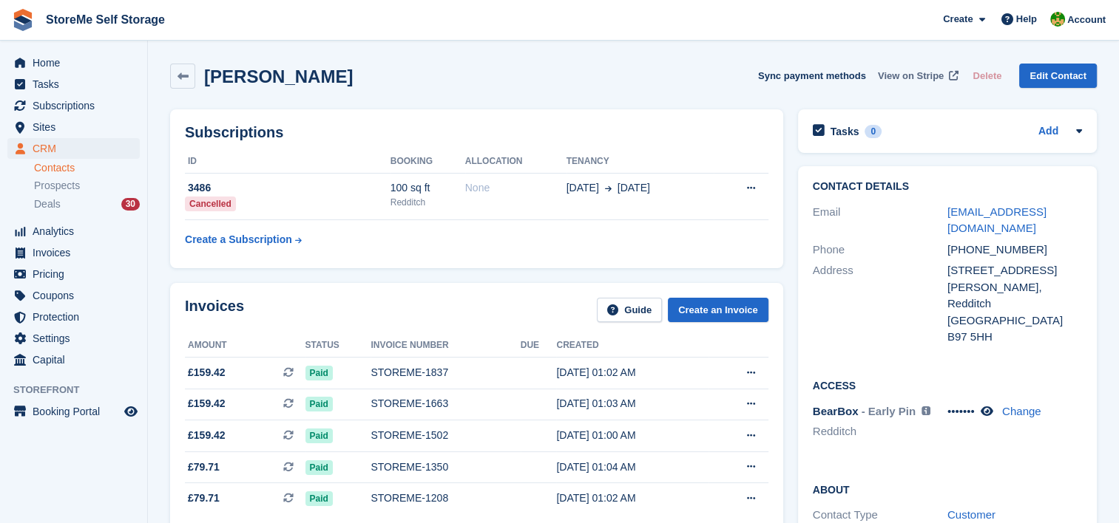
click at [926, 76] on span "View on Stripe" at bounding box center [911, 76] width 66 height 15
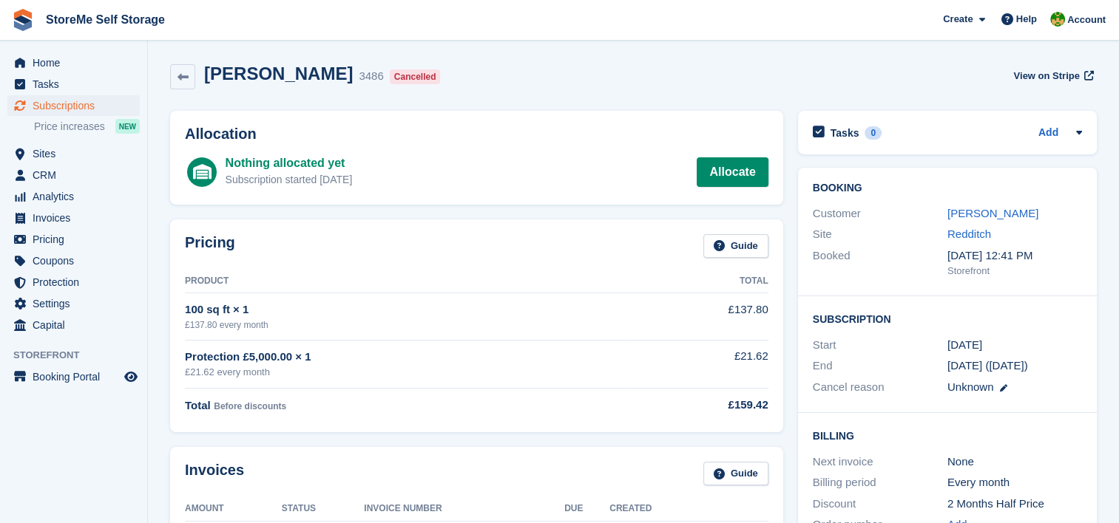
scroll to position [74, 0]
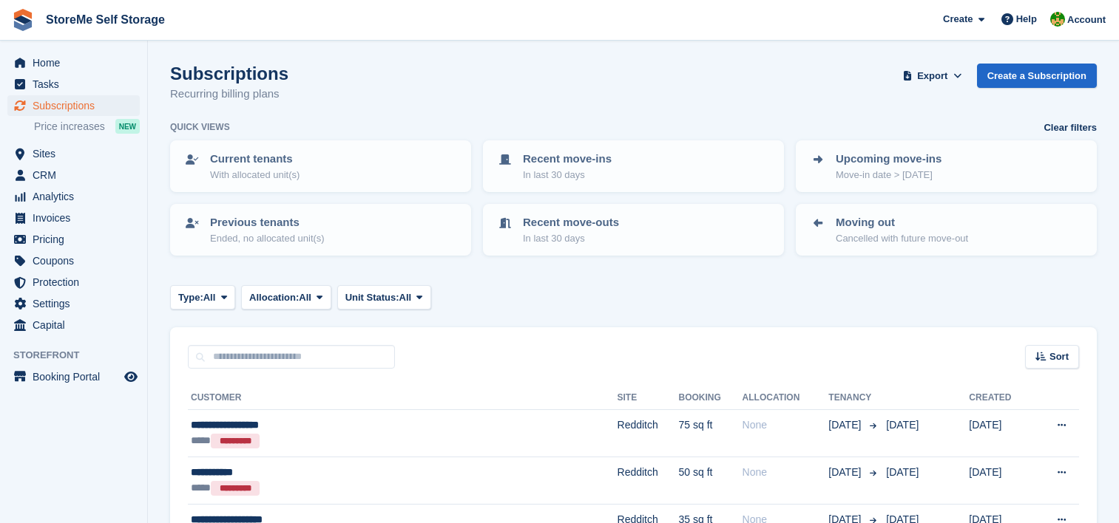
scroll to position [2316, 0]
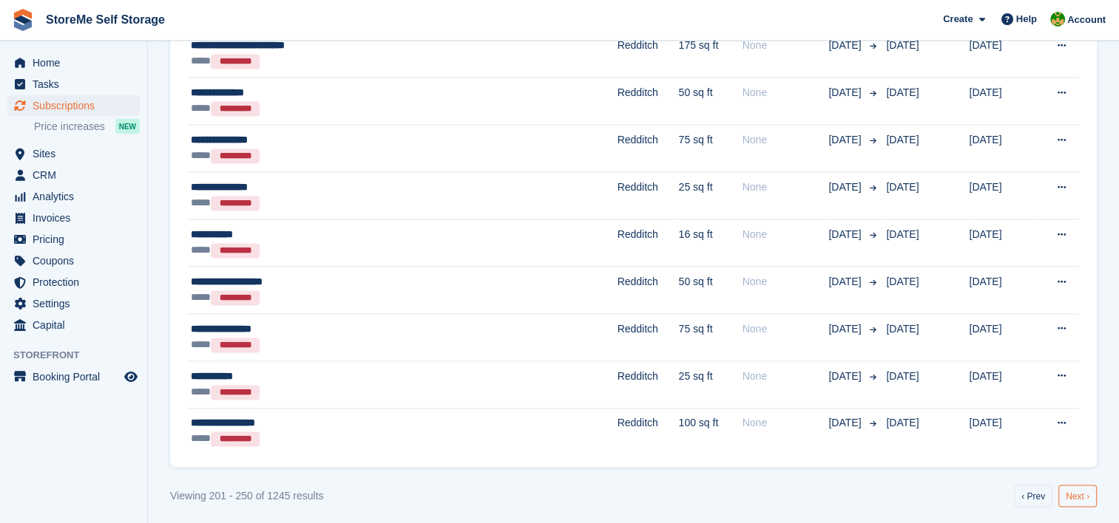
click at [1079, 491] on link "Next ›" at bounding box center [1077, 496] width 38 height 22
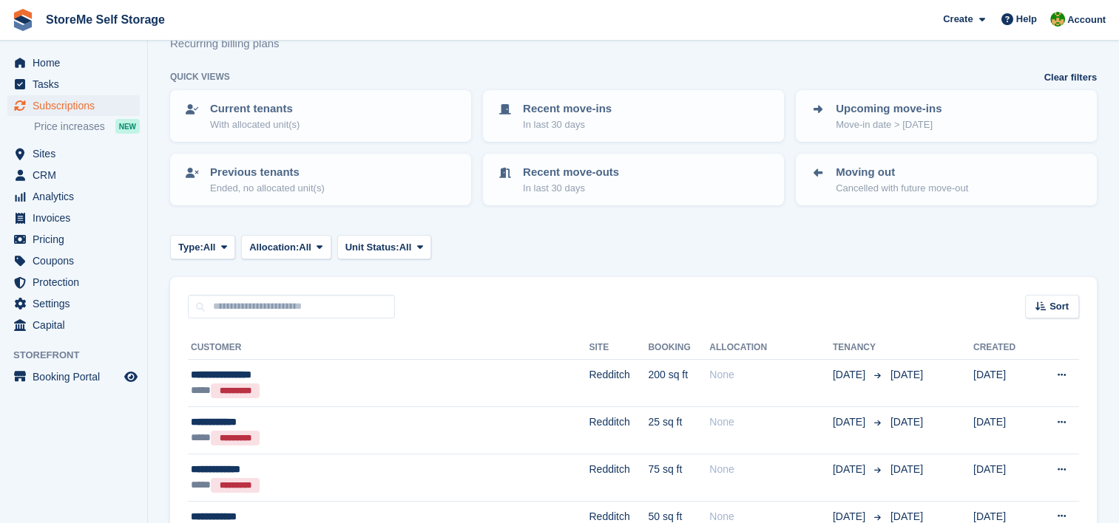
scroll to position [74, 0]
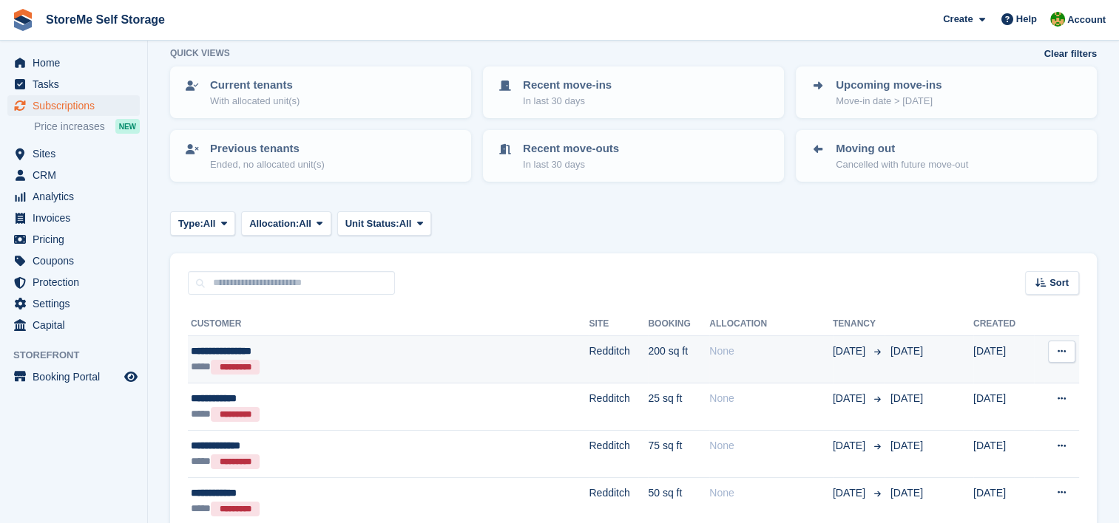
click at [709, 356] on div "None" at bounding box center [770, 352] width 123 height 16
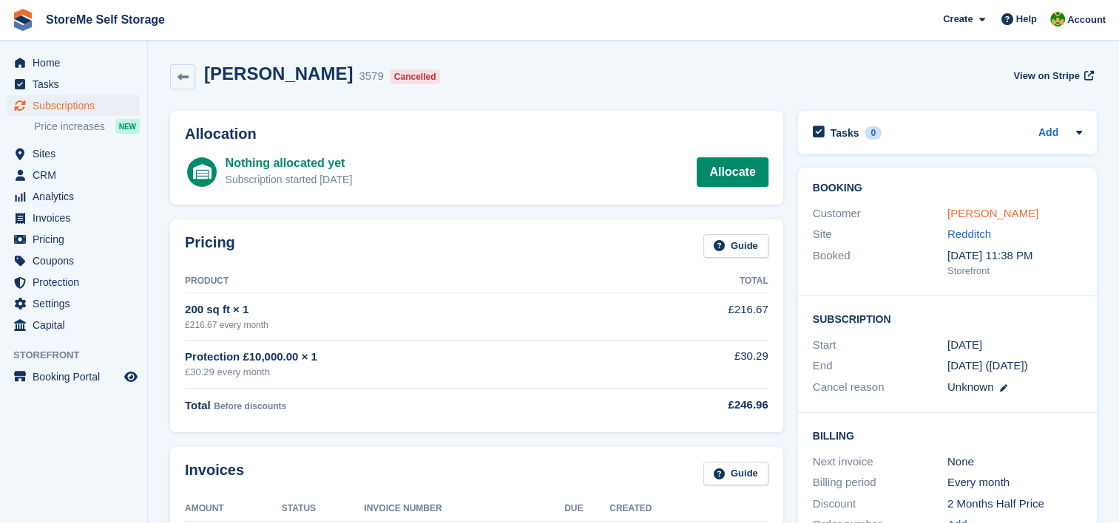
click at [991, 212] on link "[PERSON_NAME]" at bounding box center [992, 213] width 91 height 13
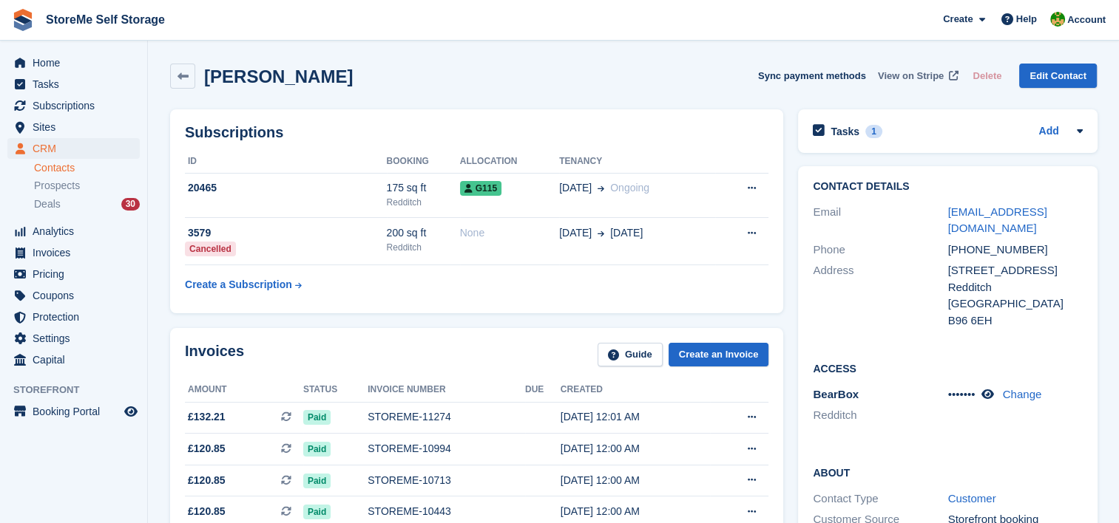
click at [924, 74] on span "View on Stripe" at bounding box center [911, 76] width 66 height 15
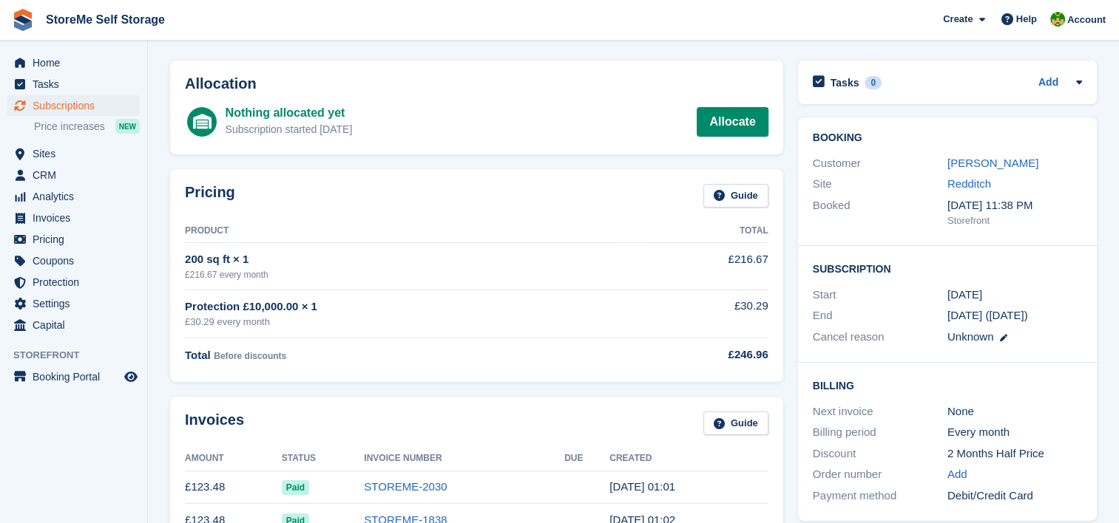
scroll to position [74, 0]
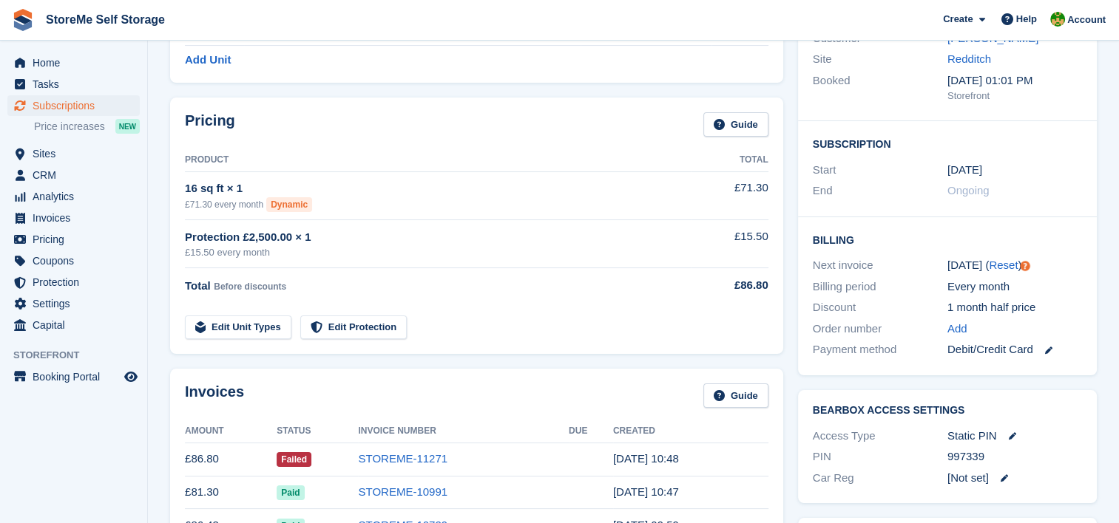
scroll to position [148, 0]
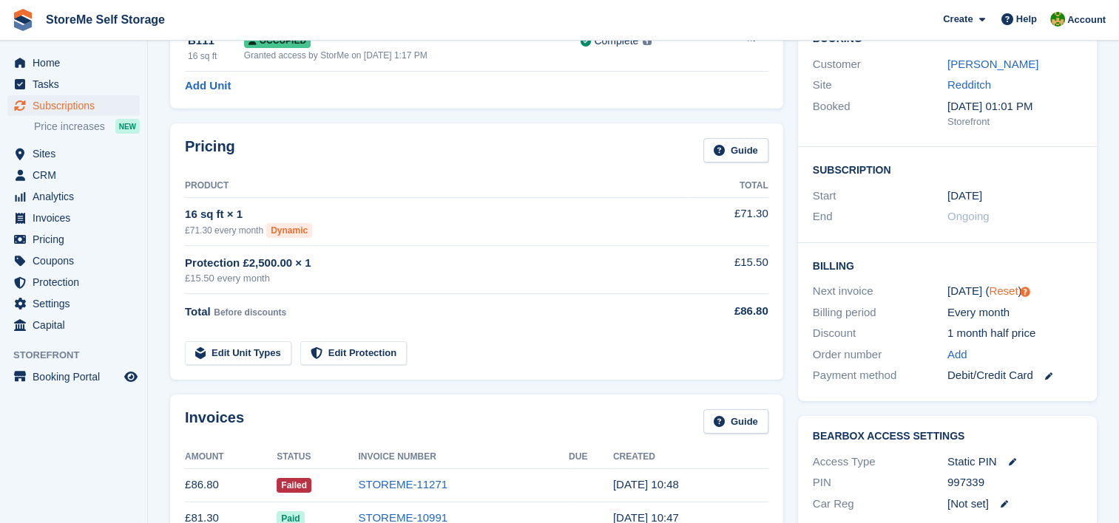
click at [997, 289] on link "Reset" at bounding box center [1003, 291] width 29 height 13
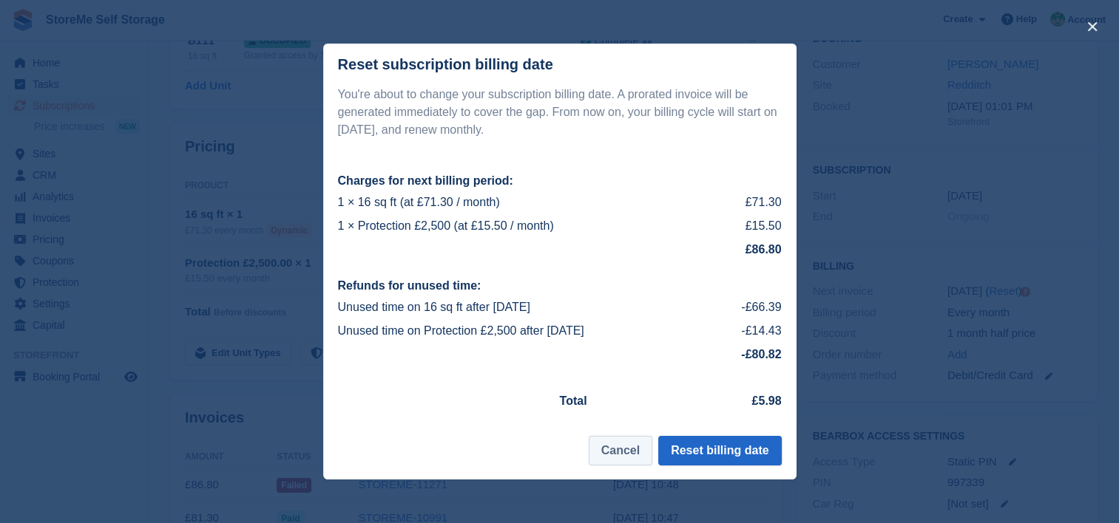
click at [621, 452] on button "Cancel" at bounding box center [621, 451] width 64 height 30
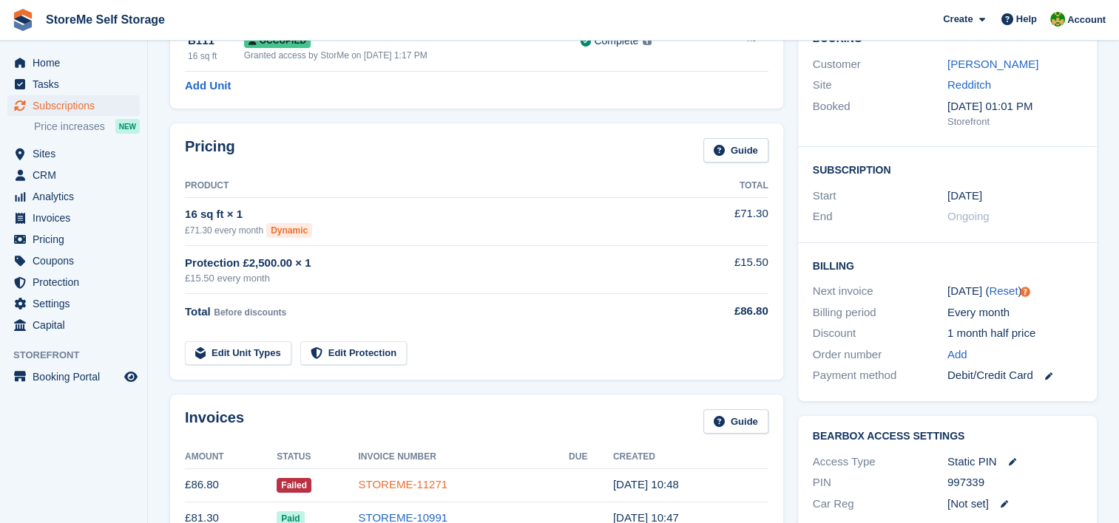
click at [405, 485] on link "STOREME-11271" at bounding box center [402, 484] width 89 height 13
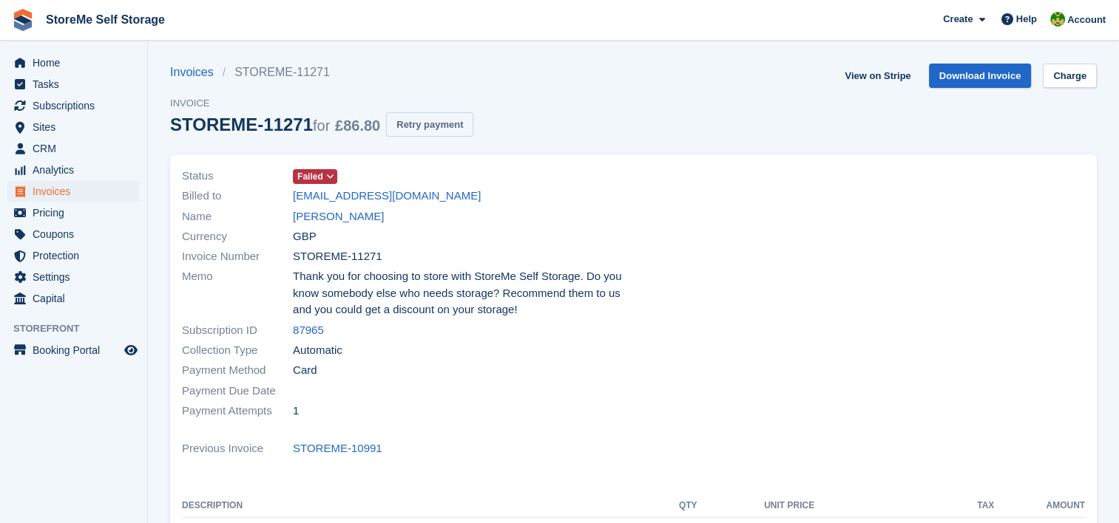
click at [416, 120] on button "Retry payment" at bounding box center [429, 124] width 87 height 24
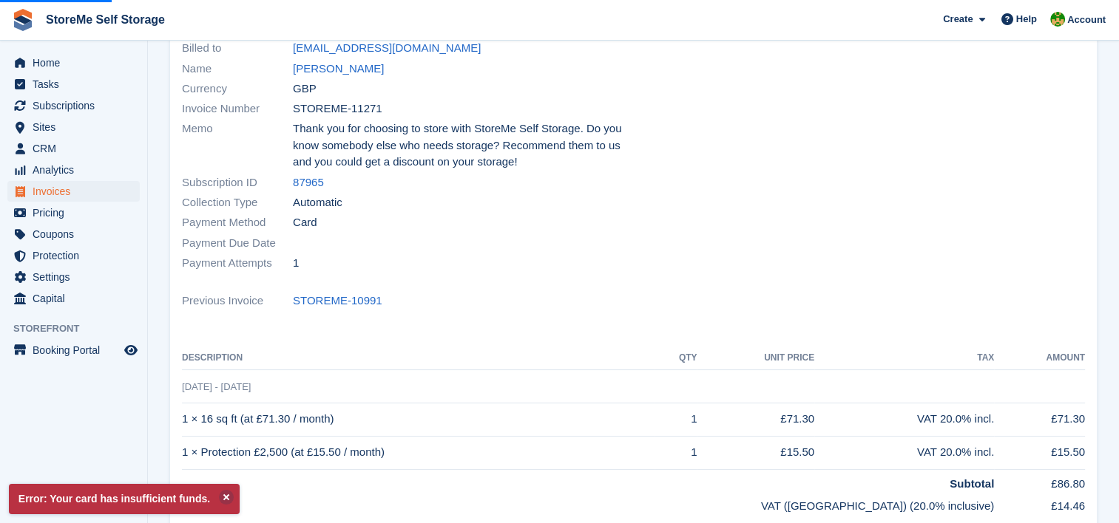
scroll to position [295, 0]
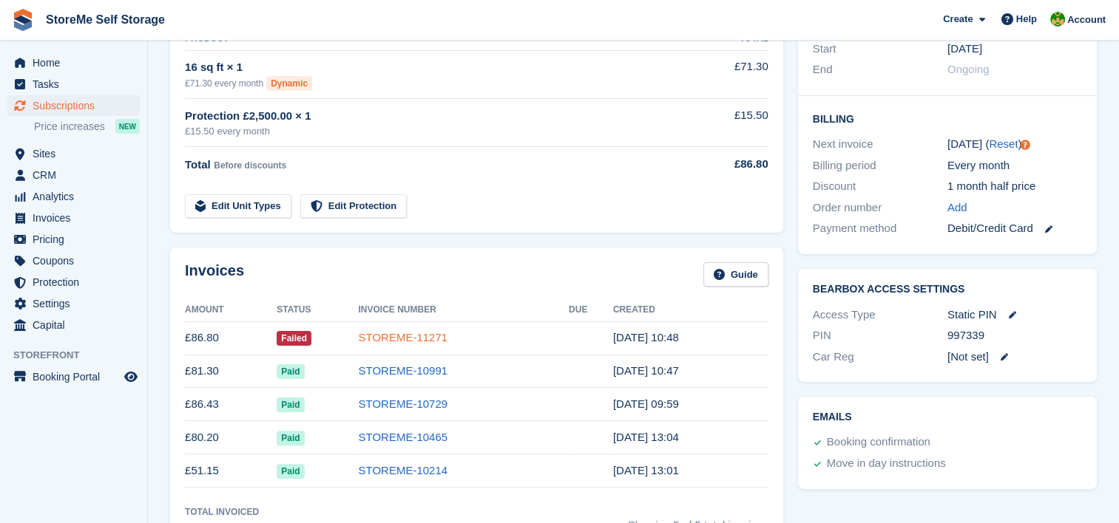
click at [407, 340] on link "STOREME-11271" at bounding box center [402, 337] width 89 height 13
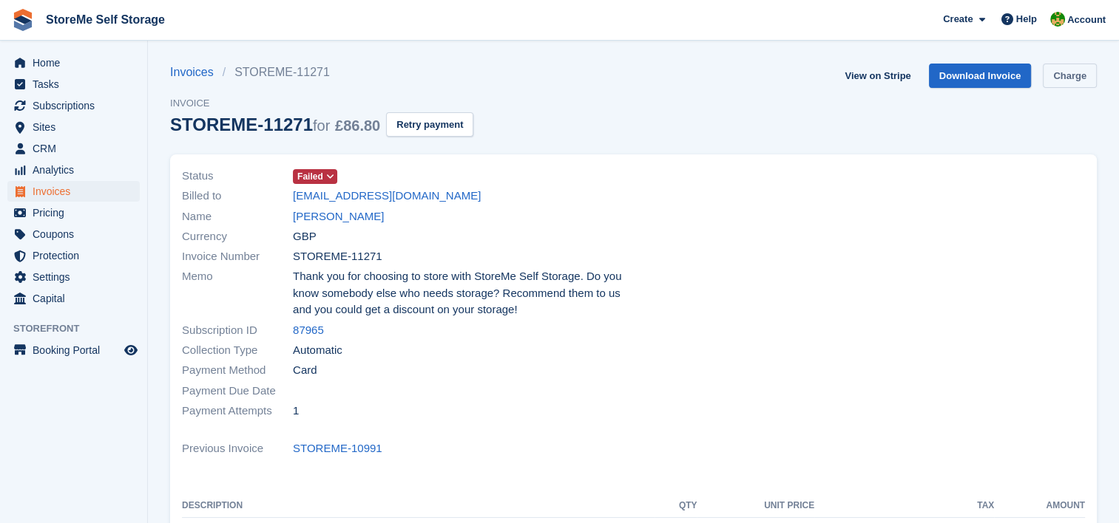
click at [1084, 78] on link "Charge" at bounding box center [1069, 76] width 54 height 24
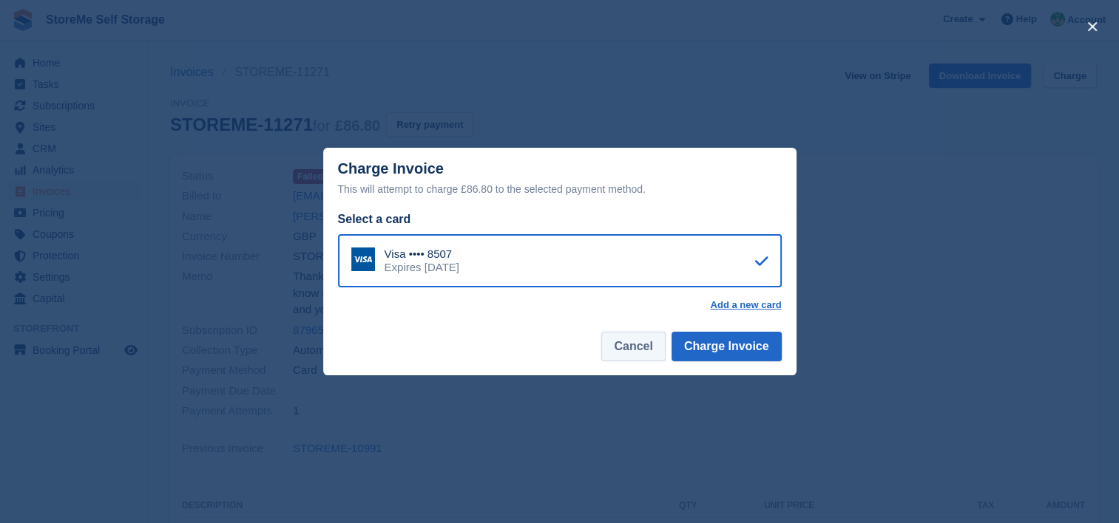
click at [612, 343] on button "Cancel" at bounding box center [633, 347] width 64 height 30
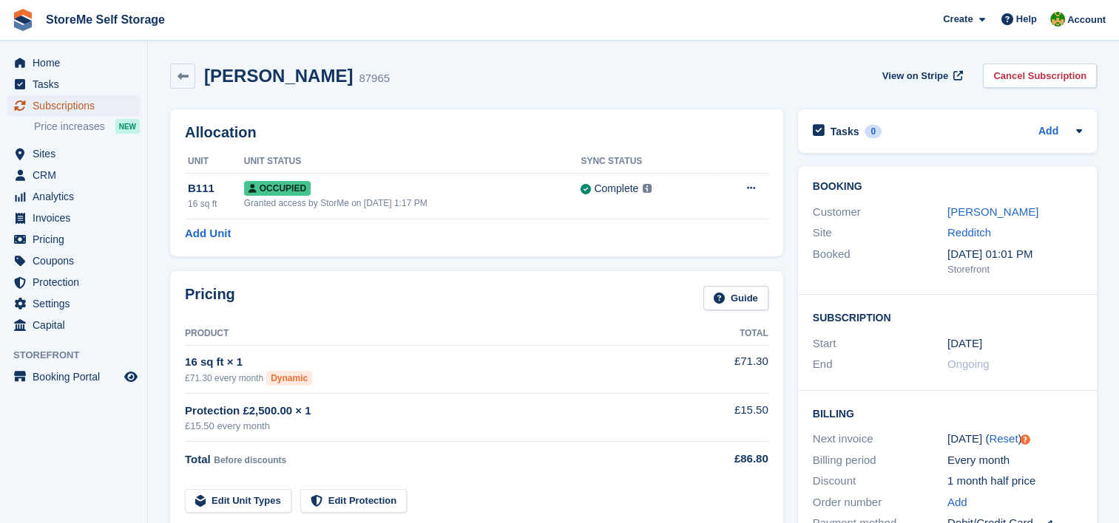
click at [60, 109] on span "Subscriptions" at bounding box center [77, 105] width 89 height 21
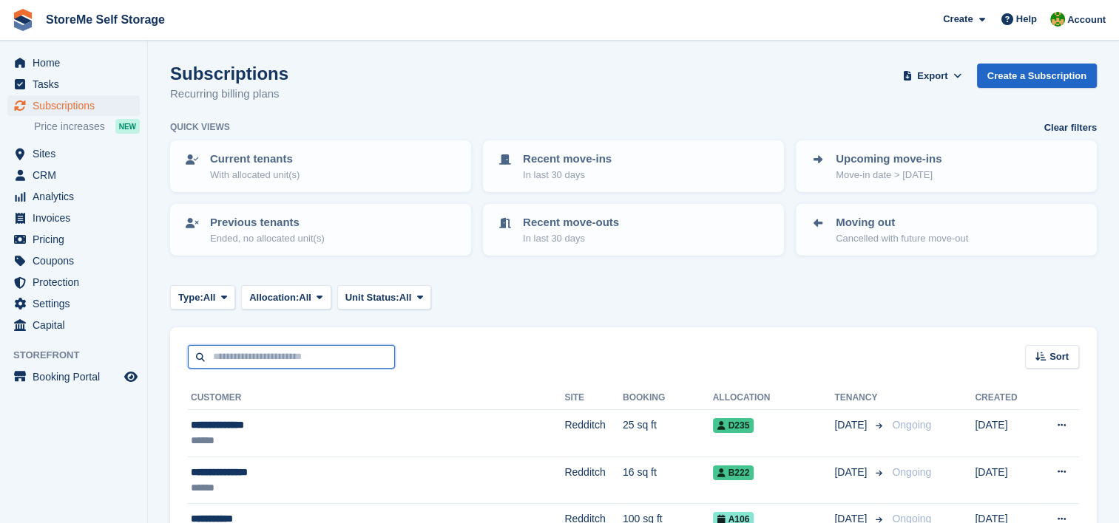
click at [335, 364] on input "text" at bounding box center [291, 357] width 207 height 24
type input "*****"
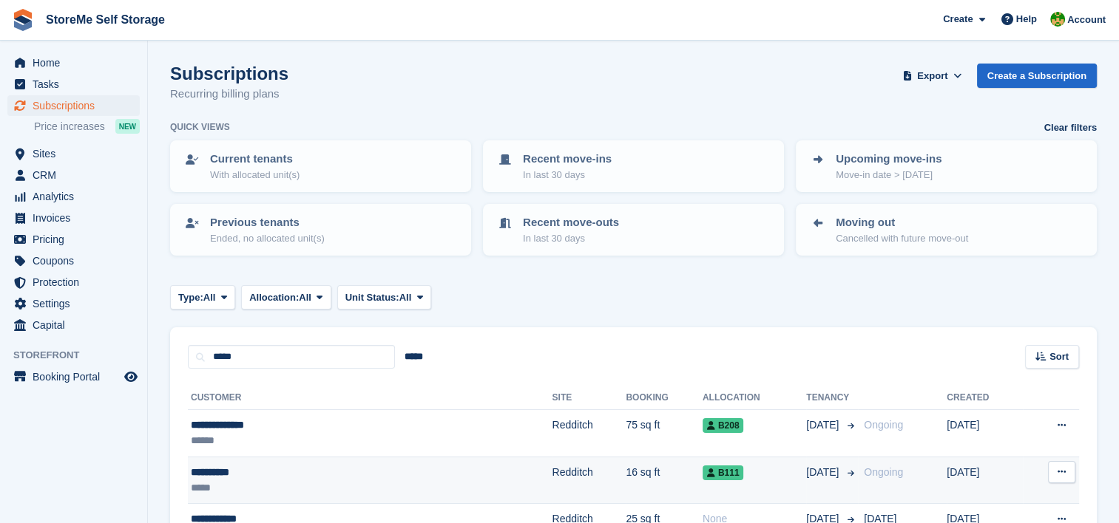
click at [625, 478] on td "16 sq ft" at bounding box center [663, 480] width 77 height 47
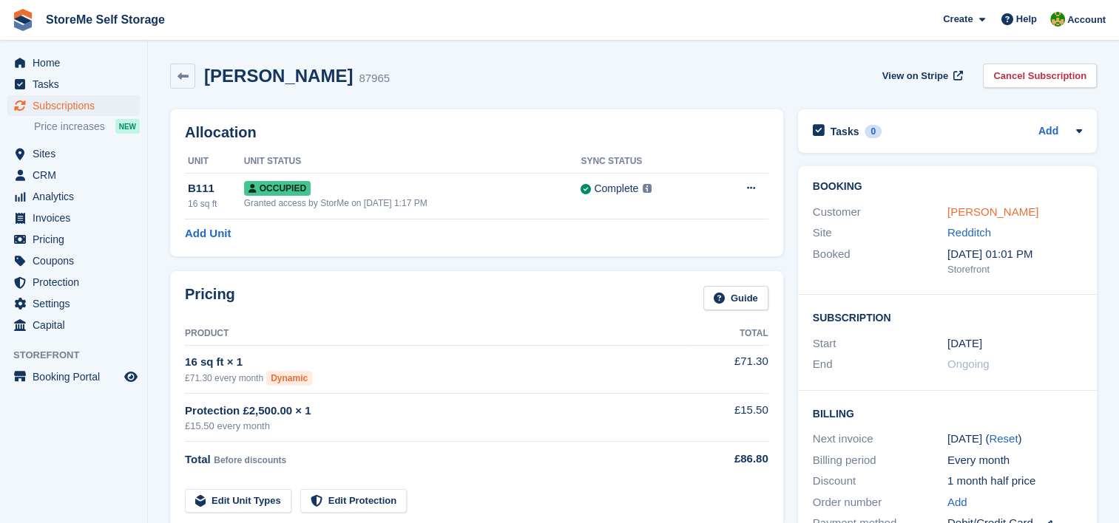
click at [984, 211] on link "[PERSON_NAME]" at bounding box center [992, 212] width 91 height 13
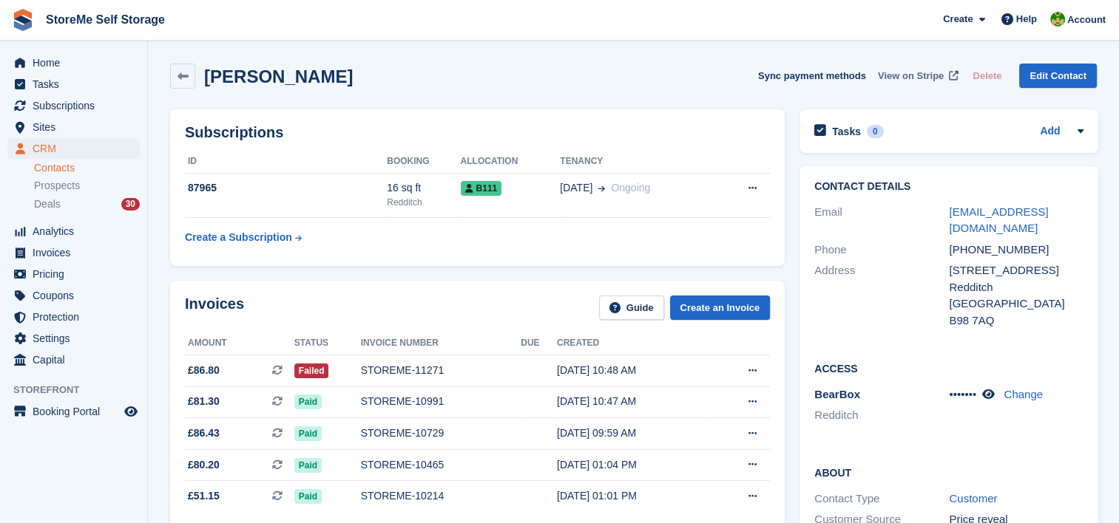
click at [917, 74] on span "View on Stripe" at bounding box center [911, 76] width 66 height 15
click at [418, 370] on div "STOREME-11271" at bounding box center [441, 371] width 160 height 16
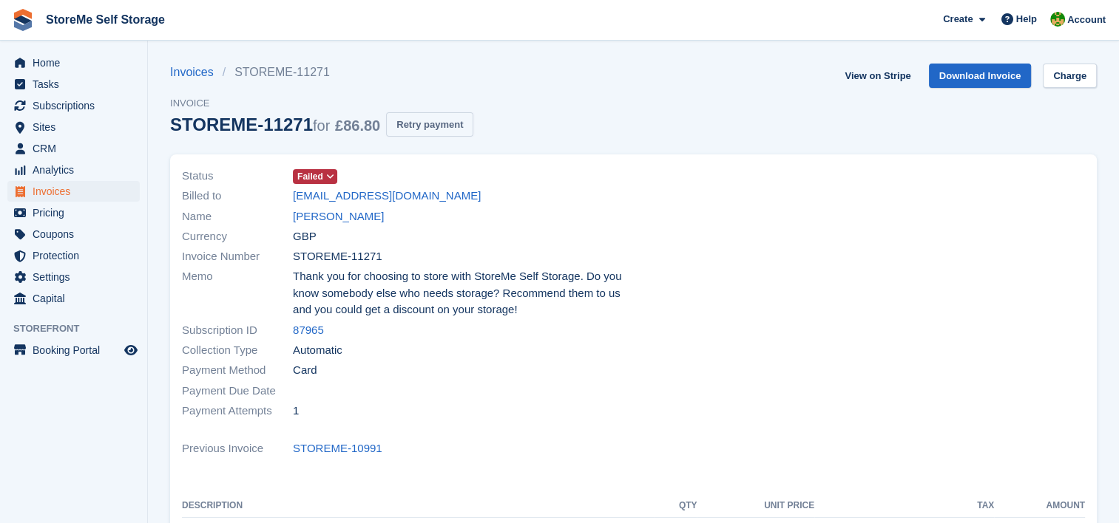
click at [445, 117] on button "Retry payment" at bounding box center [429, 124] width 87 height 24
drag, startPoint x: 403, startPoint y: 127, endPoint x: 649, endPoint y: 38, distance: 261.7
click at [403, 127] on button "Retry payment" at bounding box center [429, 124] width 87 height 24
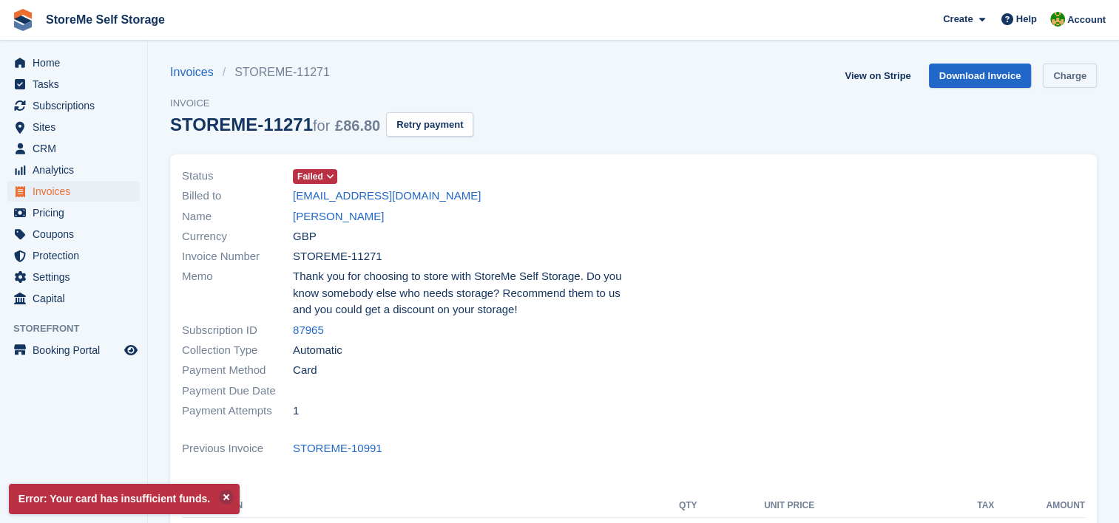
click at [1069, 74] on link "Charge" at bounding box center [1069, 76] width 54 height 24
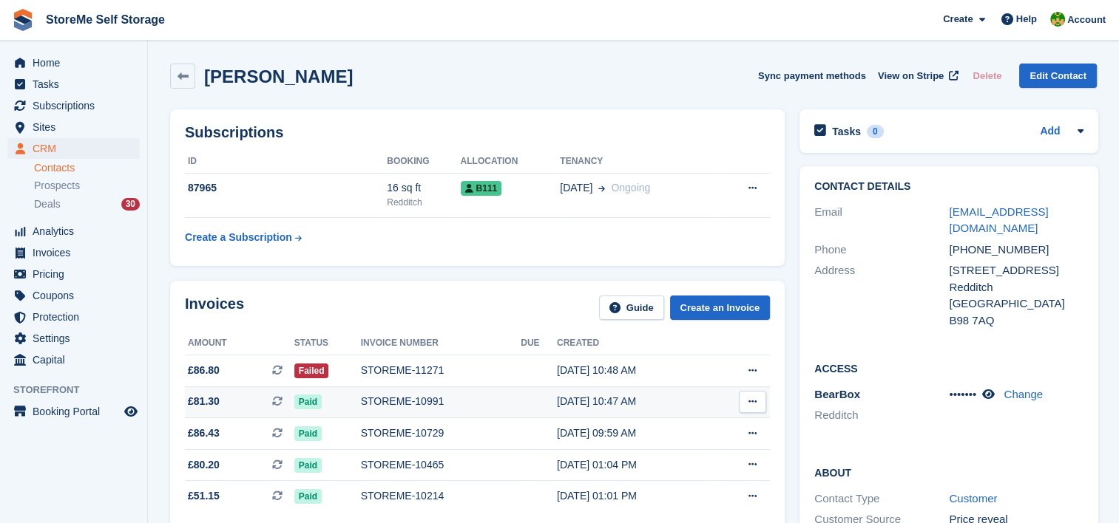
click at [413, 393] on td "STOREME-10991" at bounding box center [441, 403] width 160 height 32
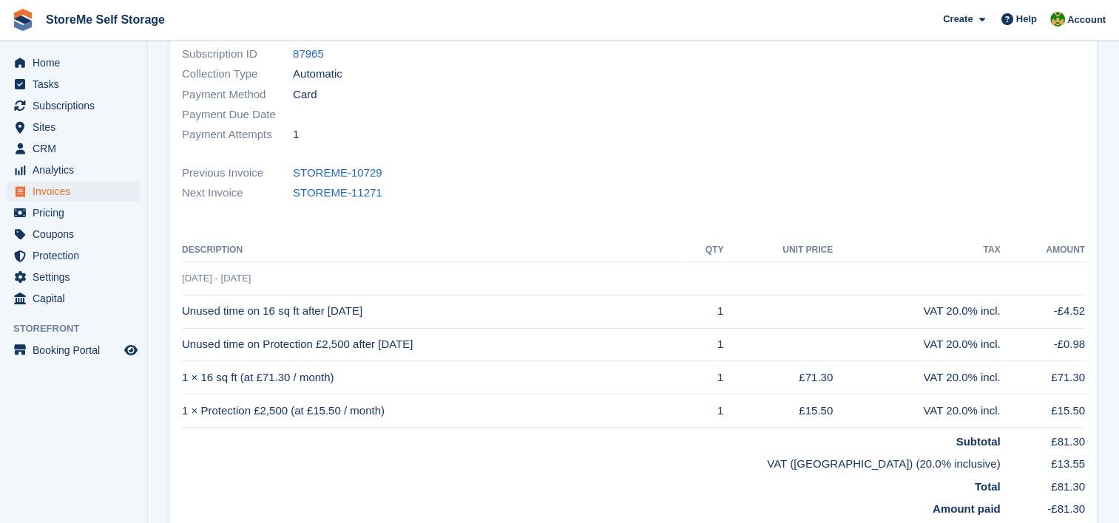
scroll to position [296, 0]
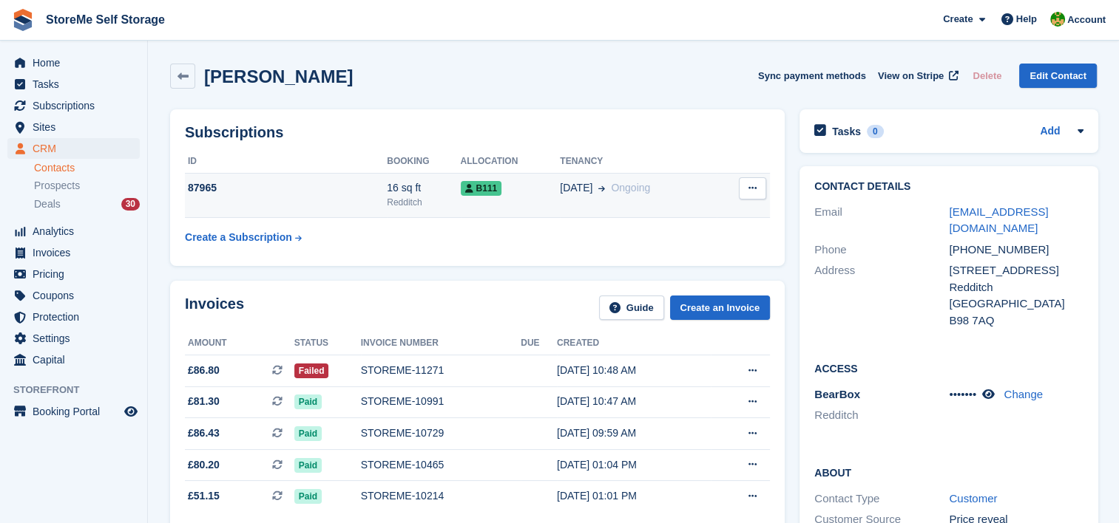
scroll to position [74, 0]
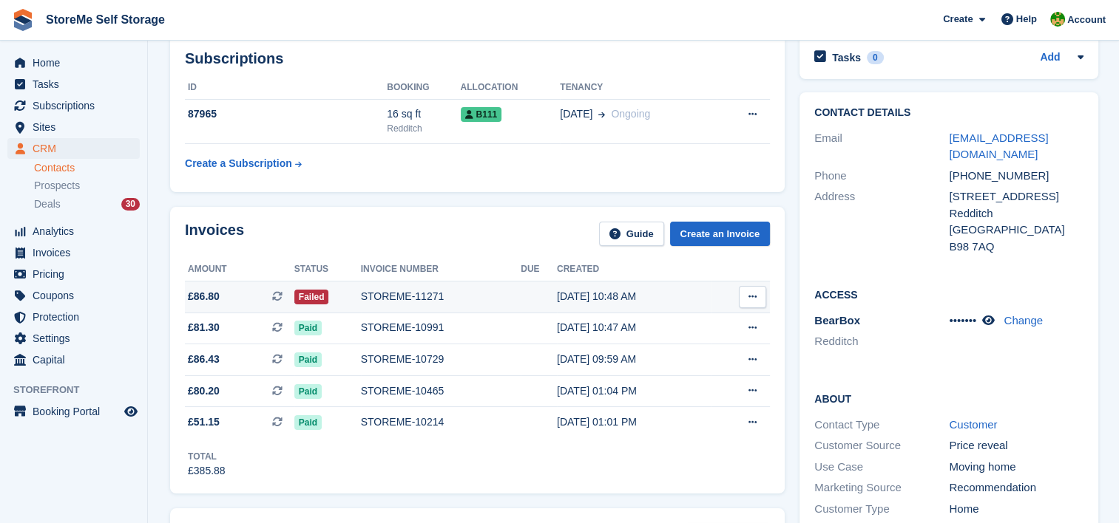
click at [417, 297] on div "STOREME-11271" at bounding box center [441, 297] width 160 height 16
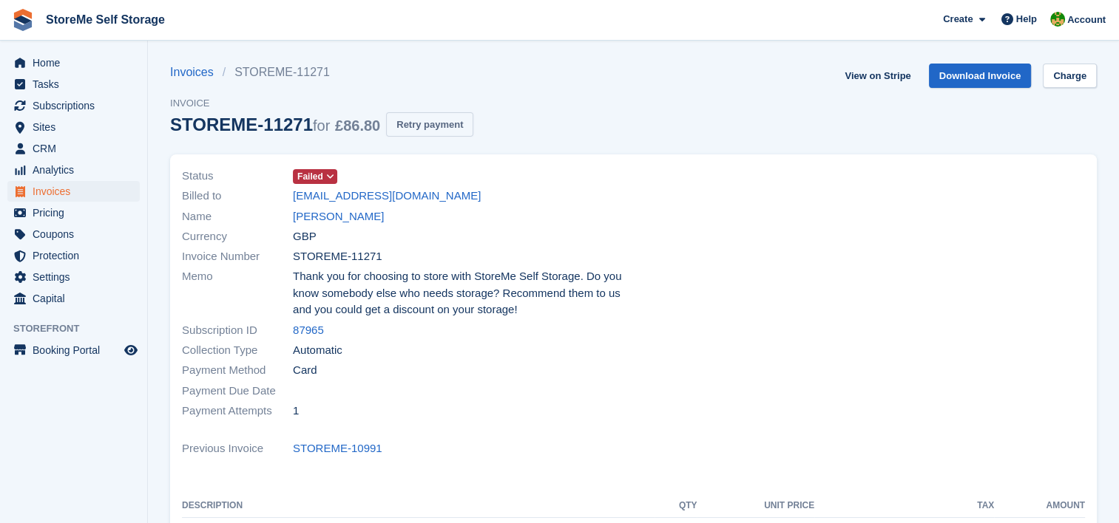
click at [415, 119] on button "Retry payment" at bounding box center [429, 124] width 87 height 24
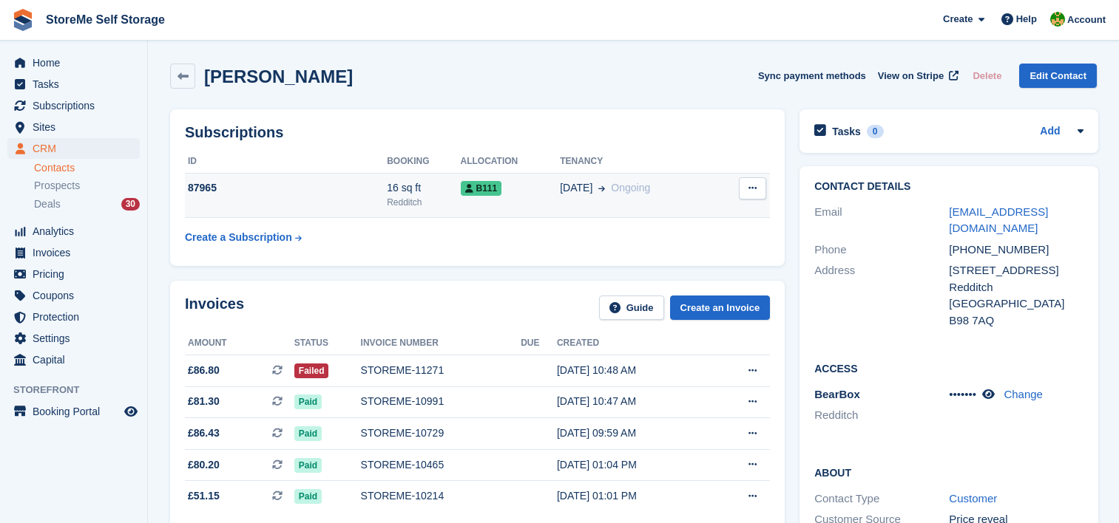
scroll to position [74, 0]
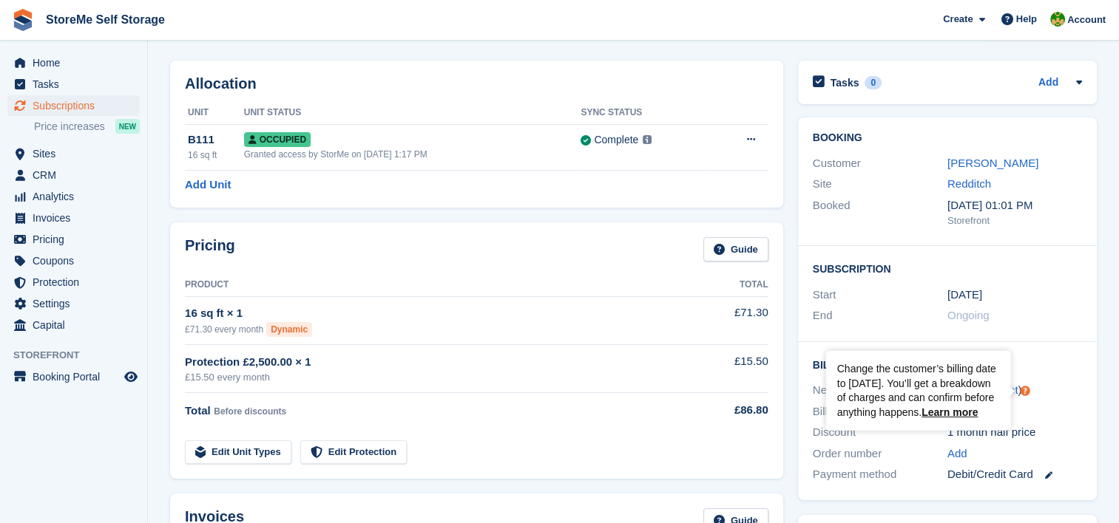
scroll to position [74, 0]
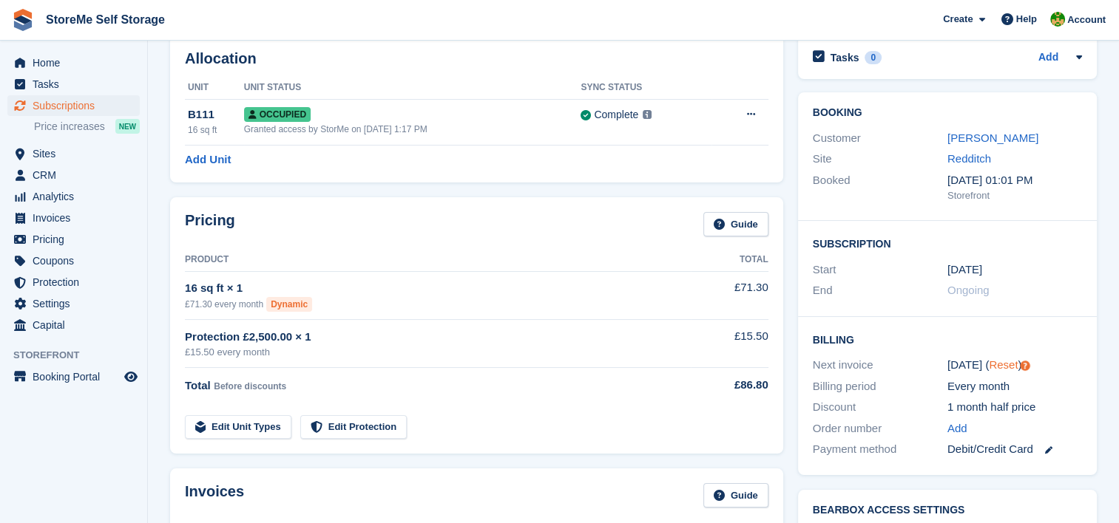
click at [998, 363] on link "Reset" at bounding box center [1003, 365] width 29 height 13
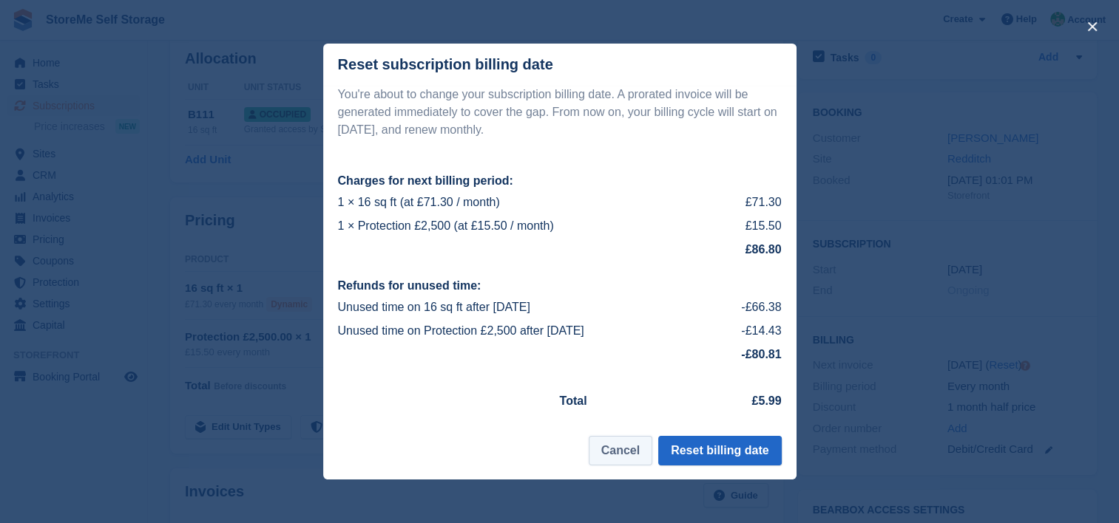
click at [628, 459] on button "Cancel" at bounding box center [621, 451] width 64 height 30
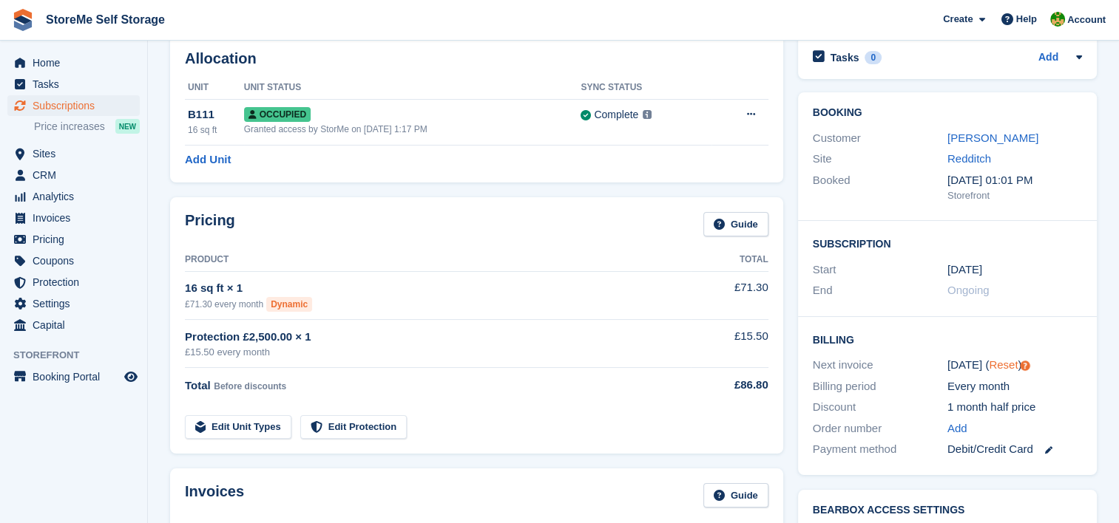
click at [997, 362] on link "Reset" at bounding box center [1003, 365] width 29 height 13
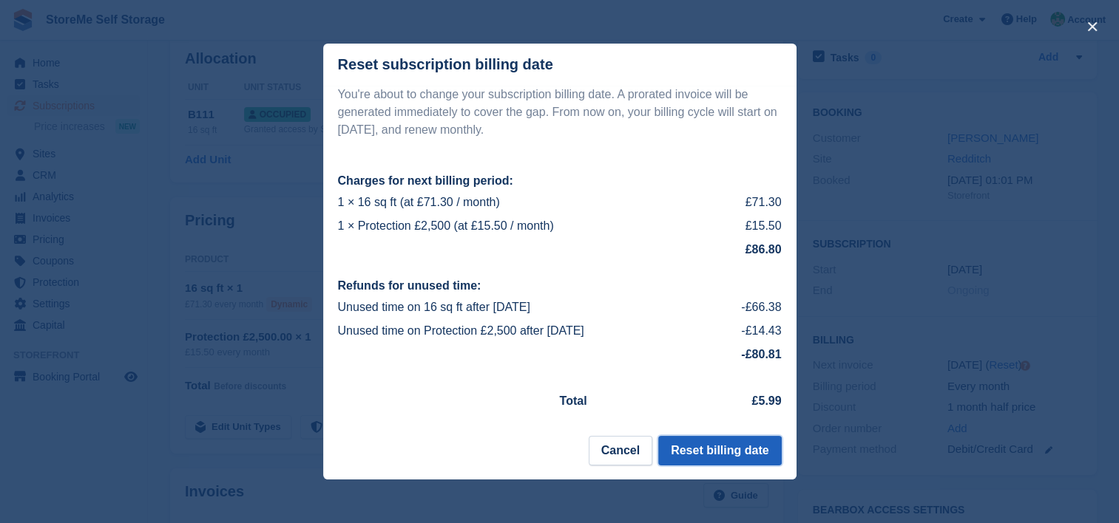
click at [767, 453] on button "Reset billing date" at bounding box center [719, 451] width 123 height 30
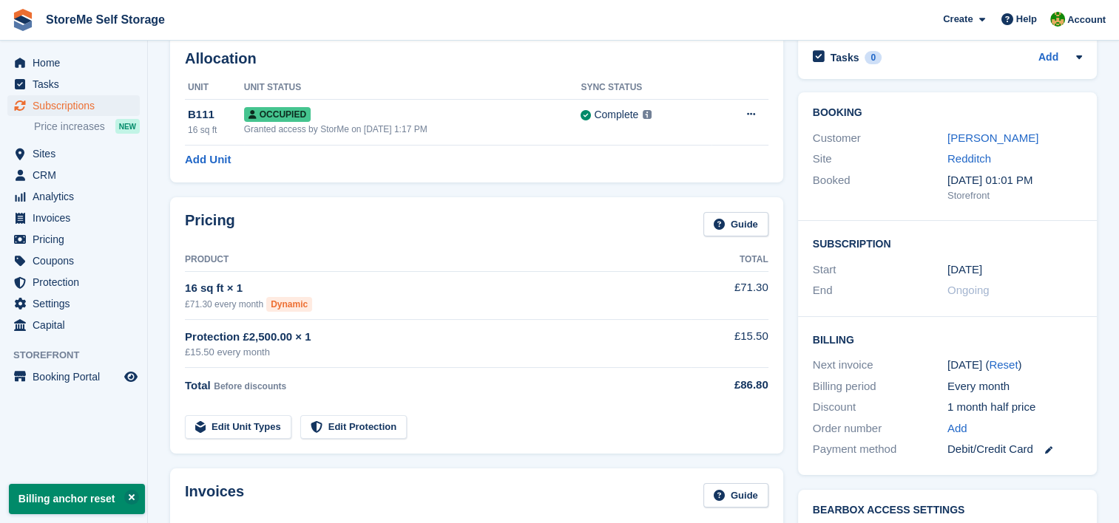
scroll to position [0, 0]
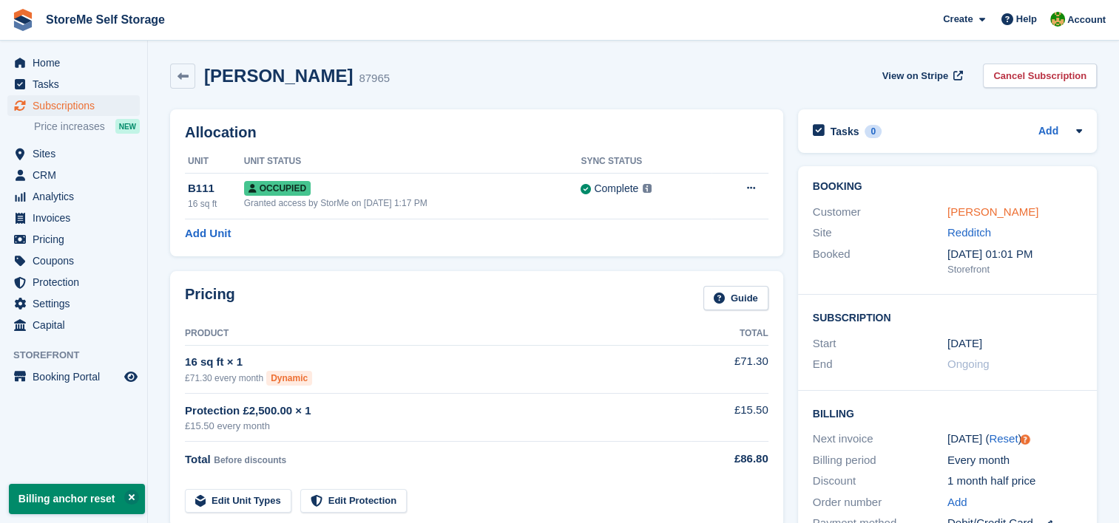
click at [969, 206] on link "[PERSON_NAME]" at bounding box center [992, 212] width 91 height 13
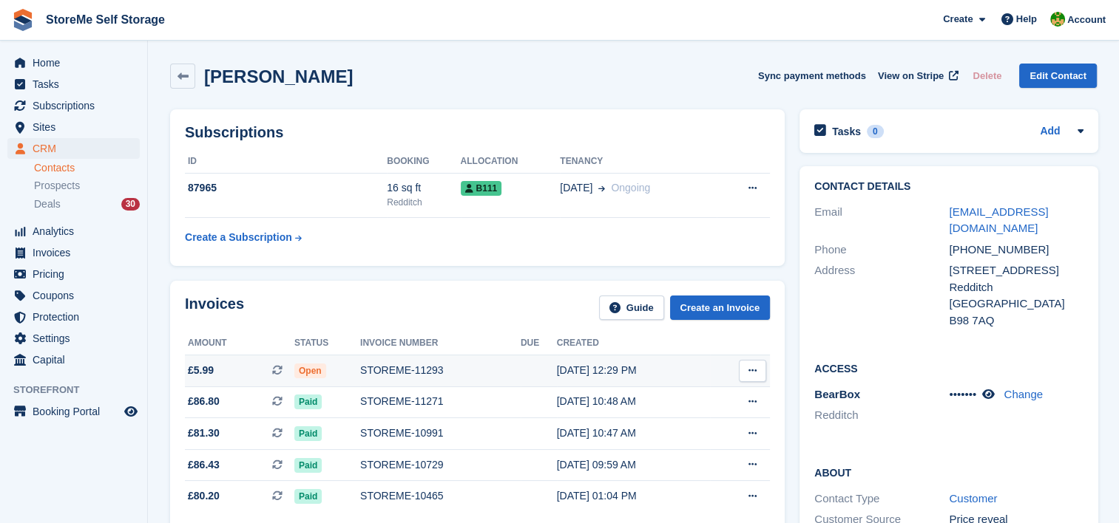
click at [413, 372] on div "STOREME-11293" at bounding box center [440, 371] width 160 height 16
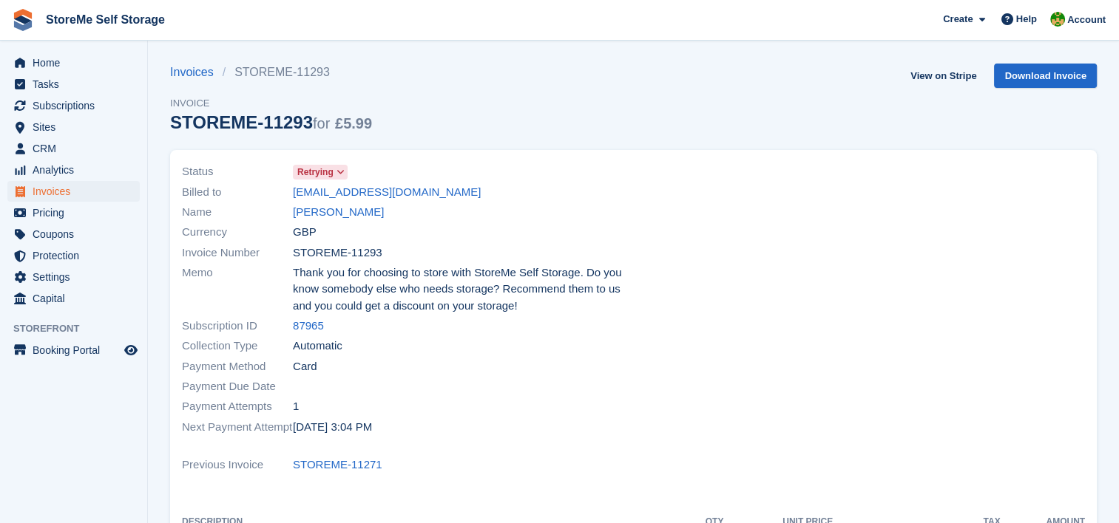
click at [337, 172] on icon at bounding box center [340, 172] width 8 height 9
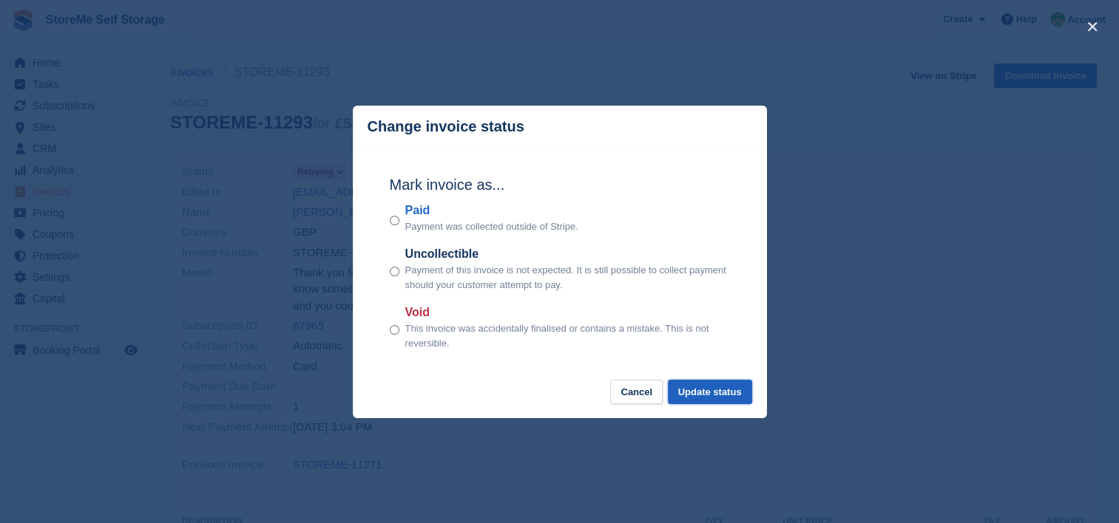
click at [704, 396] on button "Update status" at bounding box center [710, 392] width 84 height 24
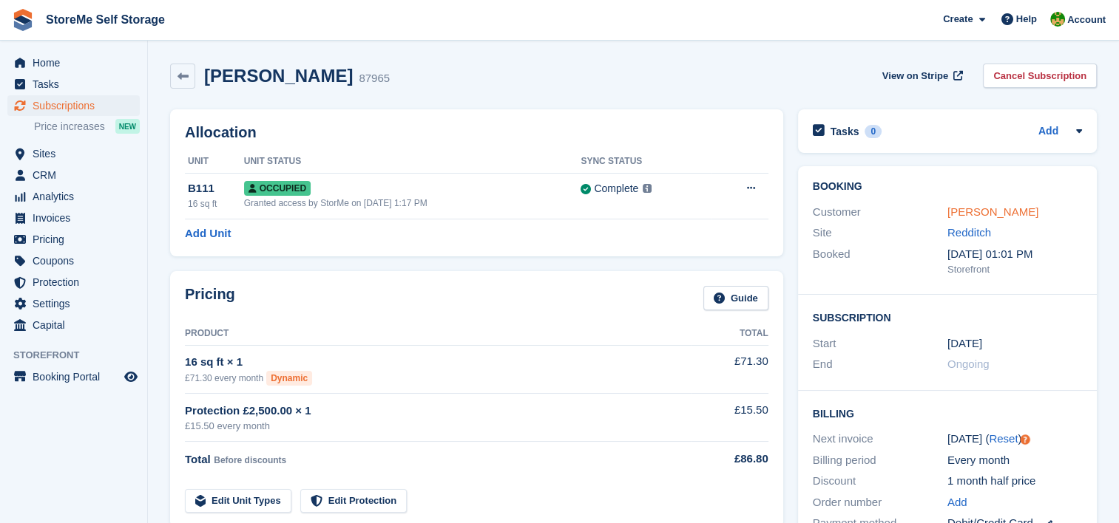
click at [984, 213] on link "[PERSON_NAME]" at bounding box center [992, 212] width 91 height 13
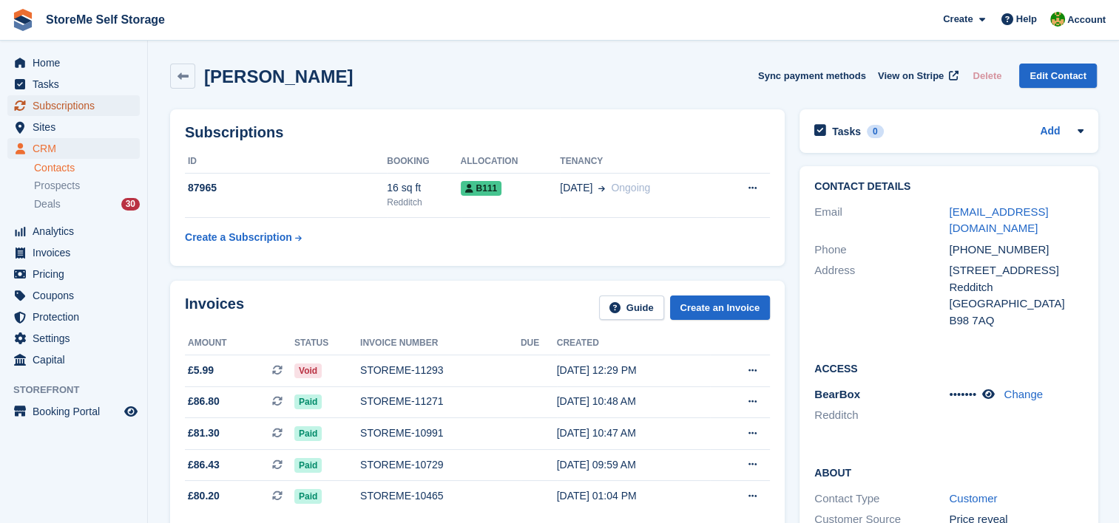
click at [85, 109] on span "Subscriptions" at bounding box center [77, 105] width 89 height 21
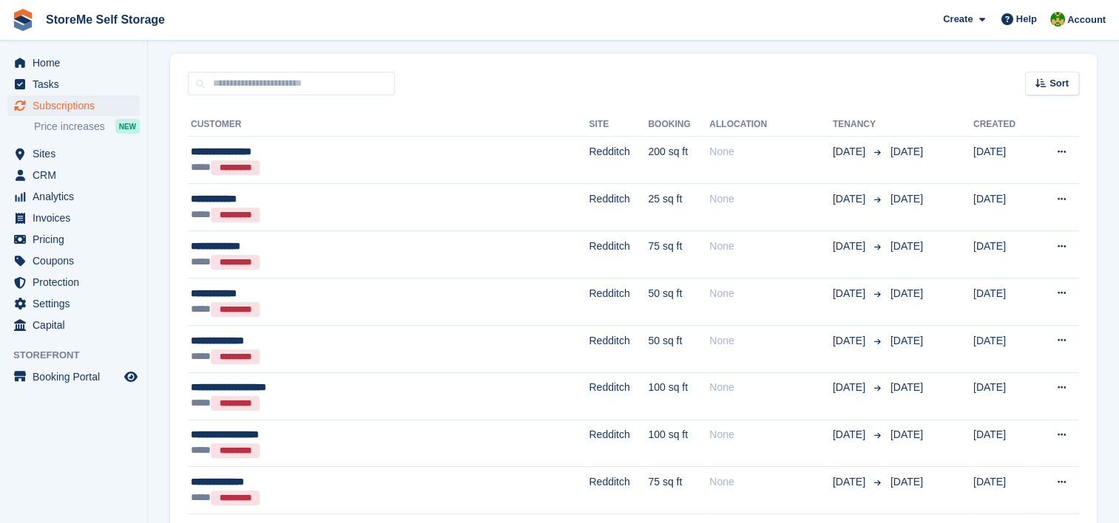
scroll to position [296, 0]
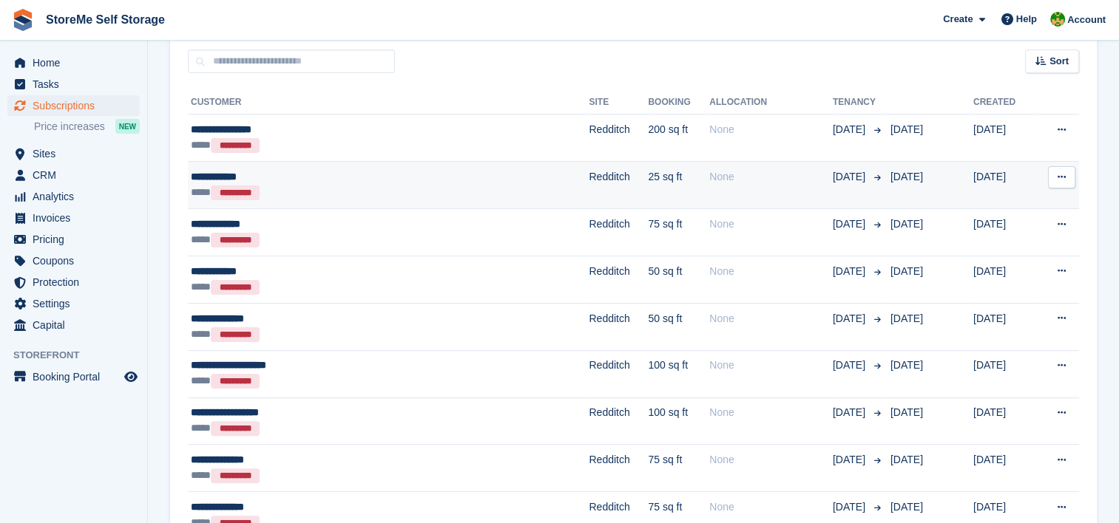
click at [648, 191] on td "25 sq ft" at bounding box center [678, 185] width 61 height 47
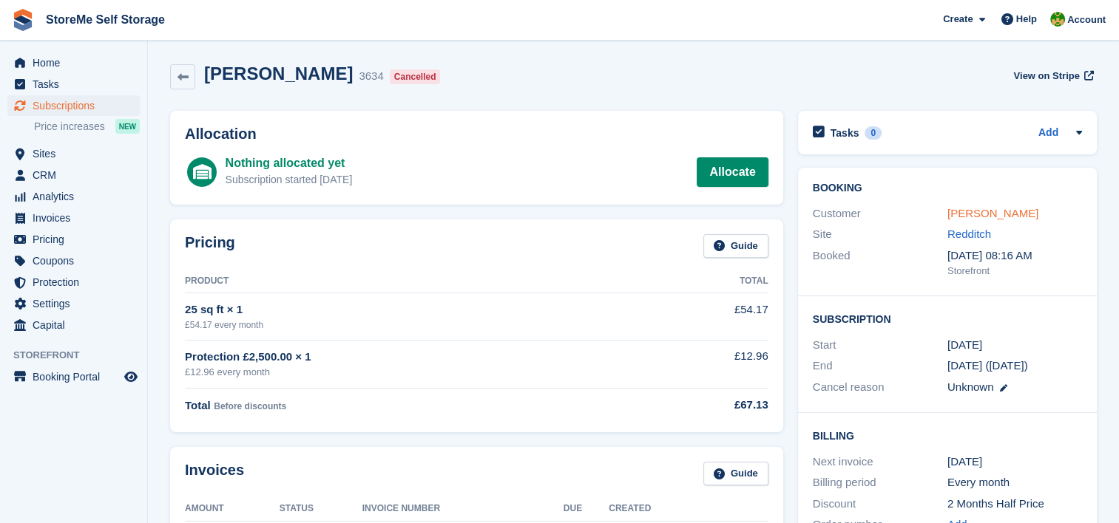
click at [979, 213] on link "[PERSON_NAME]" at bounding box center [992, 213] width 91 height 13
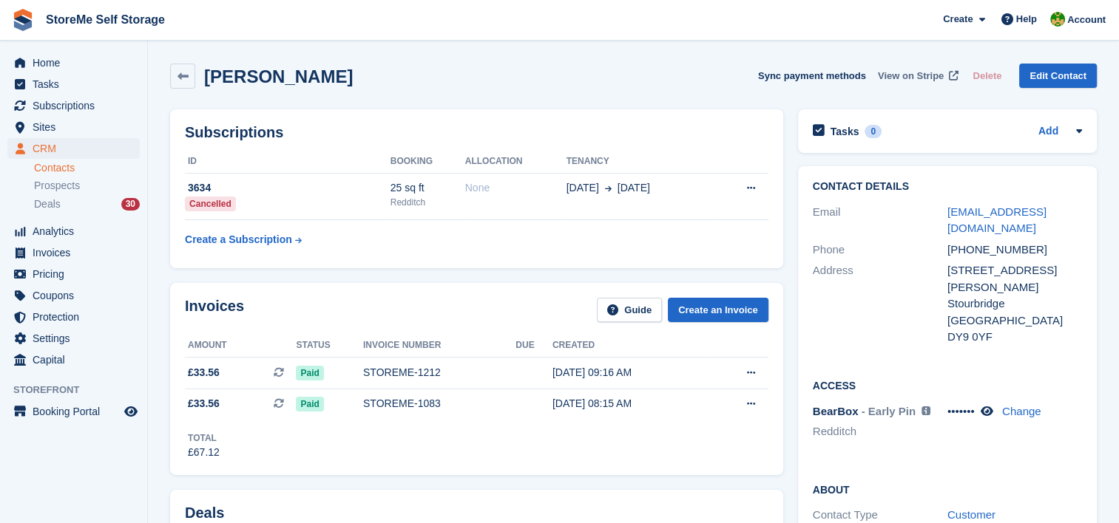
click at [925, 72] on span "View on Stripe" at bounding box center [911, 76] width 66 height 15
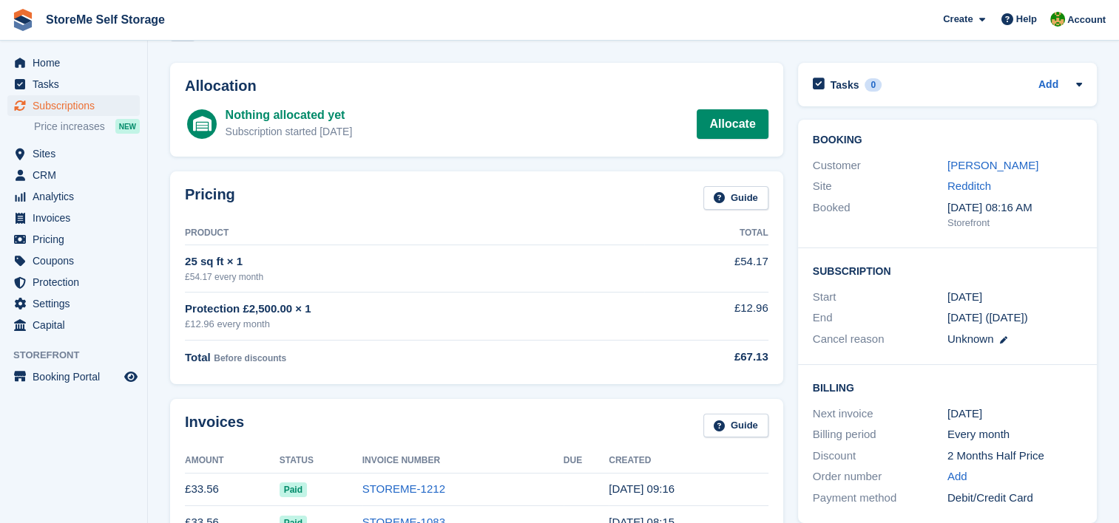
scroll to position [74, 0]
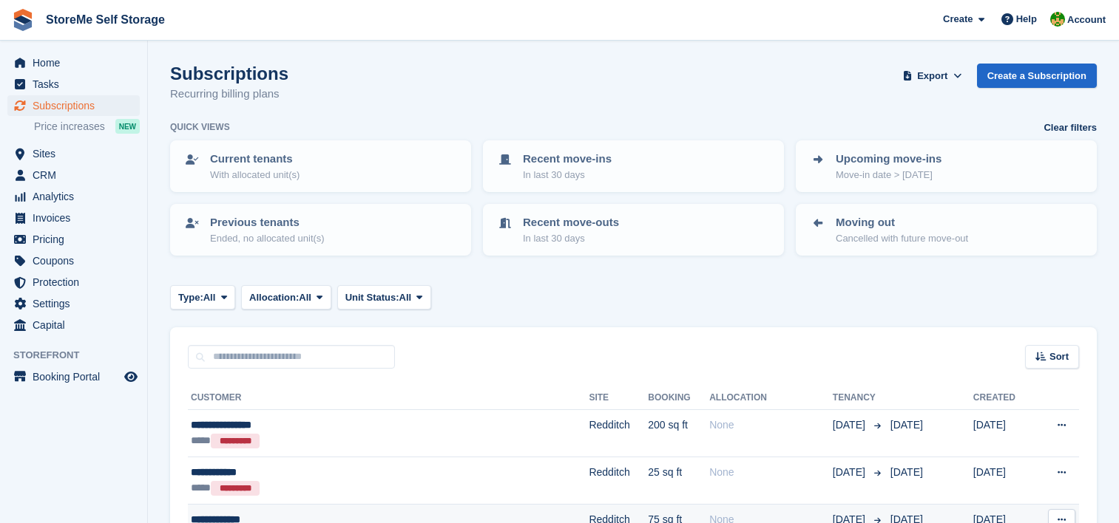
scroll to position [296, 0]
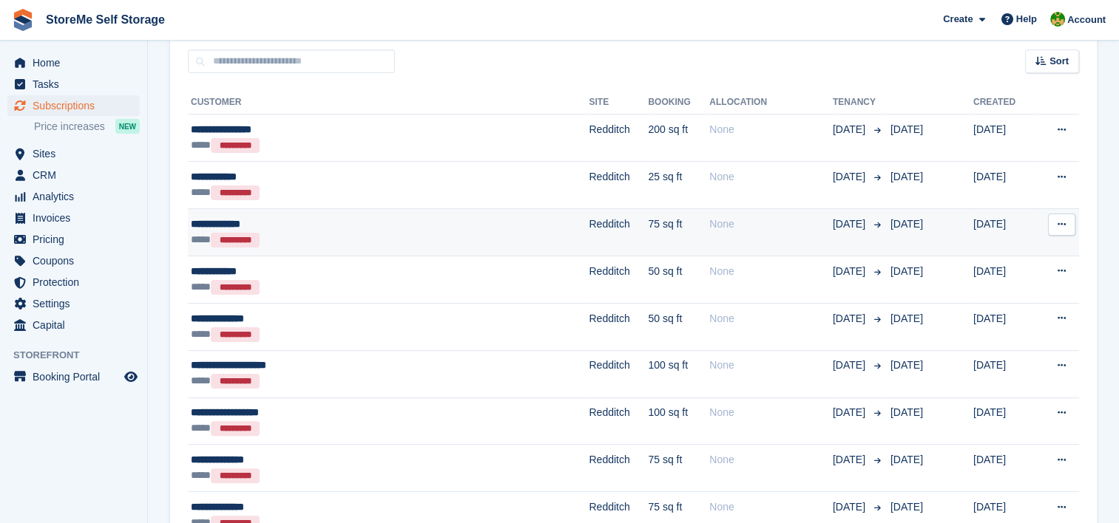
click at [589, 236] on td "Redditch" at bounding box center [618, 231] width 59 height 47
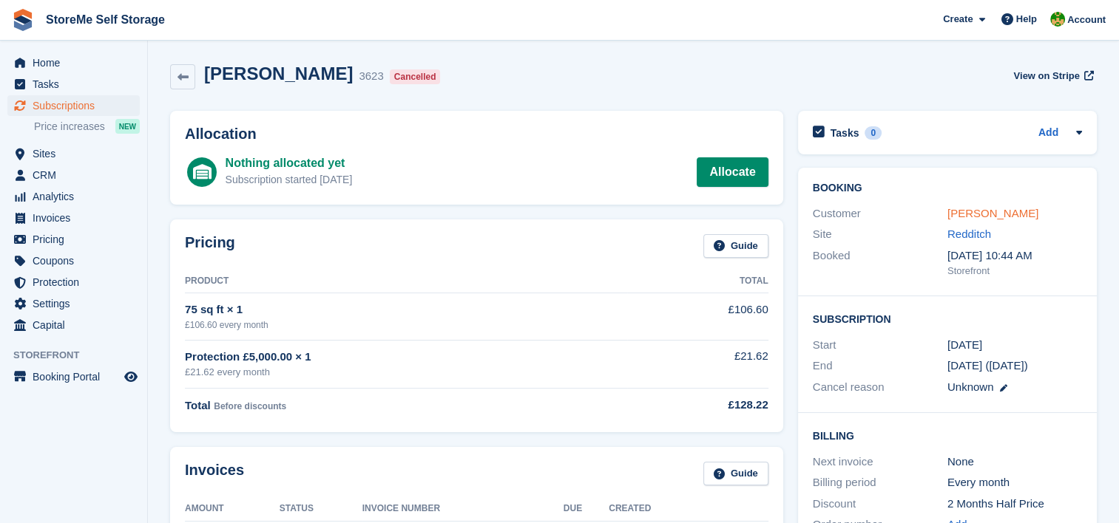
click at [962, 216] on link "Sylvia Clarke" at bounding box center [992, 213] width 91 height 13
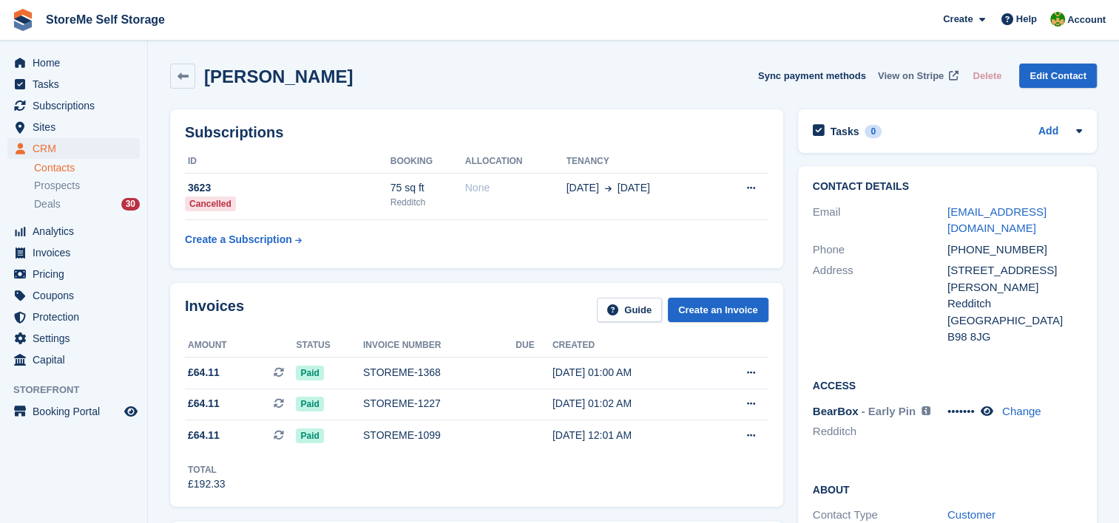
click at [920, 74] on span "View on Stripe" at bounding box center [911, 76] width 66 height 15
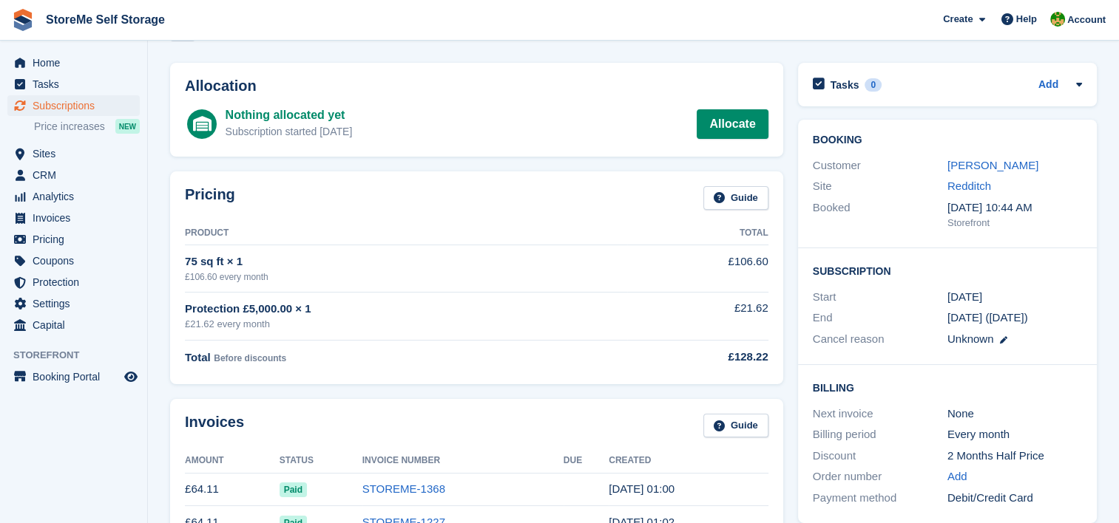
scroll to position [74, 0]
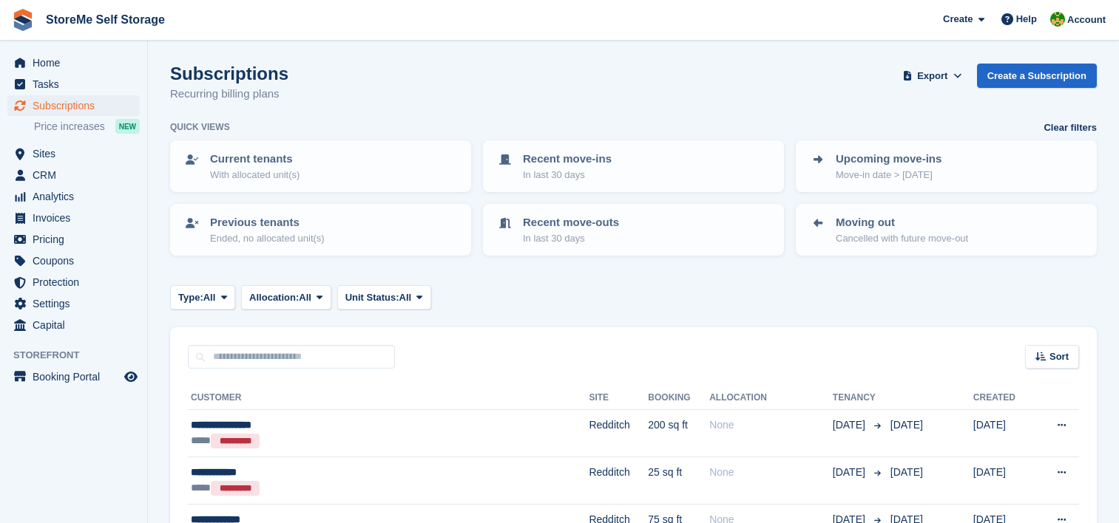
scroll to position [296, 0]
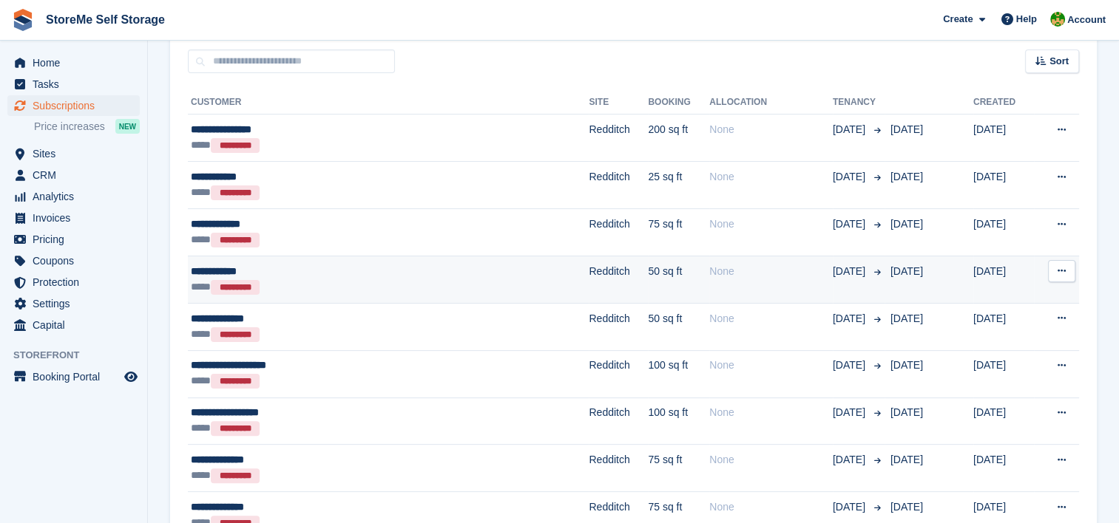
click at [461, 270] on div "**********" at bounding box center [328, 272] width 274 height 16
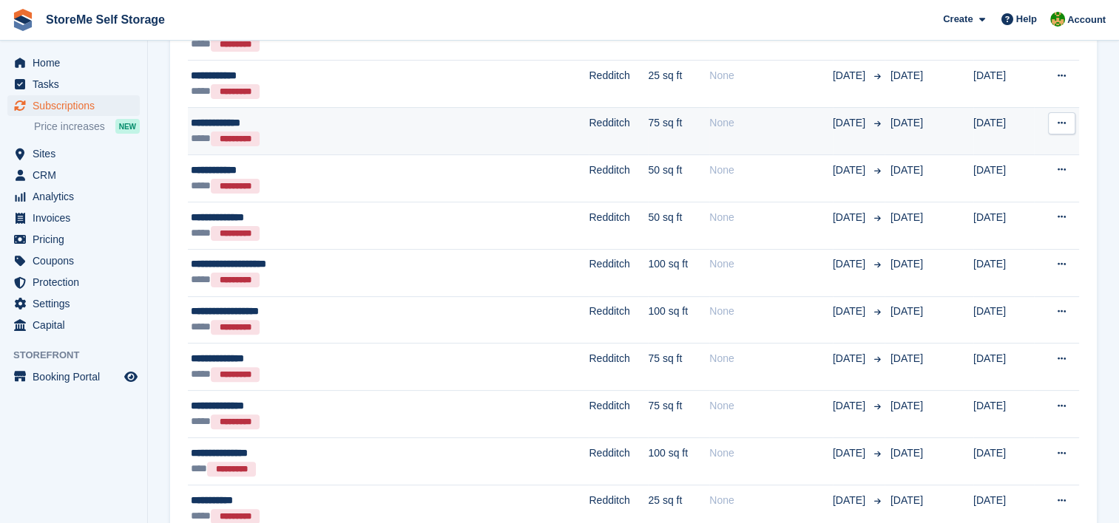
scroll to position [444, 0]
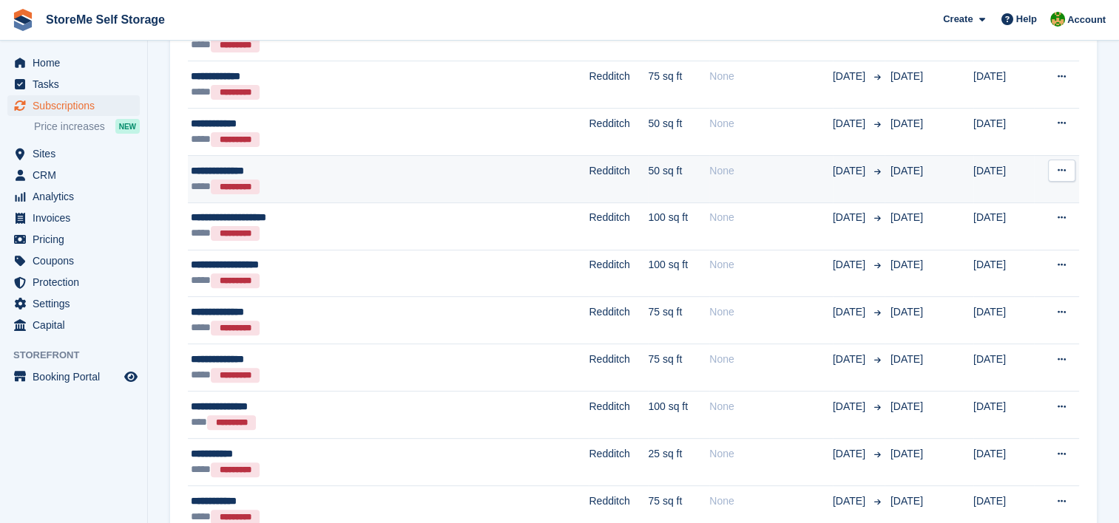
click at [589, 177] on td "Redditch" at bounding box center [618, 178] width 59 height 47
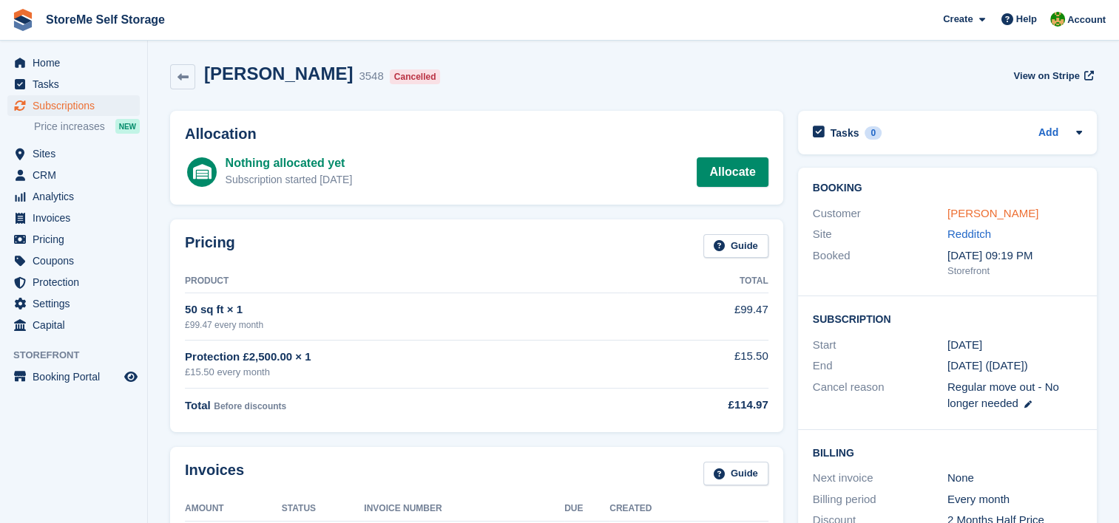
click at [980, 212] on link "[PERSON_NAME]" at bounding box center [992, 213] width 91 height 13
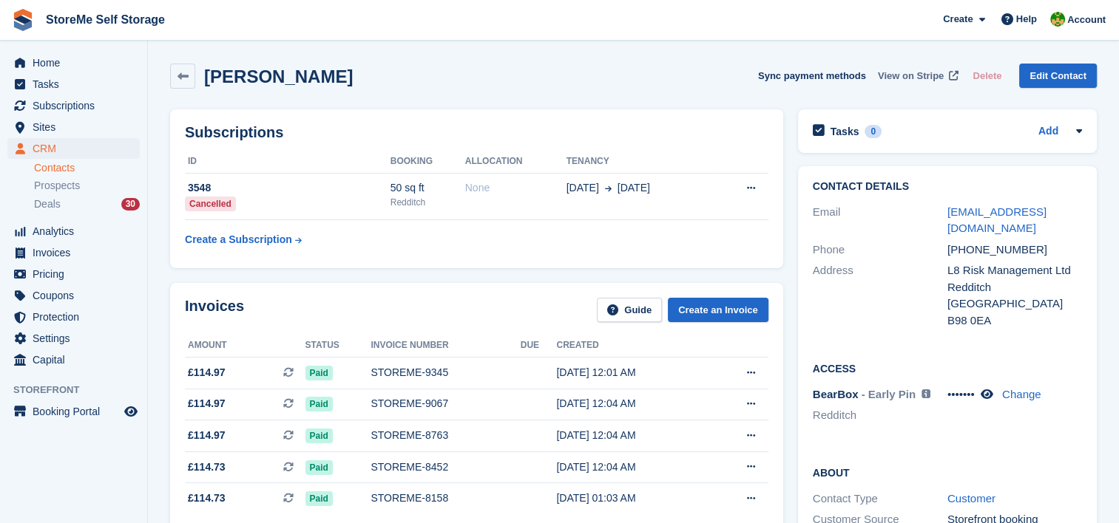
click at [918, 75] on span "View on Stripe" at bounding box center [911, 76] width 66 height 15
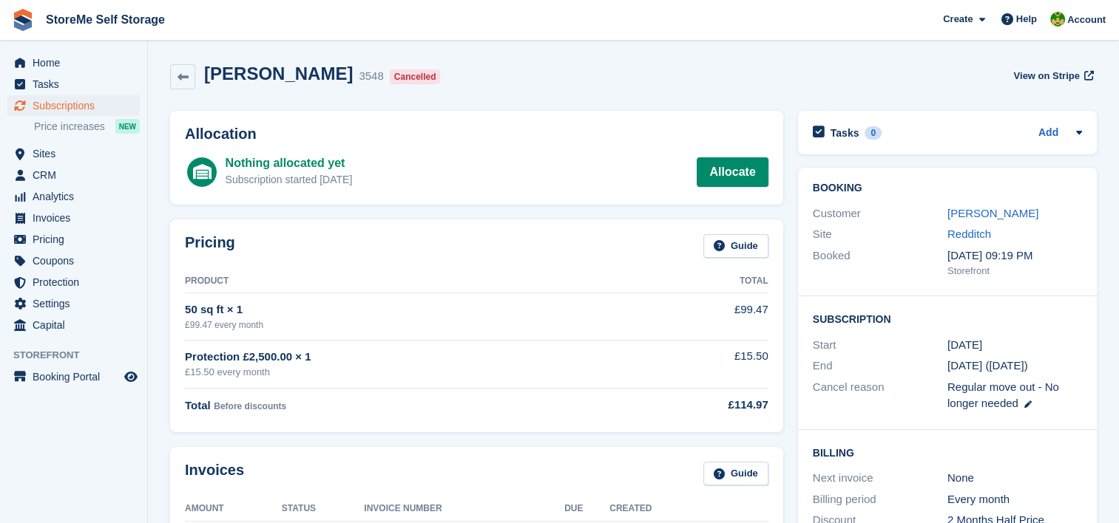
scroll to position [74, 0]
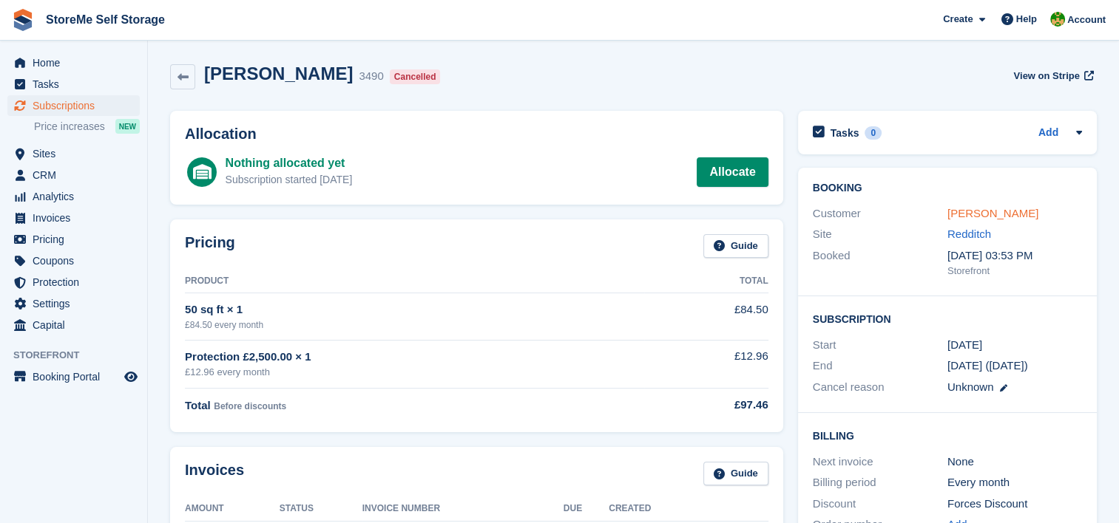
click at [988, 218] on link "Peter keighley" at bounding box center [992, 213] width 91 height 13
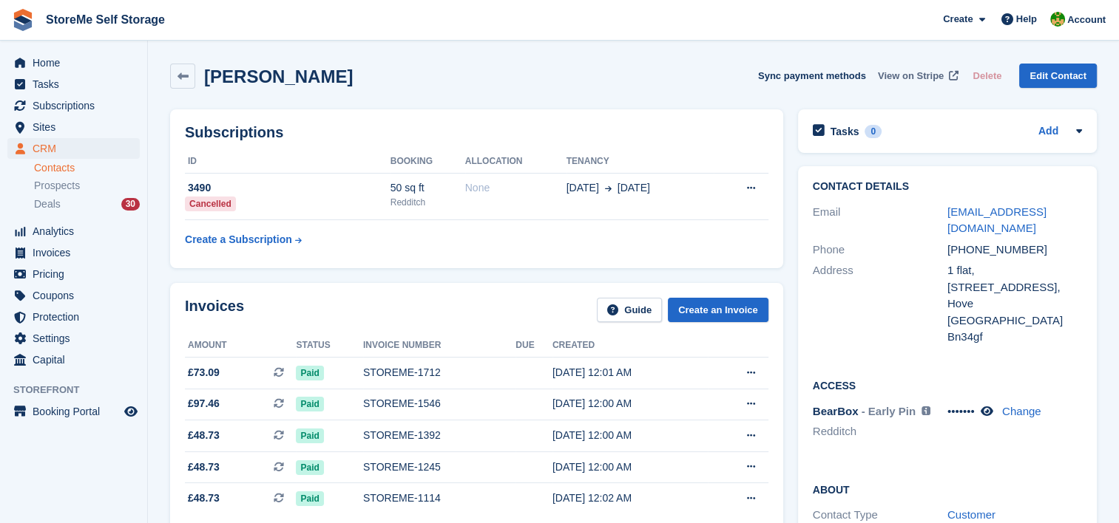
click at [913, 76] on span "View on Stripe" at bounding box center [911, 76] width 66 height 15
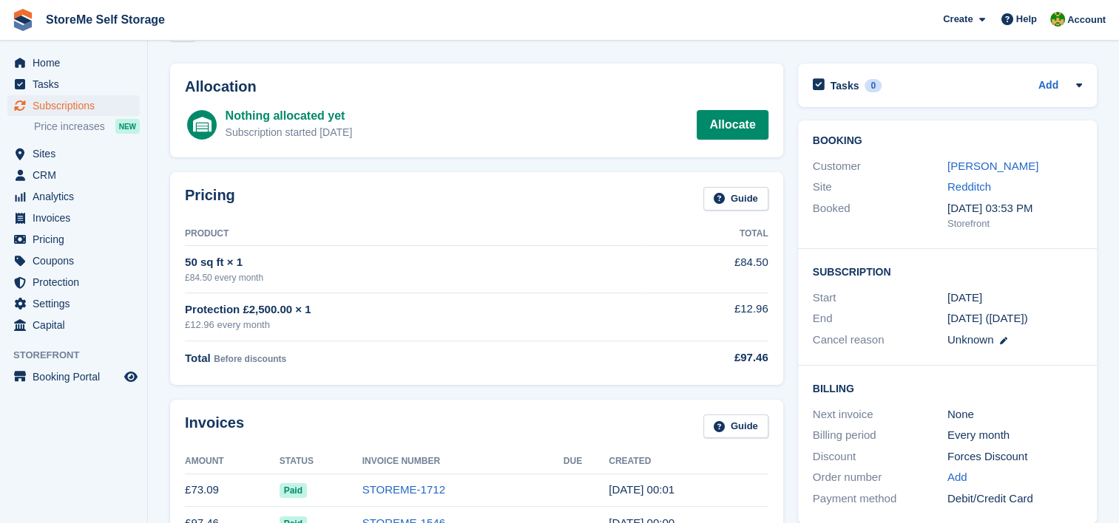
scroll to position [74, 0]
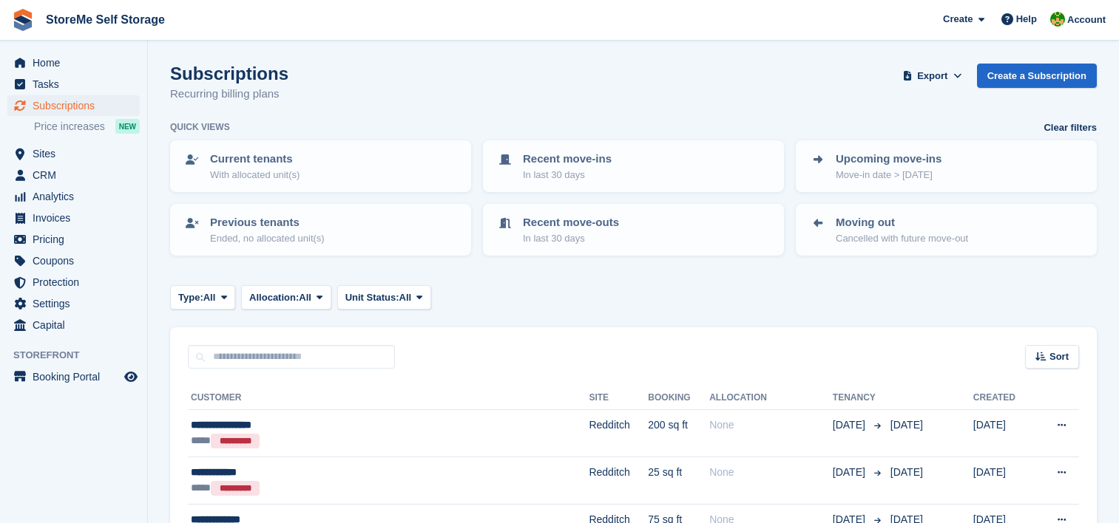
scroll to position [444, 0]
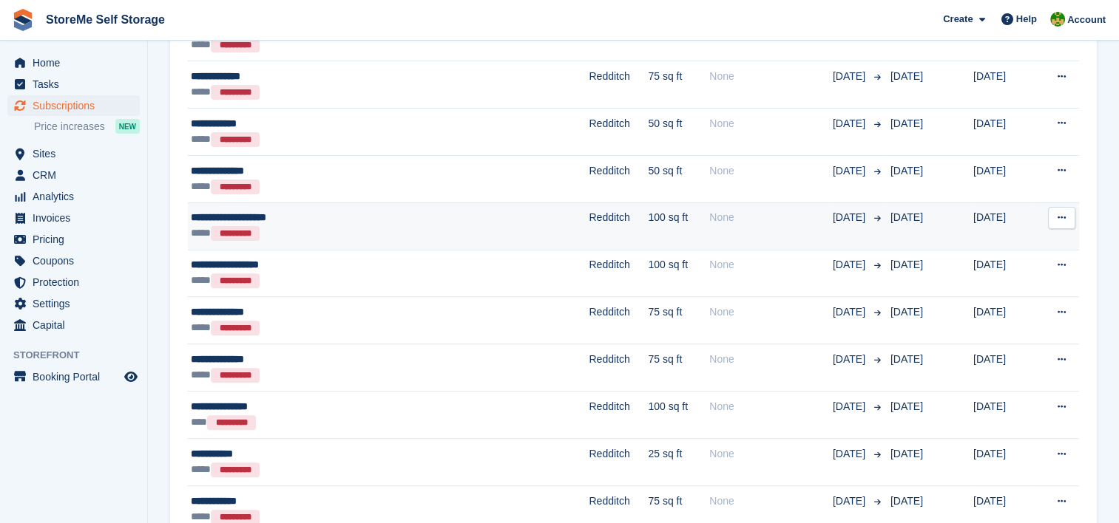
click at [589, 221] on td "Redditch" at bounding box center [618, 226] width 59 height 47
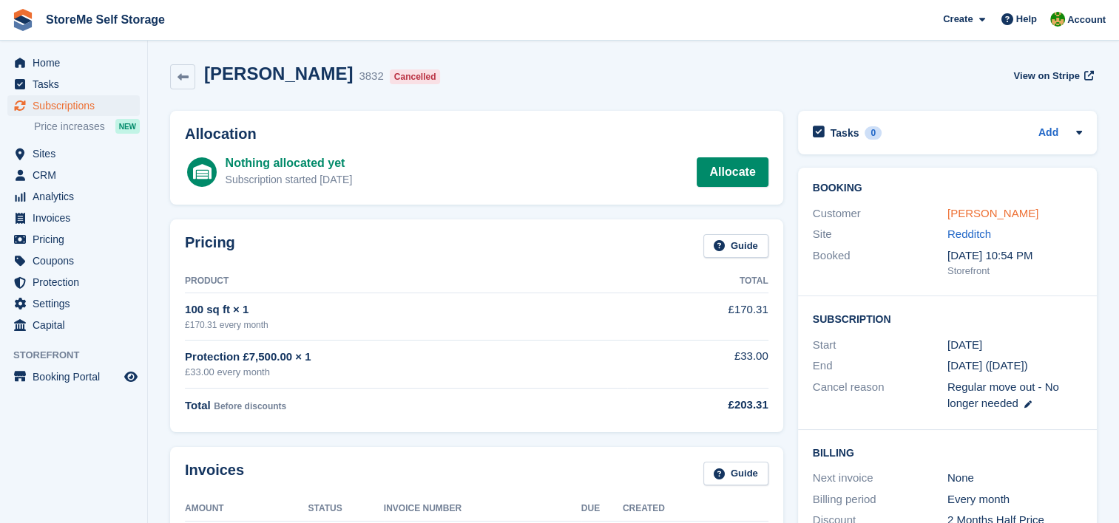
click at [972, 208] on link "[PERSON_NAME]" at bounding box center [992, 213] width 91 height 13
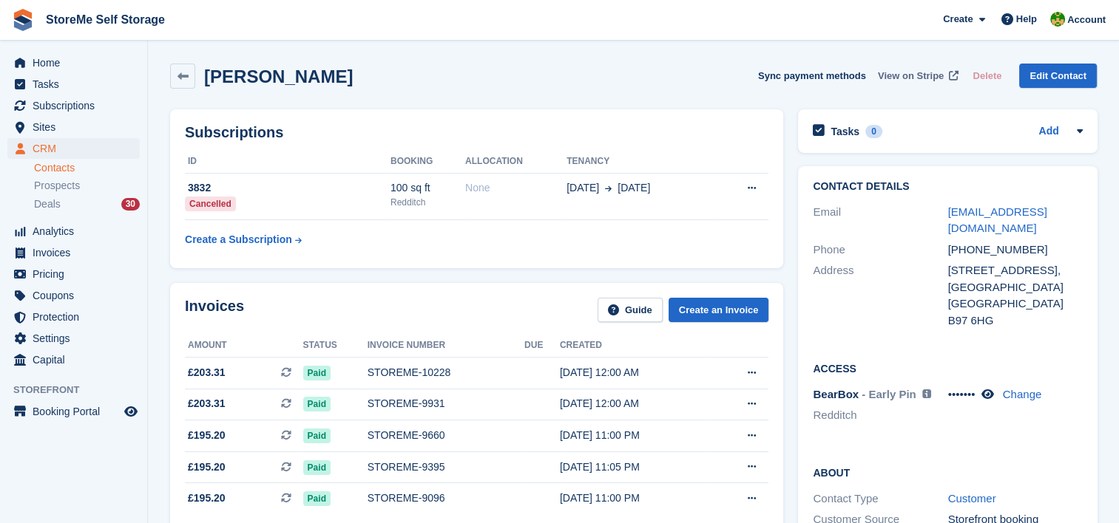
click at [935, 76] on span "View on Stripe" at bounding box center [911, 76] width 66 height 15
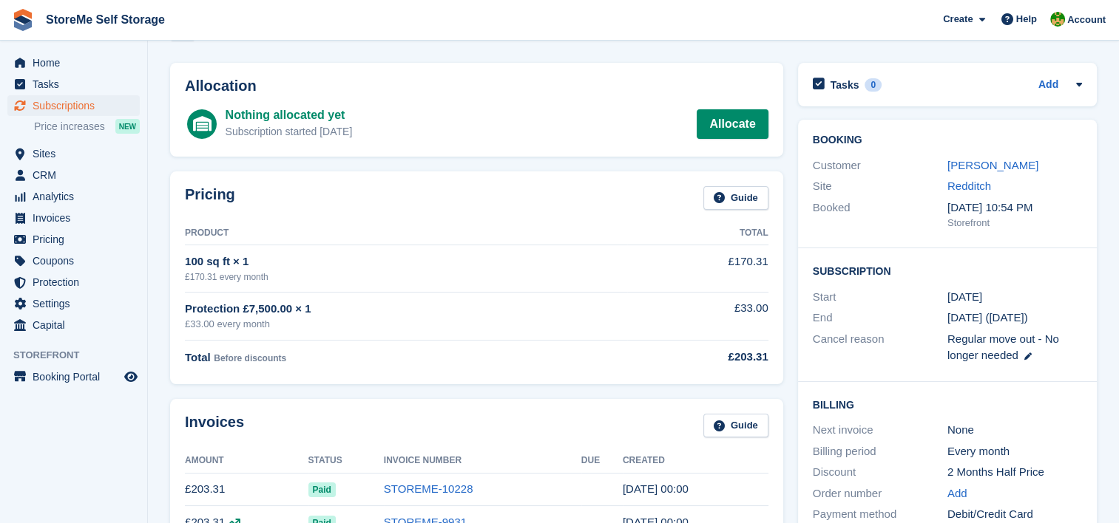
scroll to position [74, 0]
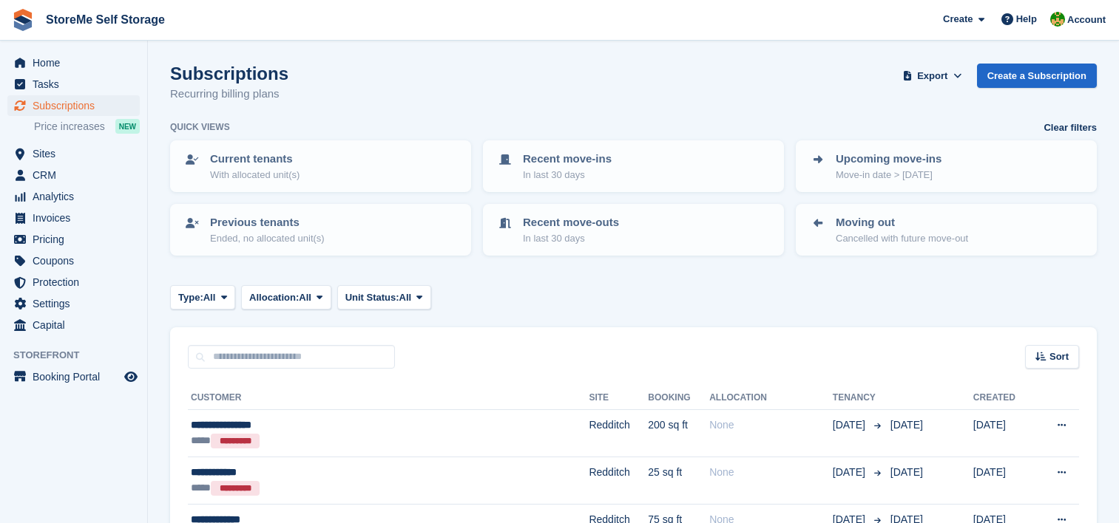
scroll to position [444, 0]
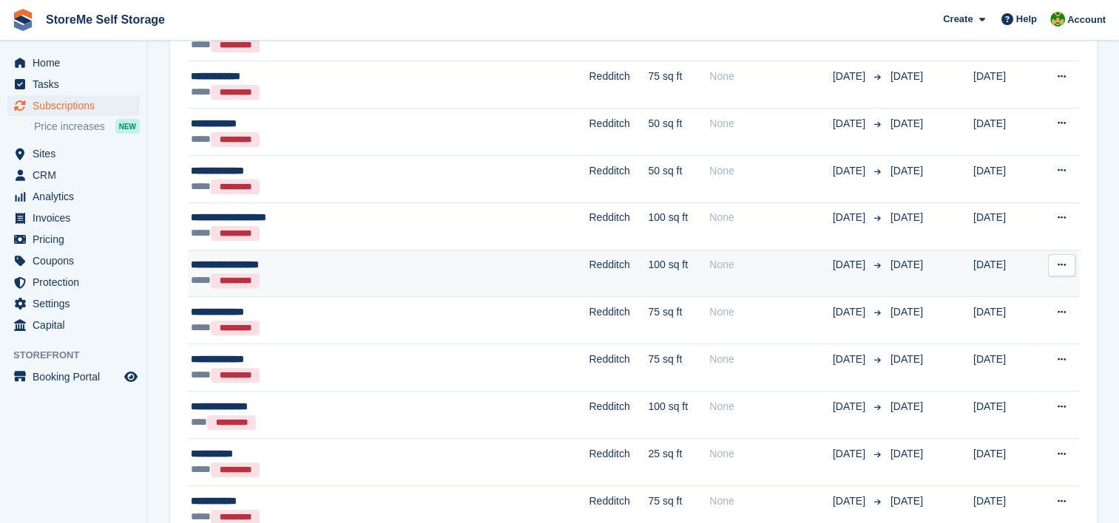
click at [589, 274] on td "Redditch" at bounding box center [618, 273] width 59 height 47
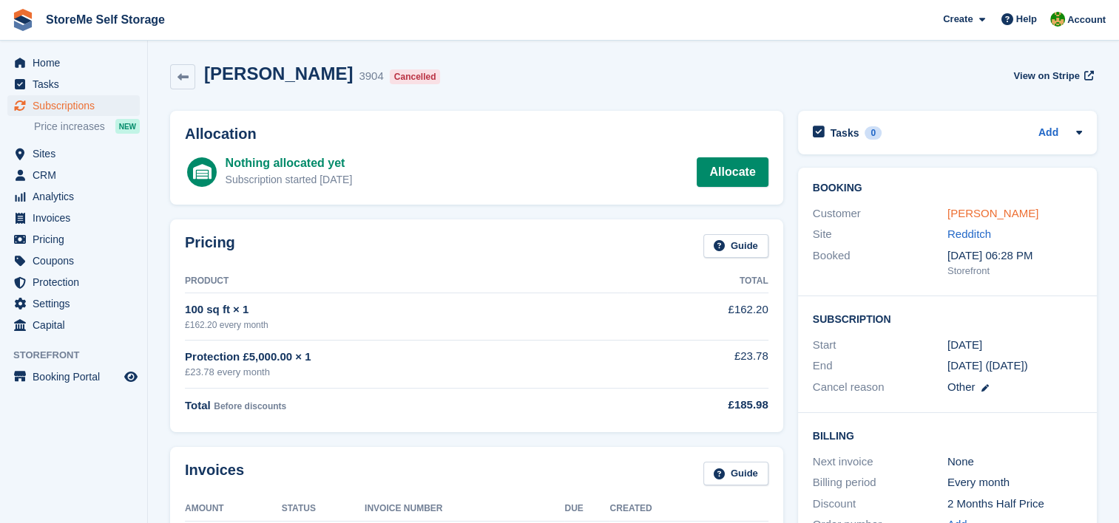
click at [1000, 213] on link "Brandon Berrington" at bounding box center [992, 213] width 91 height 13
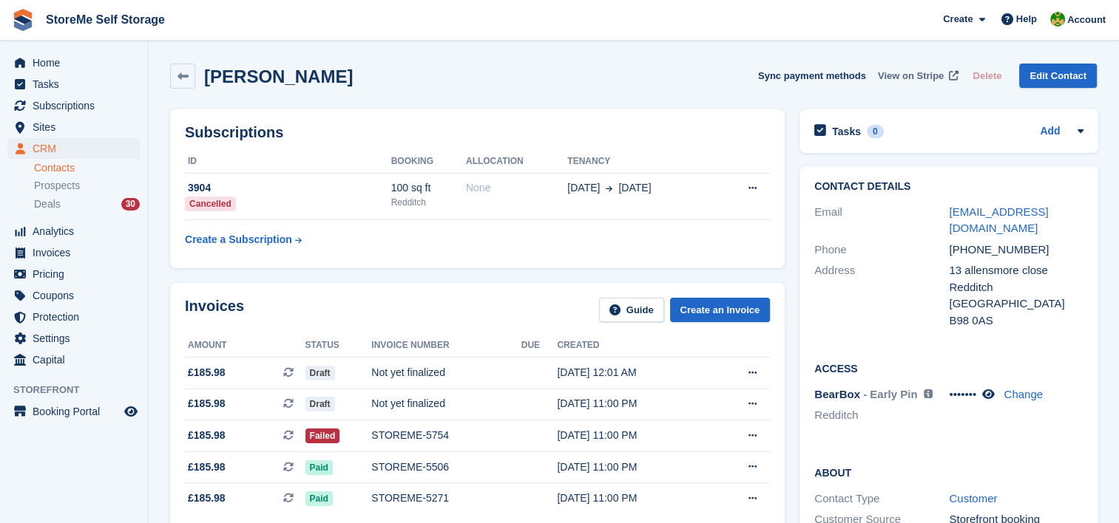
click at [914, 72] on span "View on Stripe" at bounding box center [911, 76] width 66 height 15
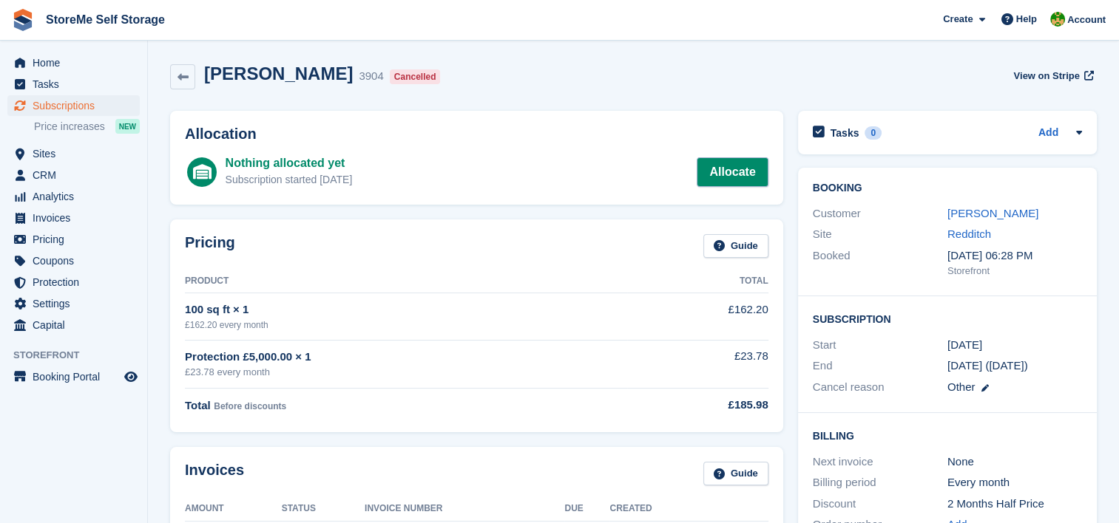
scroll to position [74, 0]
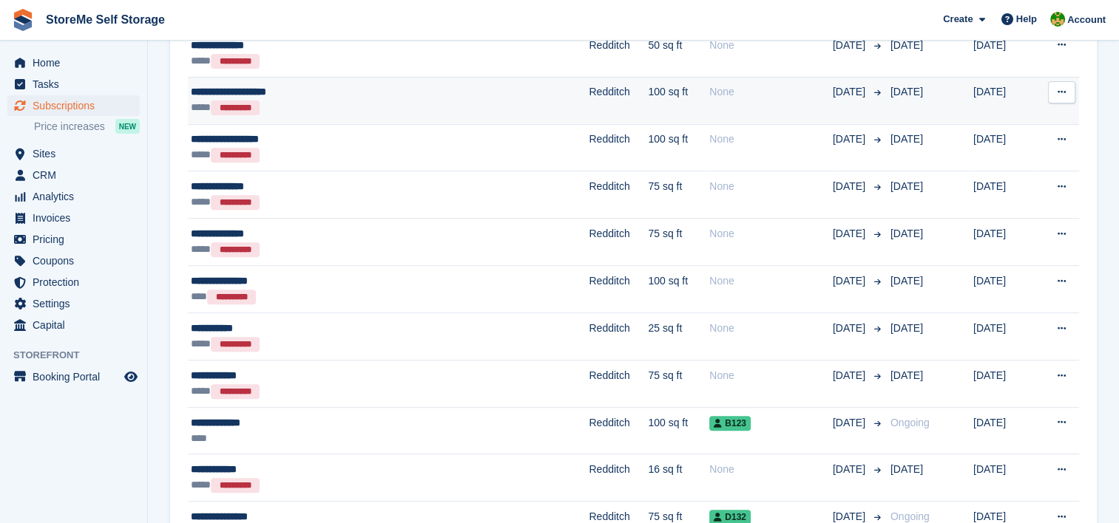
scroll to position [591, 0]
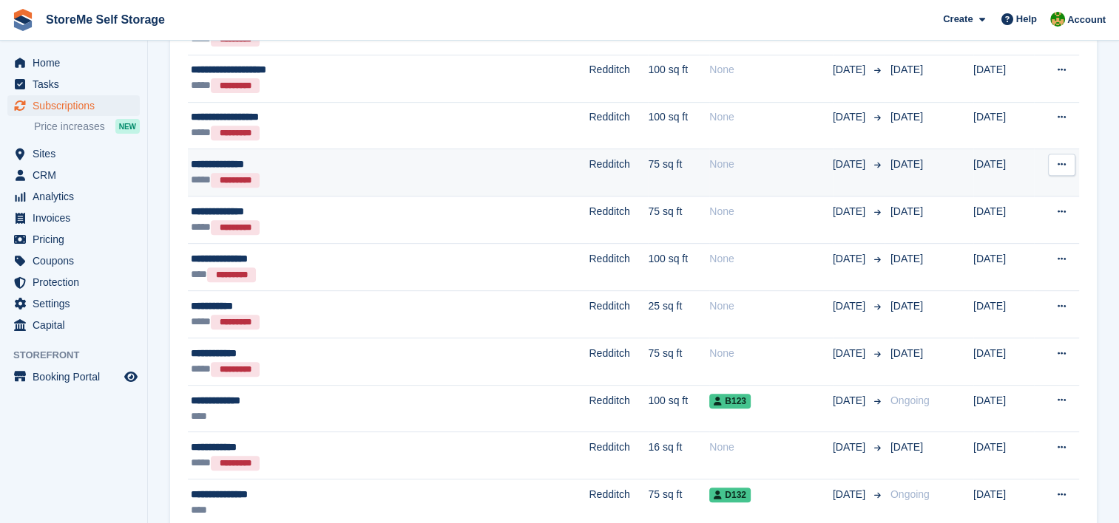
click at [589, 169] on td "Redditch" at bounding box center [618, 172] width 59 height 47
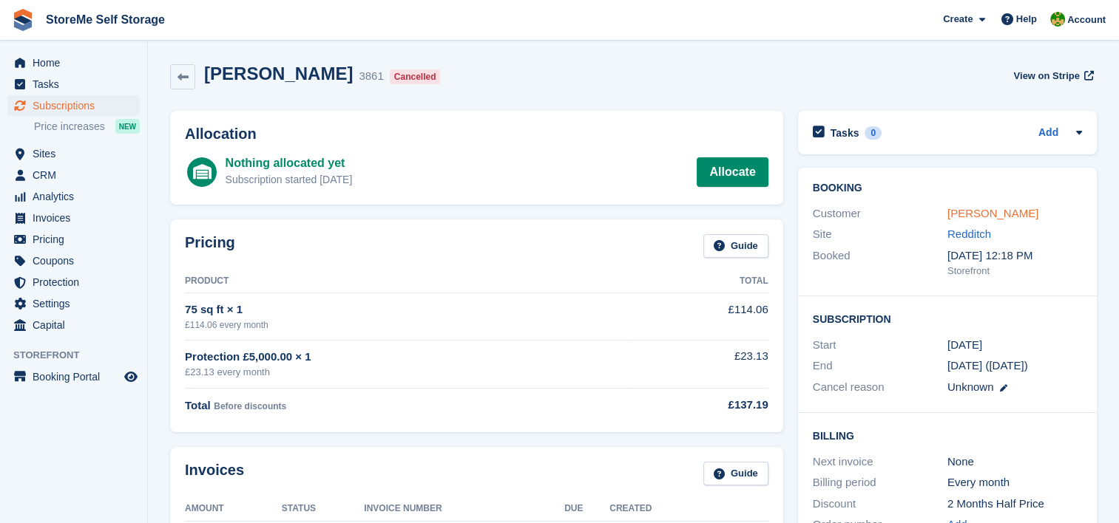
click at [966, 213] on link "David williams" at bounding box center [992, 213] width 91 height 13
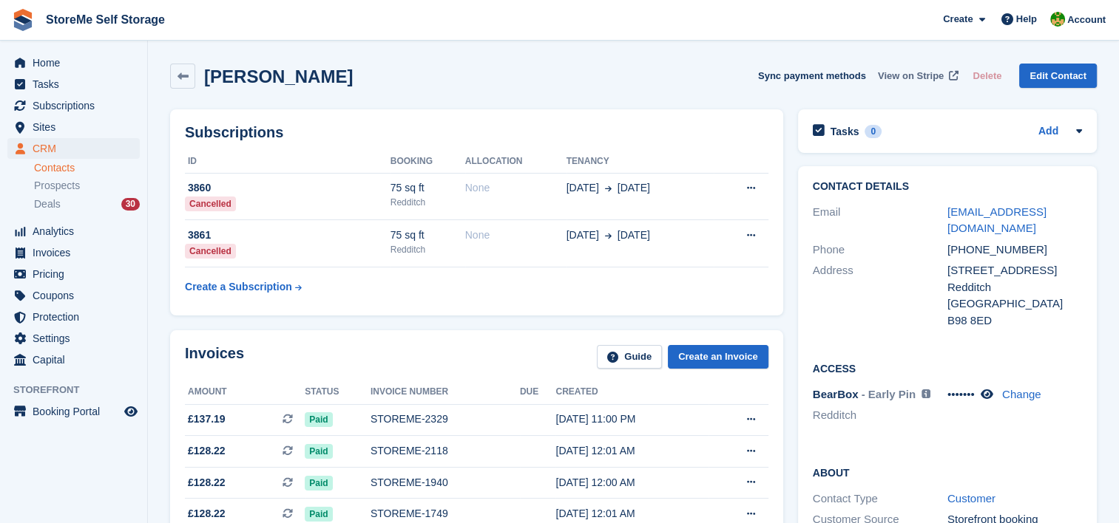
click at [915, 75] on span "View on Stripe" at bounding box center [911, 76] width 66 height 15
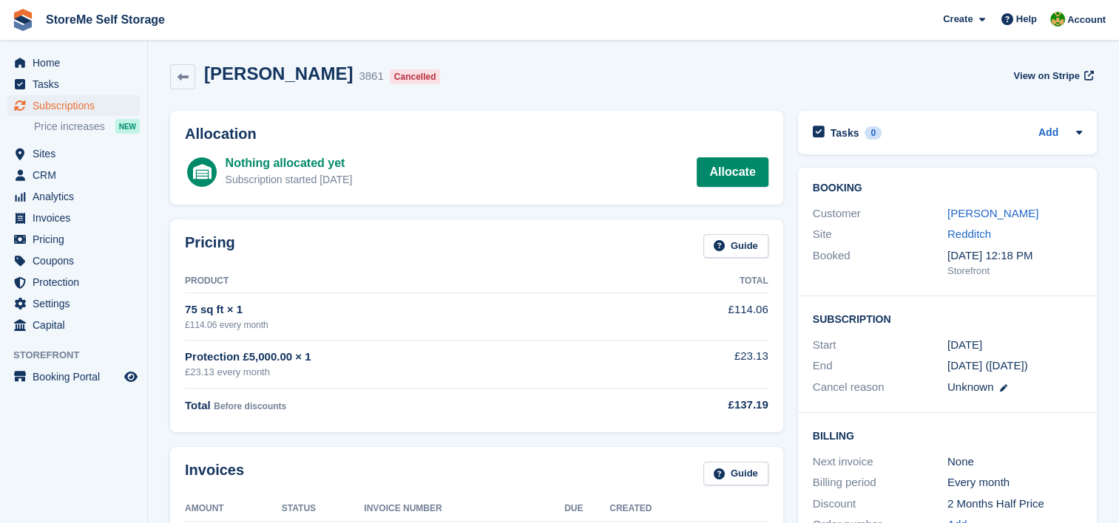
scroll to position [74, 0]
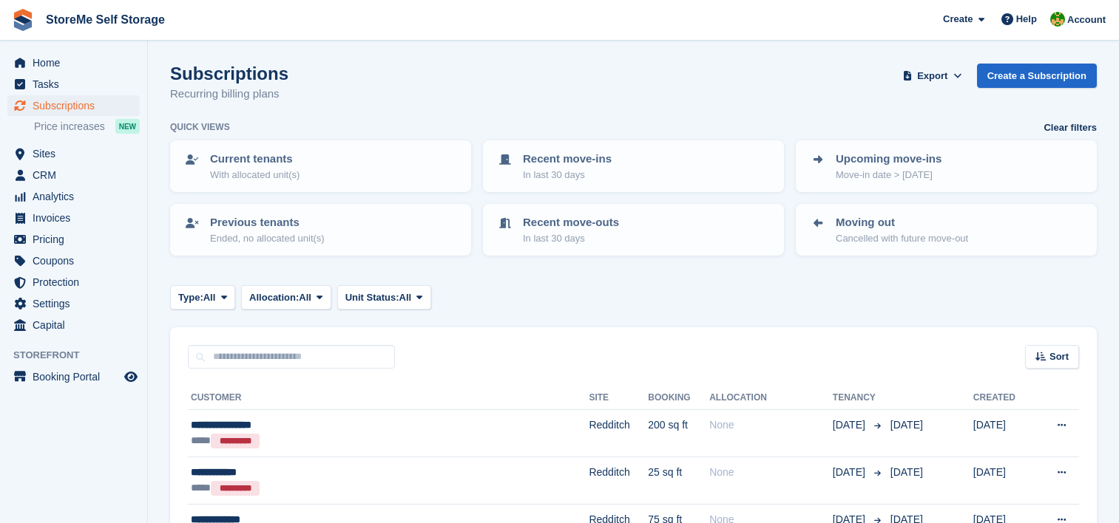
scroll to position [591, 0]
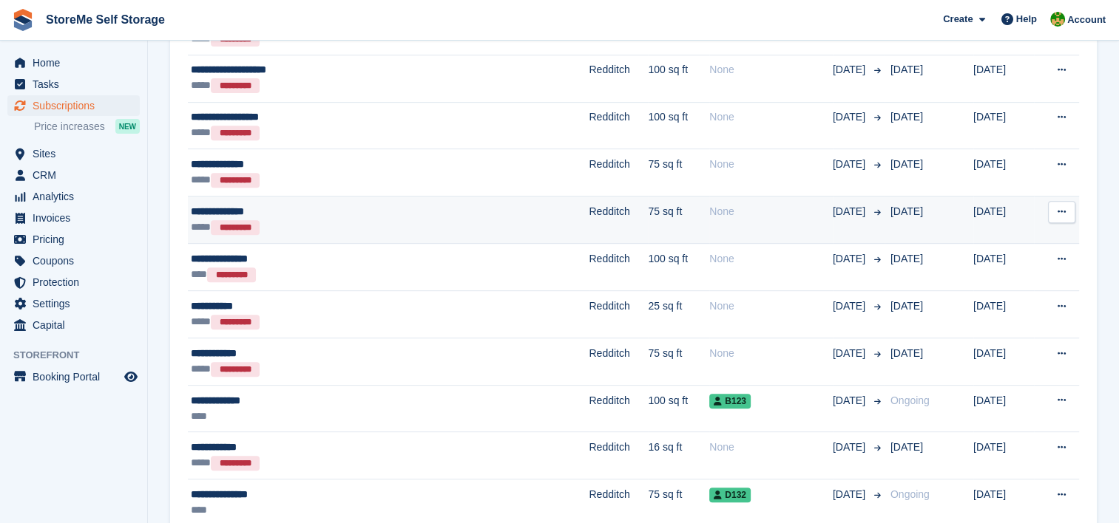
click at [430, 222] on div "**** *********" at bounding box center [328, 228] width 274 height 16
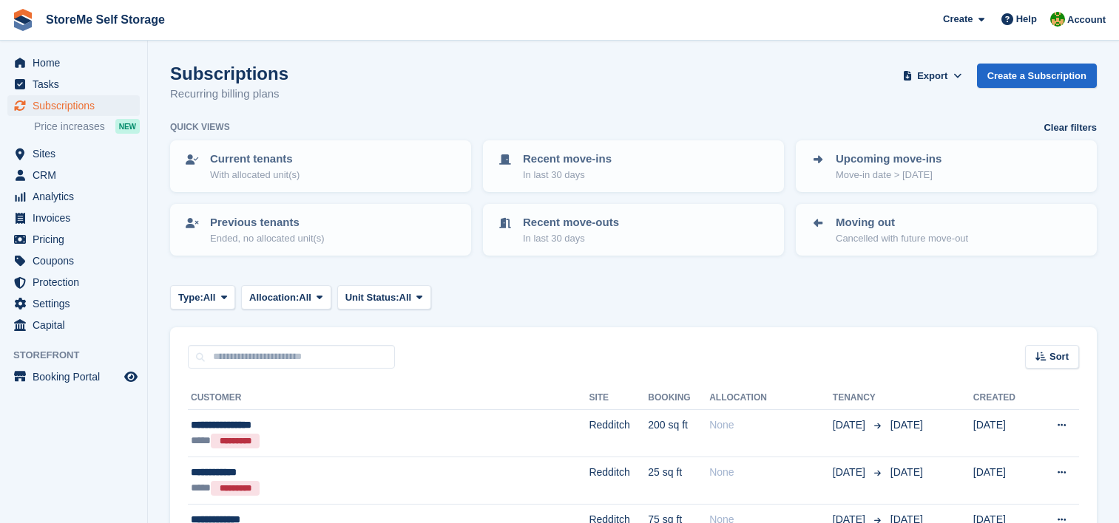
scroll to position [591, 0]
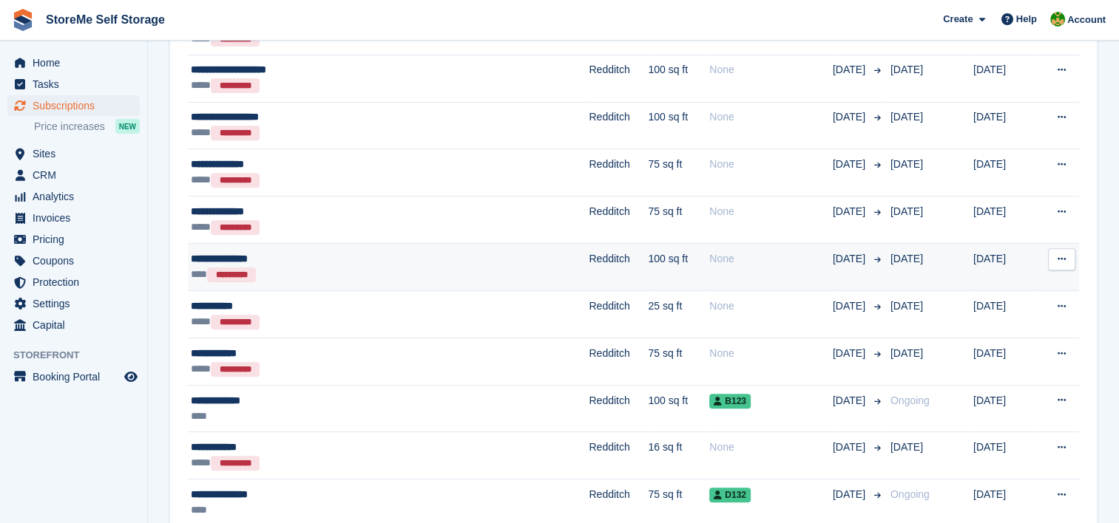
click at [430, 267] on div "*** *********" at bounding box center [328, 275] width 274 height 16
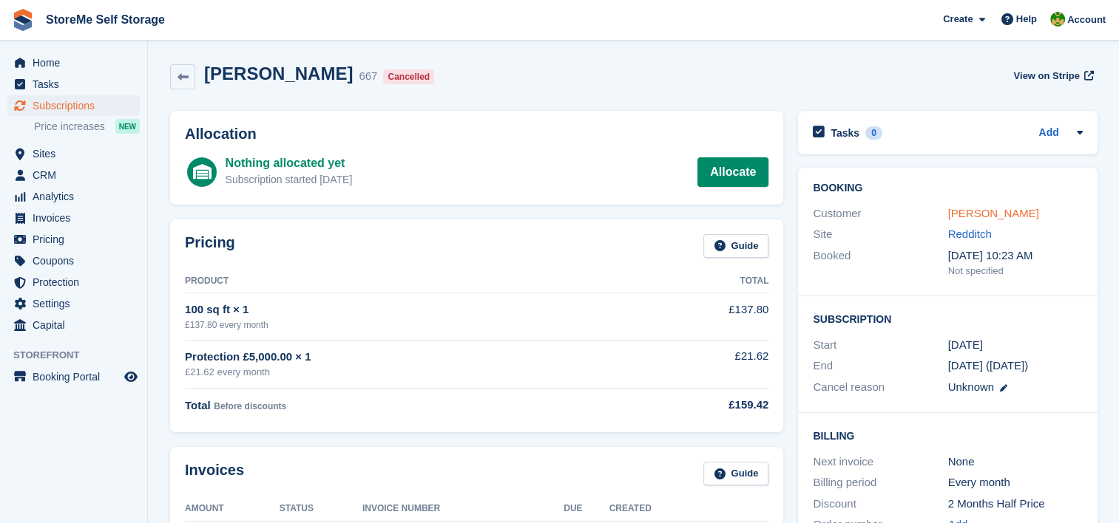
click at [972, 214] on link "Debbie Coldwell" at bounding box center [992, 213] width 91 height 13
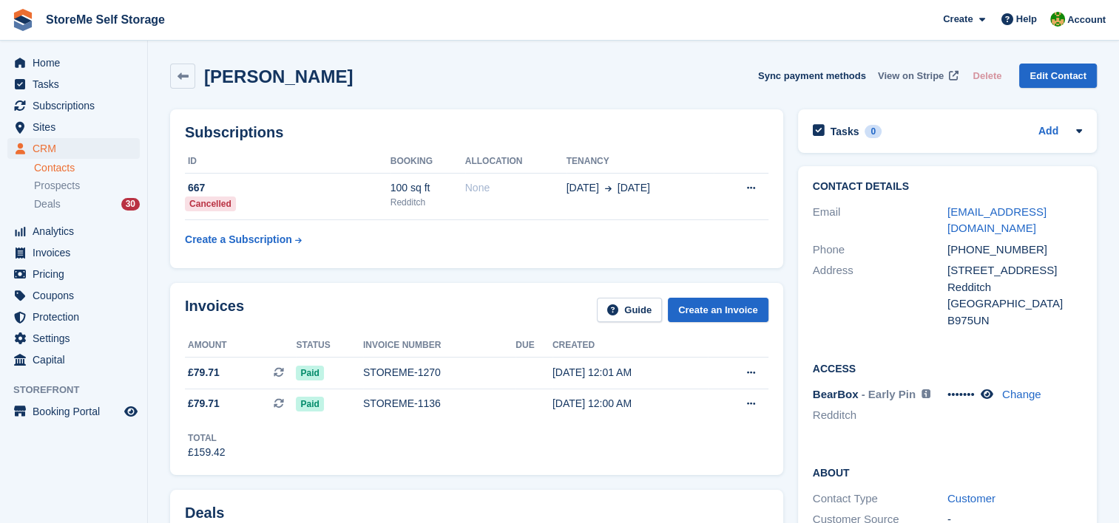
click at [912, 78] on span "View on Stripe" at bounding box center [911, 76] width 66 height 15
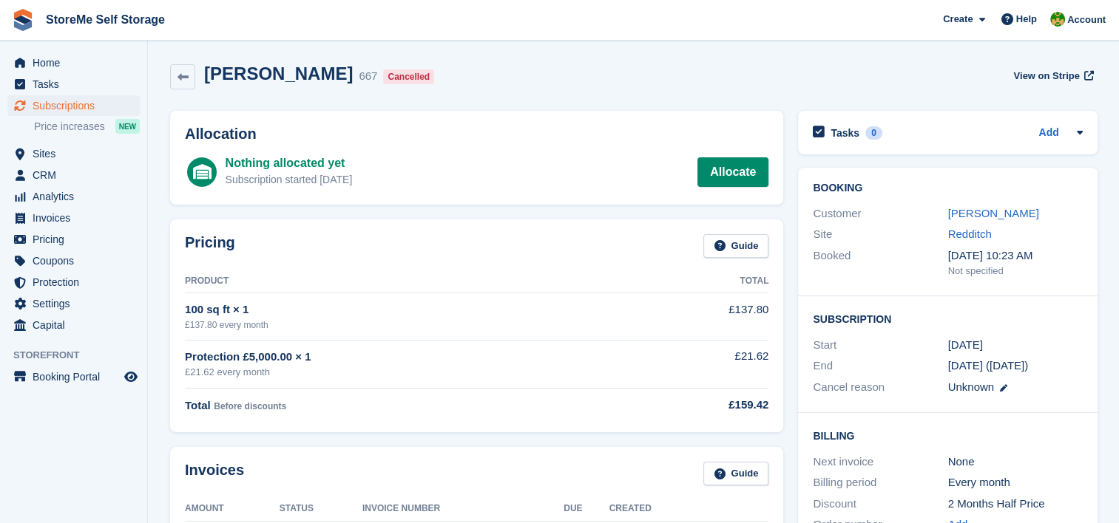
scroll to position [74, 0]
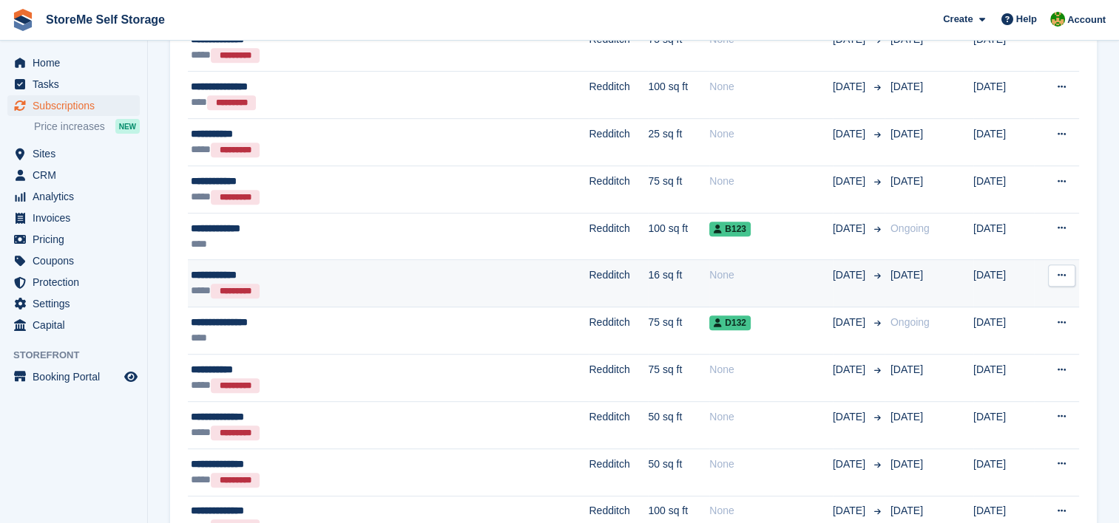
scroll to position [739, 0]
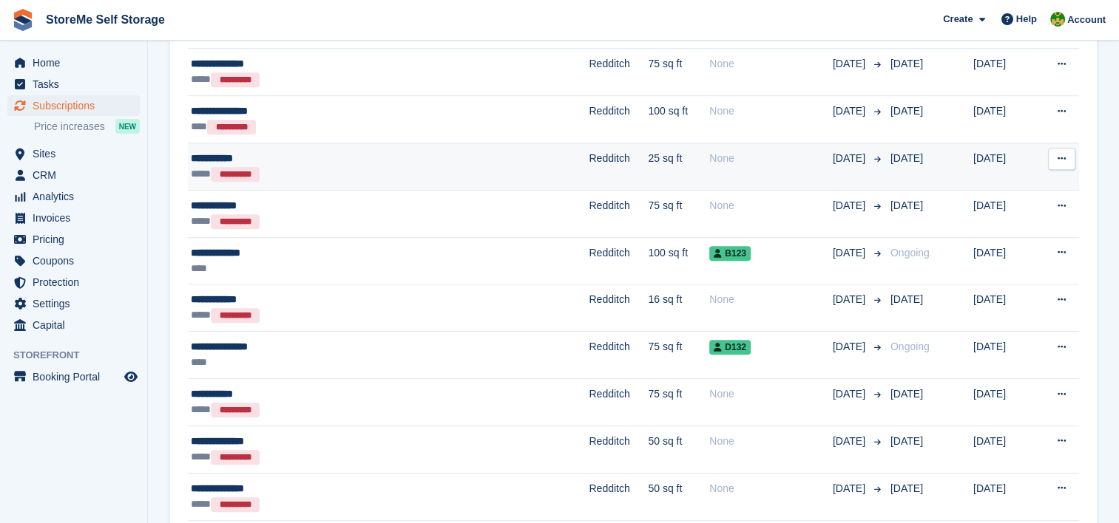
click at [445, 159] on div "**********" at bounding box center [328, 159] width 274 height 16
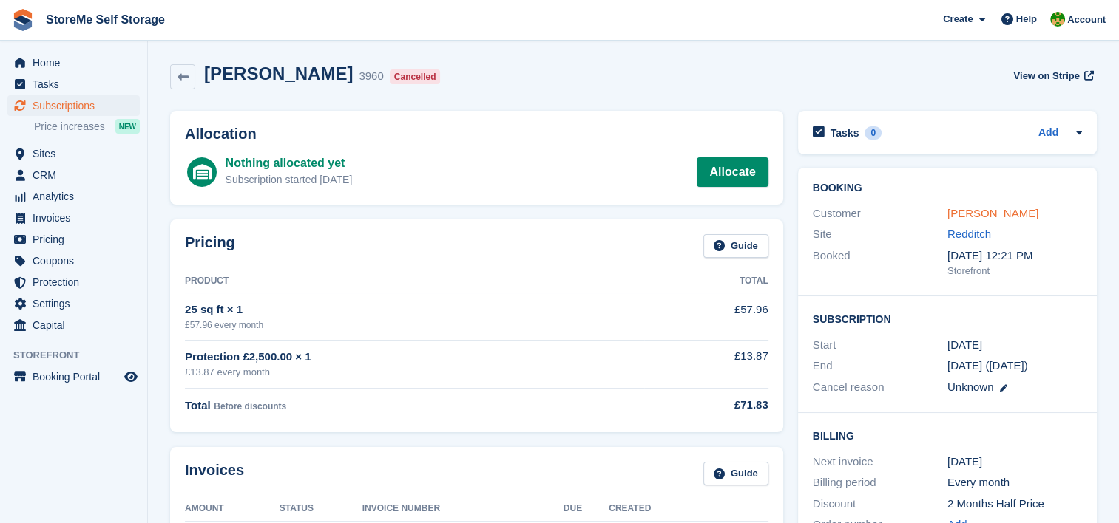
click at [988, 209] on link "[PERSON_NAME]" at bounding box center [992, 213] width 91 height 13
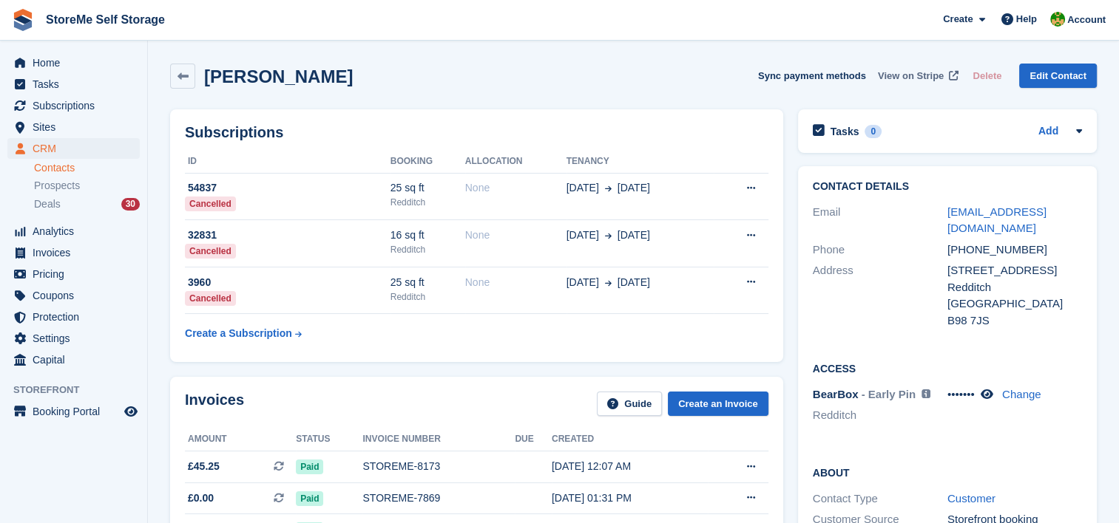
click at [931, 75] on span "View on Stripe" at bounding box center [911, 76] width 66 height 15
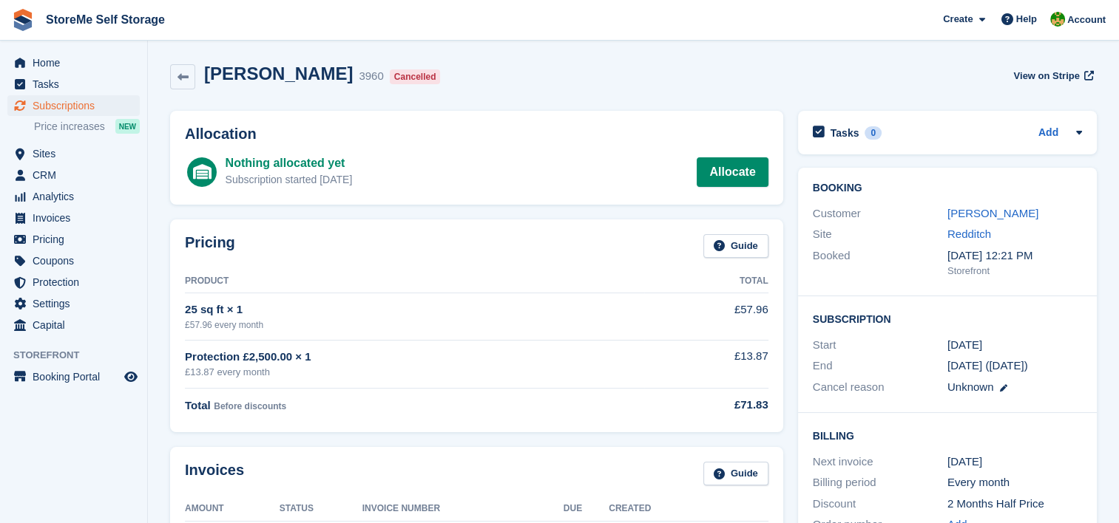
scroll to position [74, 0]
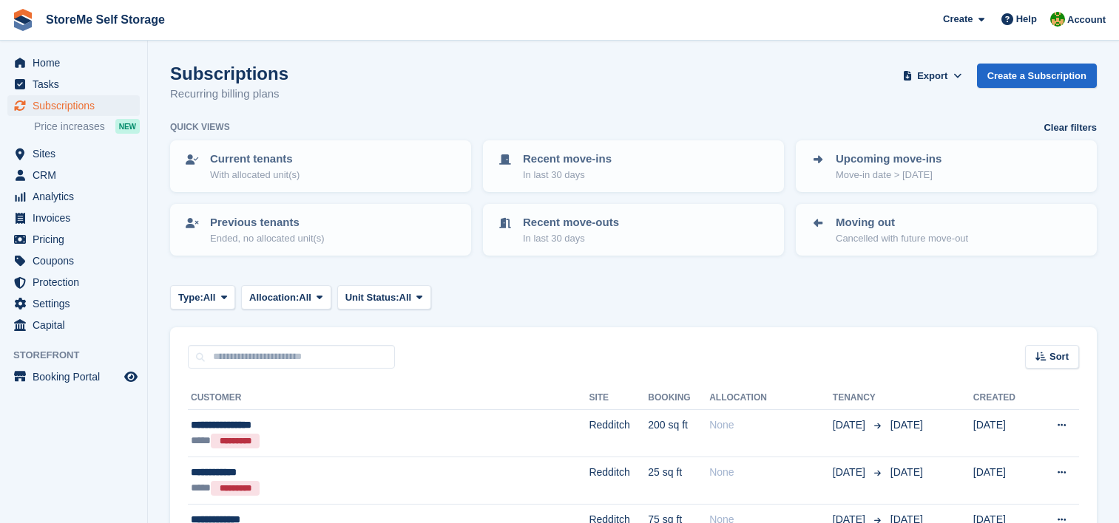
scroll to position [739, 0]
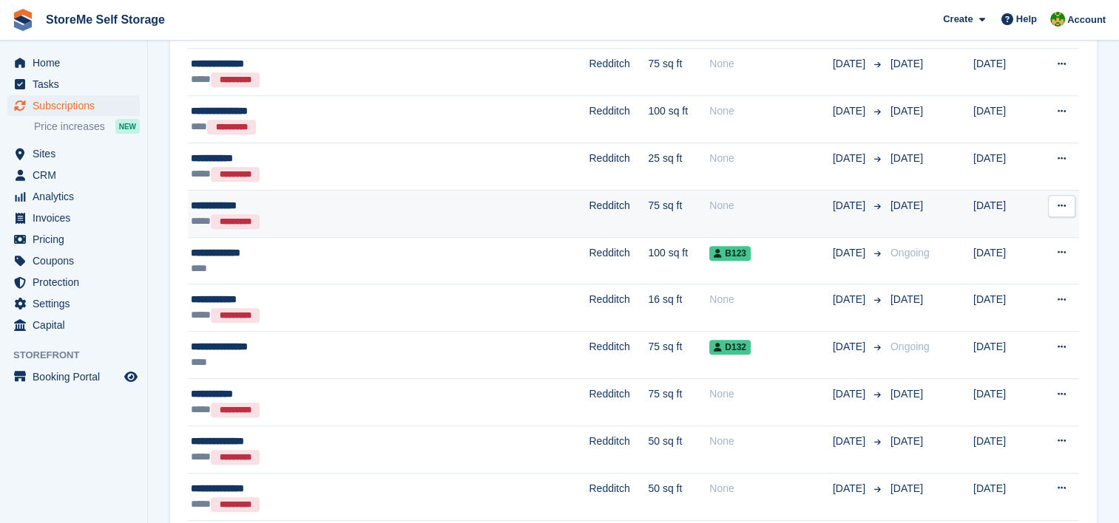
click at [589, 206] on td "Redditch" at bounding box center [618, 213] width 59 height 47
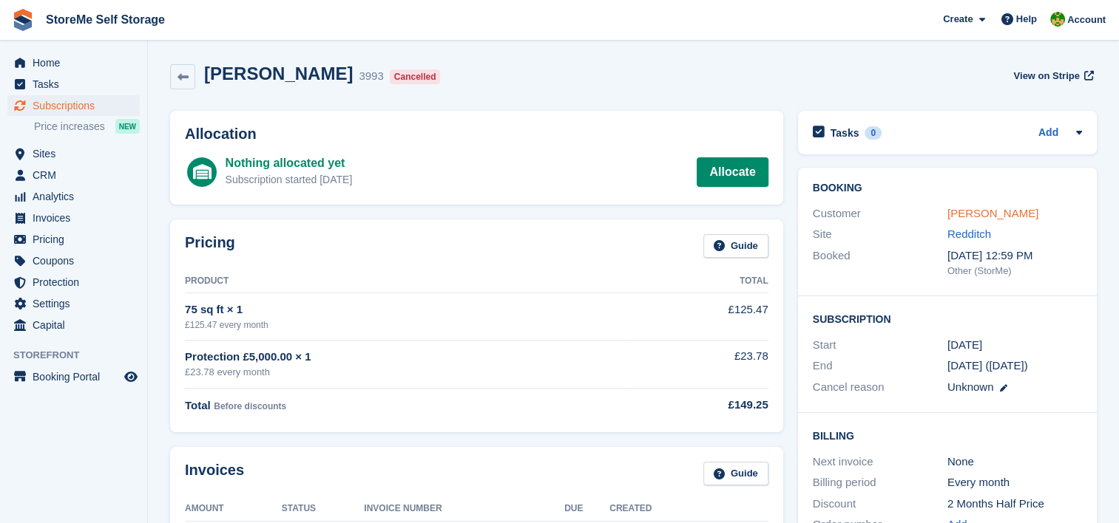
click at [974, 212] on link "Robina Begum" at bounding box center [992, 213] width 91 height 13
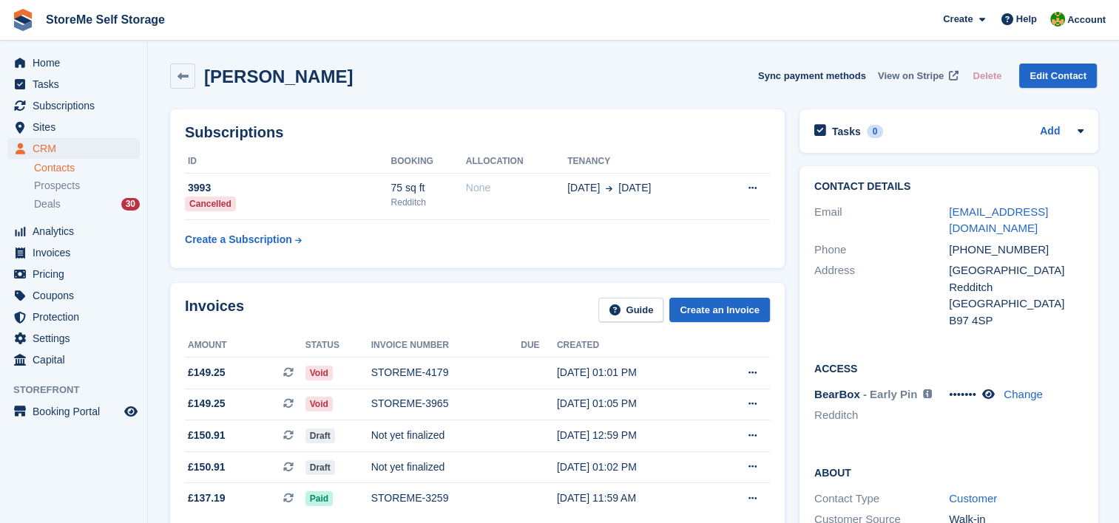
click at [921, 75] on span "View on Stripe" at bounding box center [911, 76] width 66 height 15
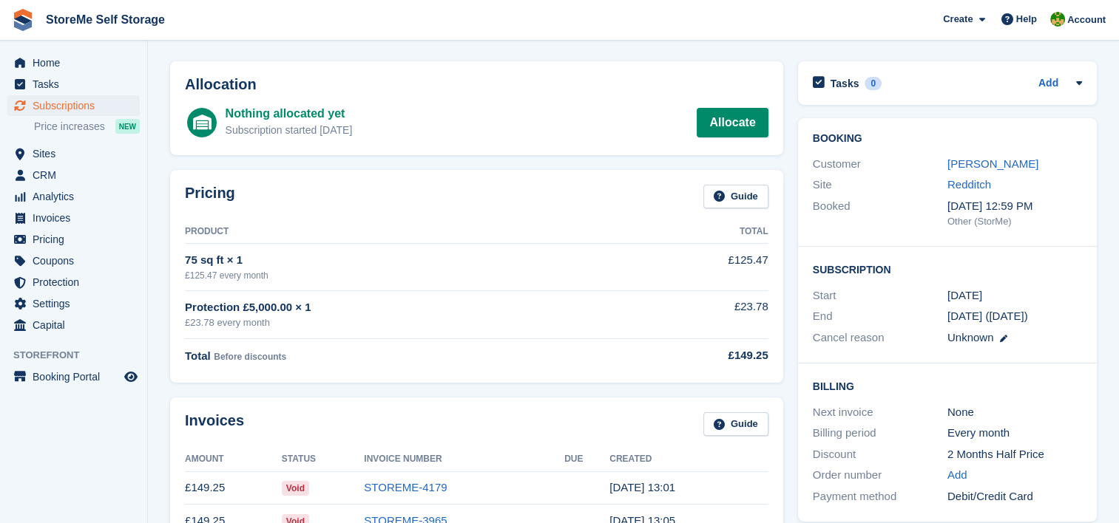
scroll to position [74, 0]
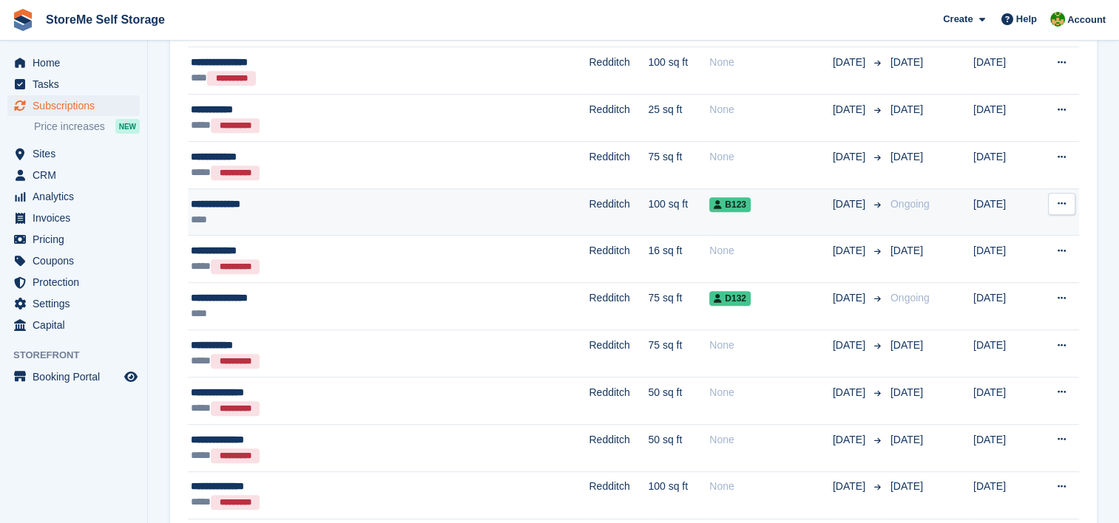
scroll to position [813, 0]
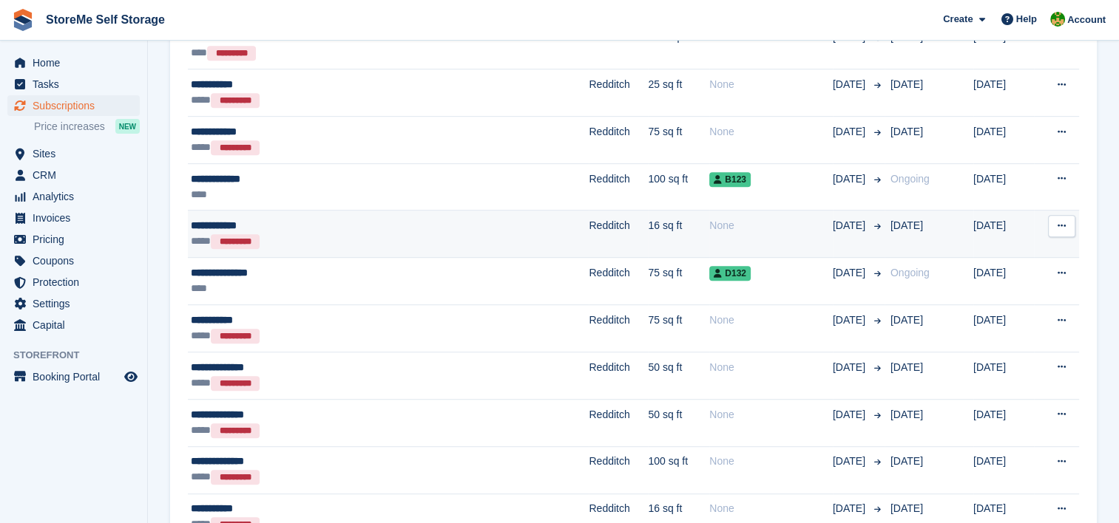
click at [438, 219] on div "**********" at bounding box center [328, 226] width 274 height 16
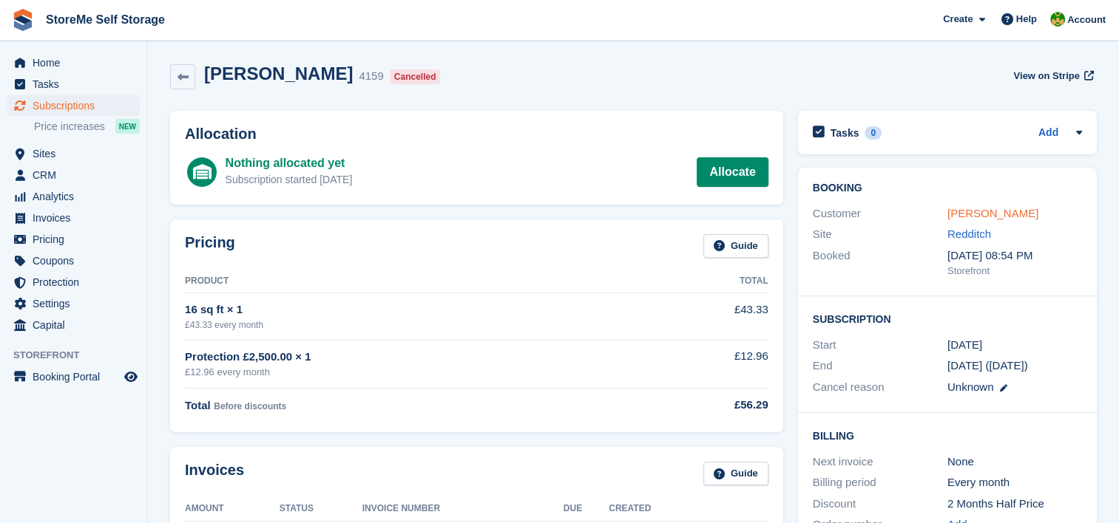
click at [989, 214] on link "Elise Wesley" at bounding box center [992, 213] width 91 height 13
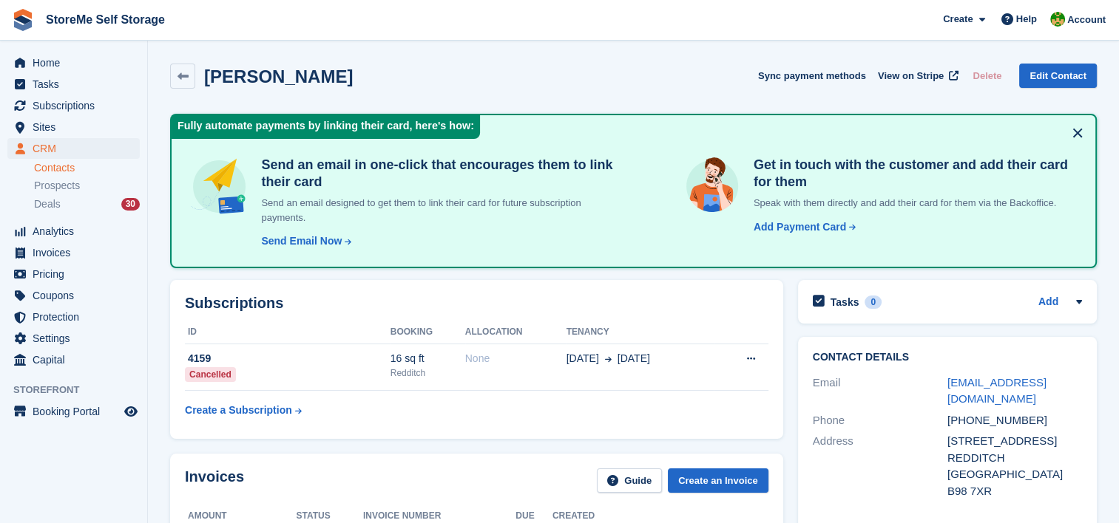
click at [1077, 132] on button at bounding box center [1077, 133] width 24 height 24
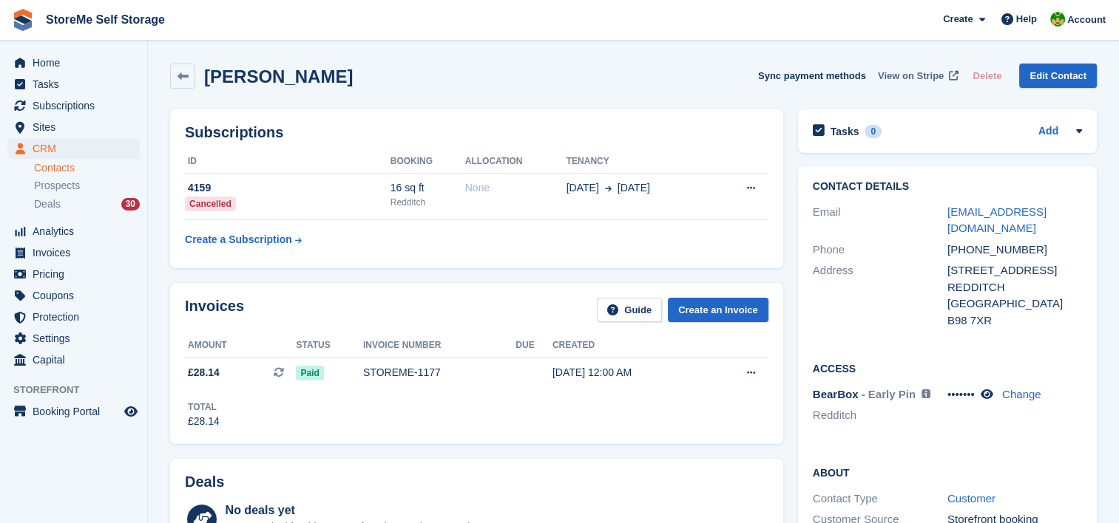
click at [939, 78] on span "View on Stripe" at bounding box center [911, 76] width 66 height 15
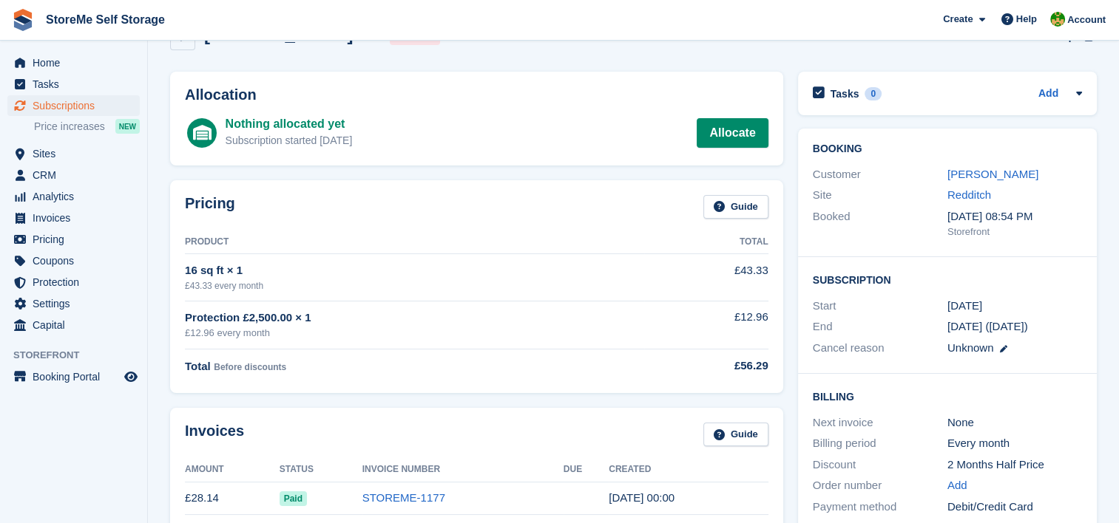
scroll to position [74, 0]
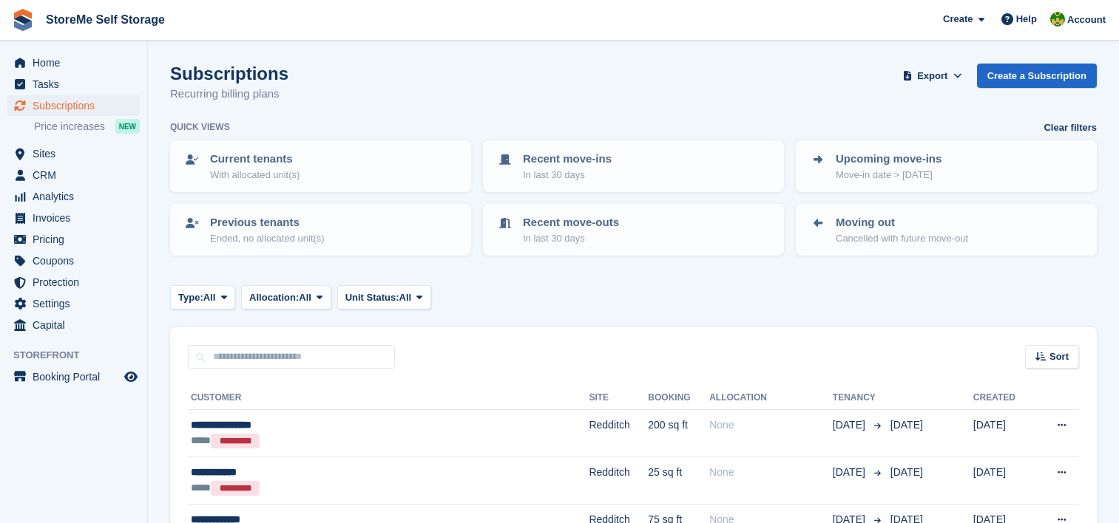
scroll to position [813, 0]
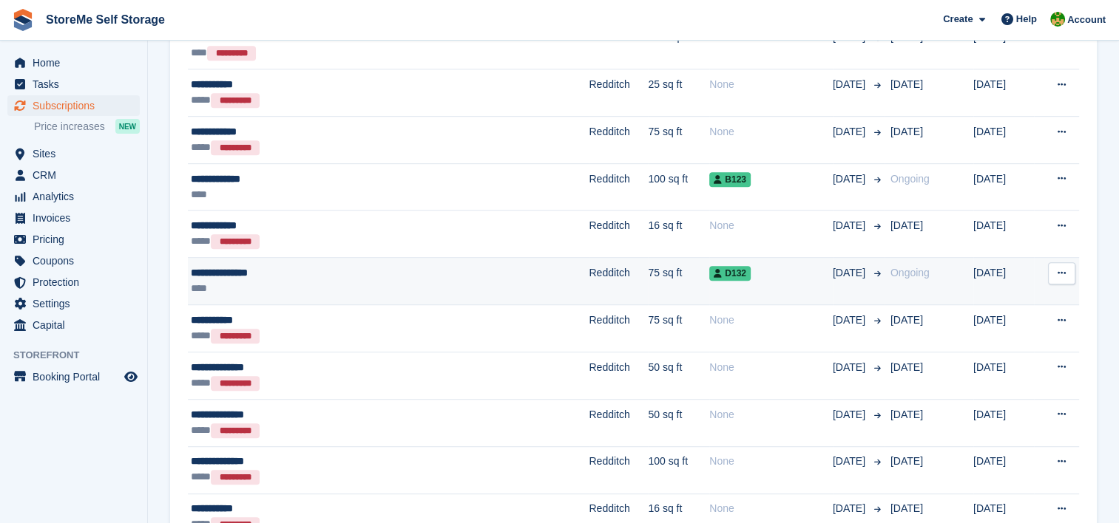
click at [589, 271] on td "Redditch" at bounding box center [618, 281] width 59 height 47
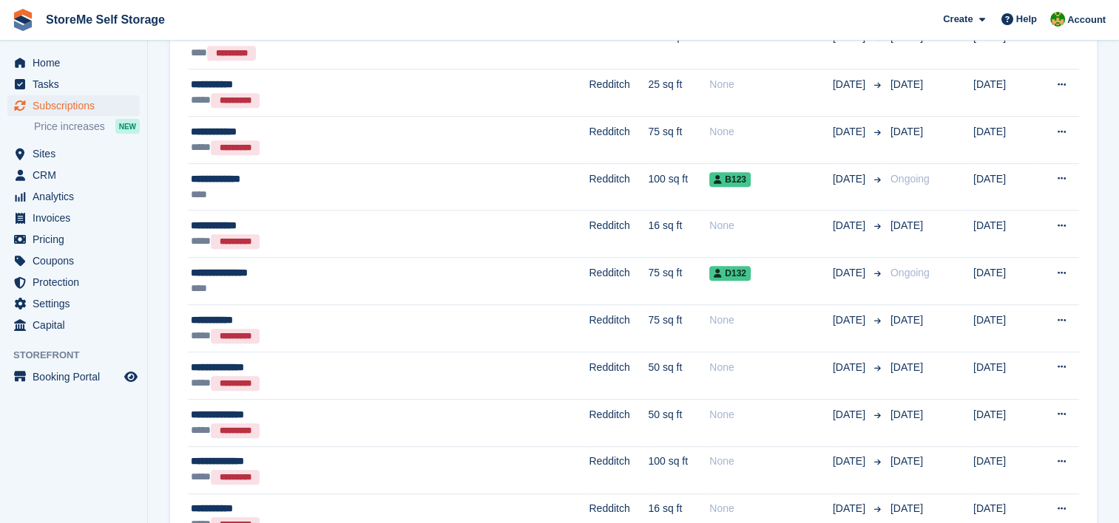
scroll to position [739, 0]
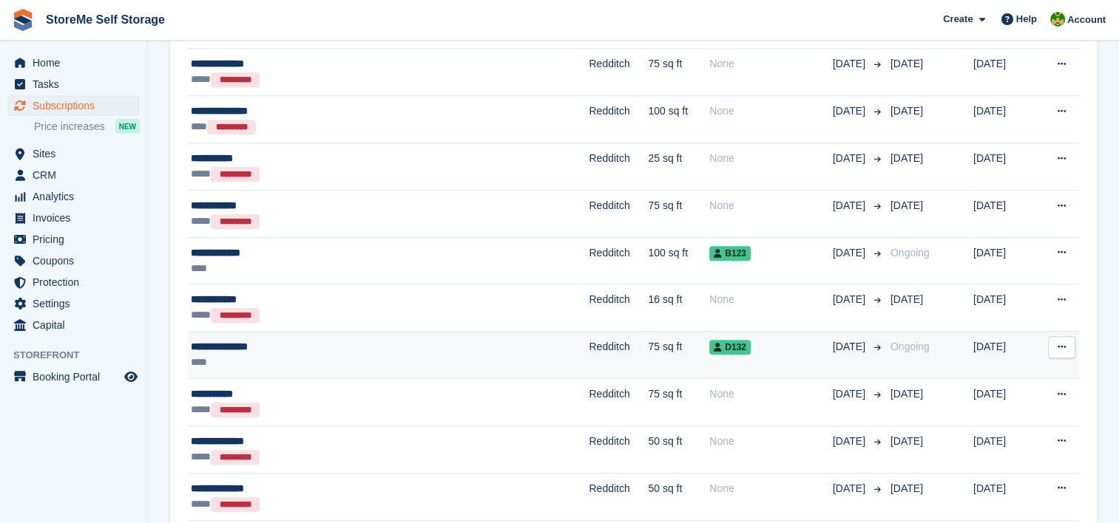
click at [413, 361] on div "****" at bounding box center [328, 363] width 274 height 16
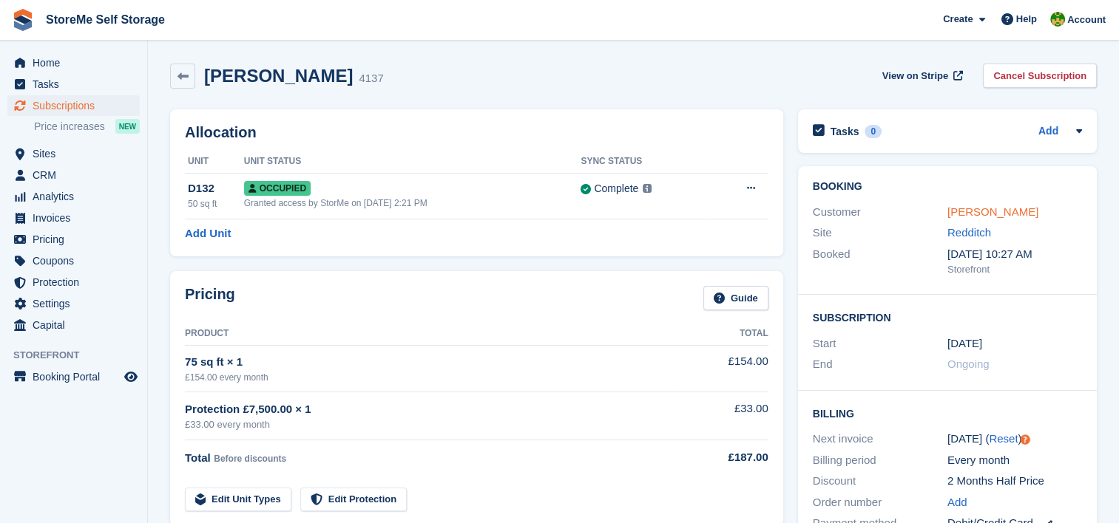
click at [998, 218] on link "[PERSON_NAME]" at bounding box center [992, 212] width 91 height 13
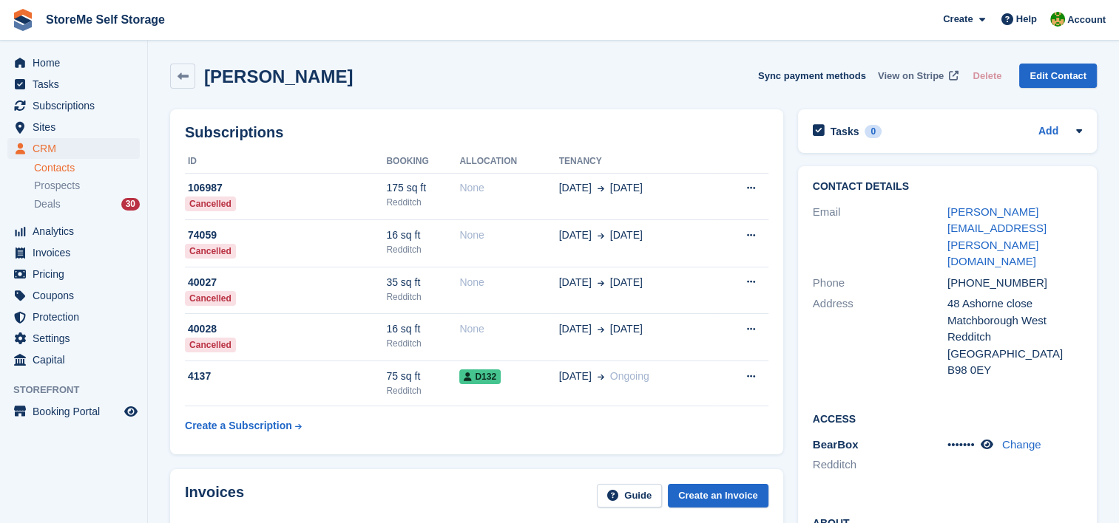
click at [917, 80] on span "View on Stripe" at bounding box center [911, 76] width 66 height 15
